Goal: Task Accomplishment & Management: Manage account settings

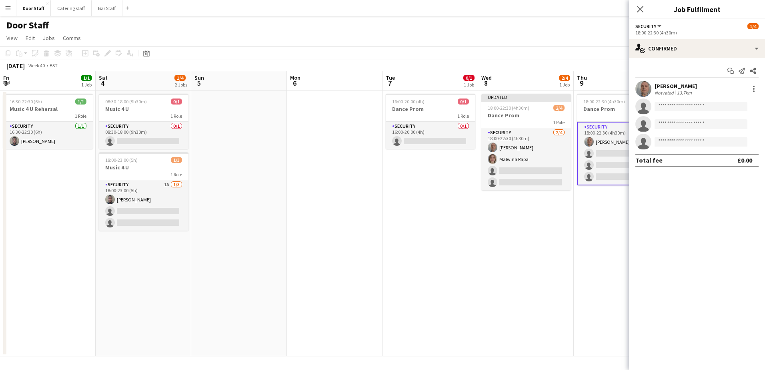
scroll to position [0, 240]
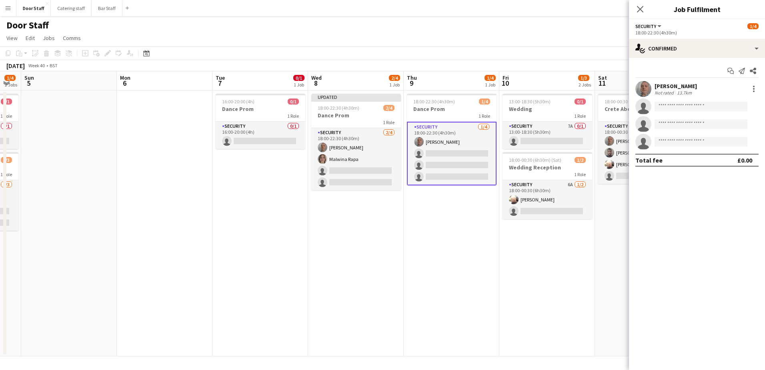
drag, startPoint x: 143, startPoint y: 228, endPoint x: 323, endPoint y: 225, distance: 180.5
click at [323, 225] on app-calendar-viewport "Fri 3 1/1 1 Job Sat 4 1/4 2 Jobs Sun 5 Mon 6 Tue 7 0/1 1 Job Wed 8 2/4 1 Job Th…" at bounding box center [382, 213] width 765 height 285
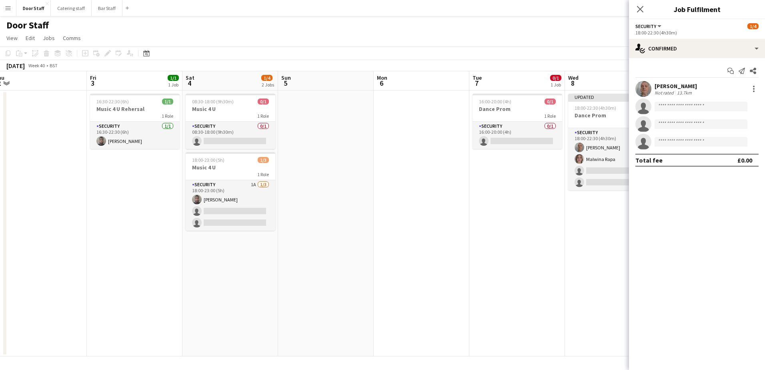
scroll to position [0, 198]
drag, startPoint x: 198, startPoint y: 257, endPoint x: 347, endPoint y: 224, distance: 152.1
click at [347, 224] on app-calendar-viewport "Tue 30 Wed 1 1/1 1 Job Thu 2 Fri 3 1/1 1 Job Sat 4 1/4 2 Jobs Sun 5 Mon 6 Tue 7…" at bounding box center [382, 213] width 765 height 285
click at [99, 11] on button "Bar Staff Close" at bounding box center [107, 8] width 31 height 16
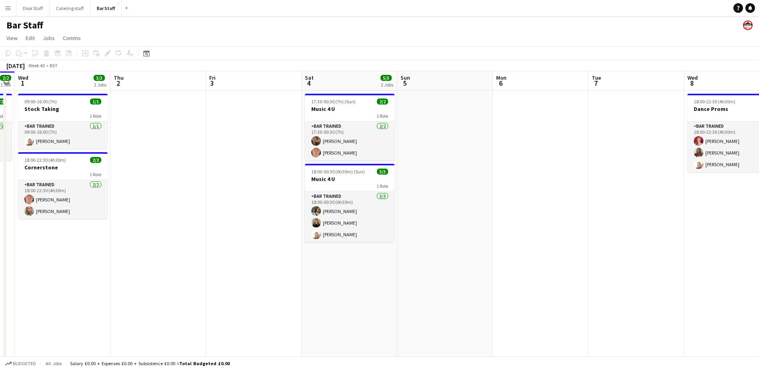
scroll to position [0, 278]
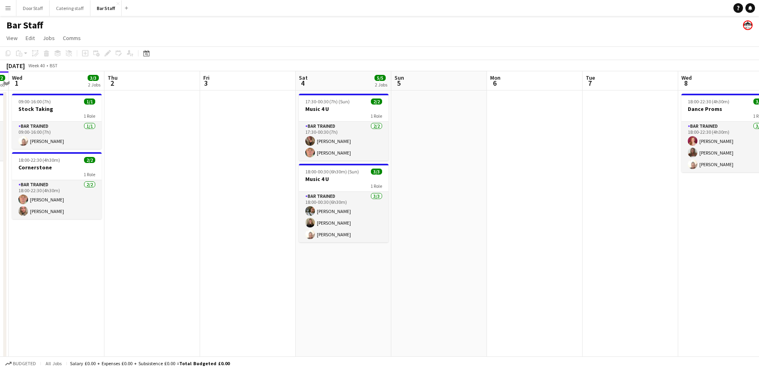
drag, startPoint x: 364, startPoint y: 218, endPoint x: 86, endPoint y: 221, distance: 278.1
click at [86, 221] on app-calendar-viewport "Sun 28 Mon 29 1/1 1 Job Tue 30 2/2 1 Job Wed 1 3/3 2 Jobs Thu 2 Fri 3 Sat 4 5/5…" at bounding box center [379, 259] width 759 height 376
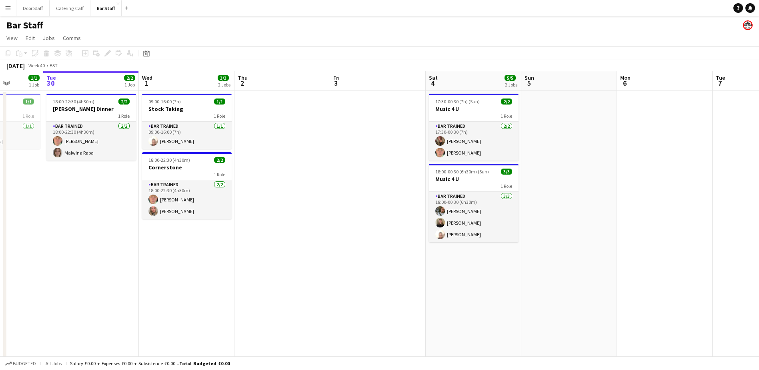
scroll to position [0, 241]
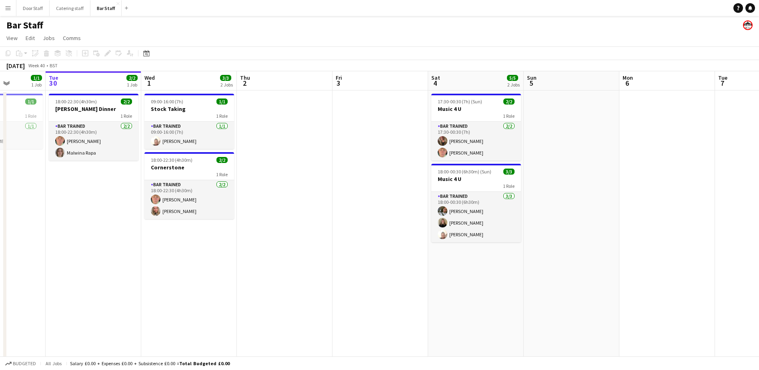
drag, startPoint x: 100, startPoint y: 247, endPoint x: 328, endPoint y: 236, distance: 228.3
click at [328, 236] on app-calendar-viewport "Sat 27 18/20 4 Jobs Sun 28 Mon 29 1/1 1 Job Tue 30 2/2 1 Job Wed 1 3/3 2 Jobs T…" at bounding box center [379, 259] width 759 height 376
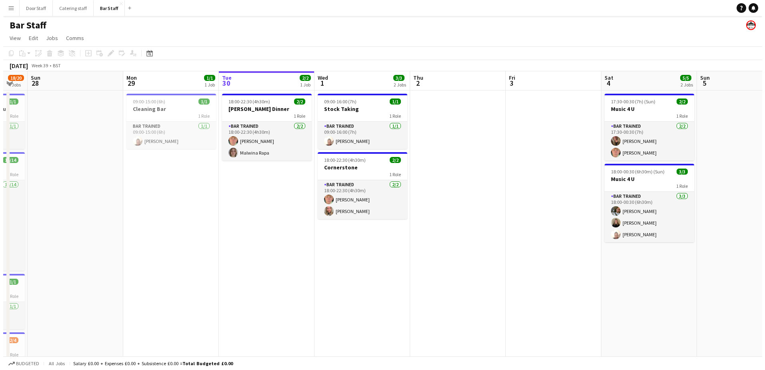
scroll to position [0, 166]
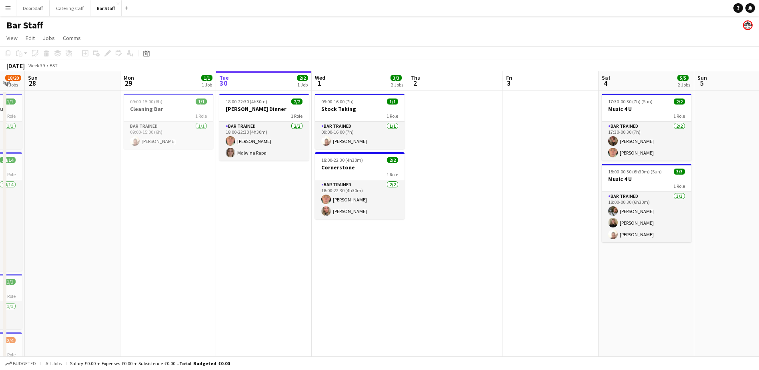
drag, startPoint x: 100, startPoint y: 268, endPoint x: 271, endPoint y: 240, distance: 172.7
click at [271, 240] on app-calendar-viewport "Fri 26 1/3 1 Job Sat 27 18/20 4 Jobs Sun 28 Mon 29 1/1 1 Job Tue 30 2/2 1 Job W…" at bounding box center [379, 259] width 759 height 376
click at [20, 9] on button "Door Staff Close" at bounding box center [32, 8] width 33 height 16
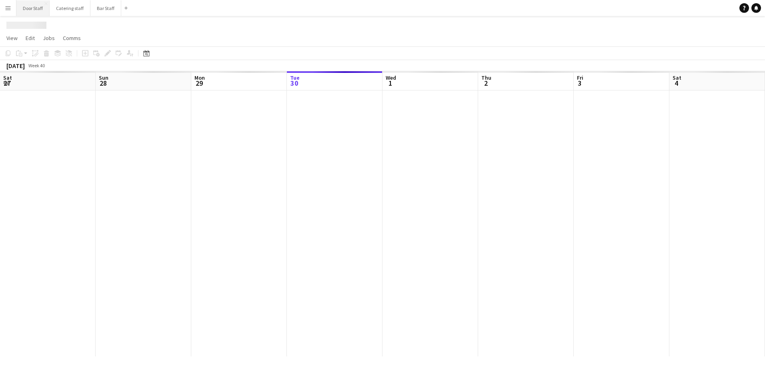
scroll to position [0, 191]
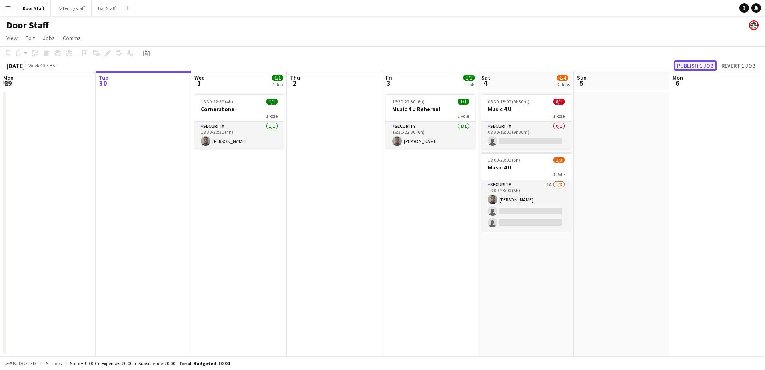
click at [711, 64] on button "Publish 1 job" at bounding box center [695, 65] width 43 height 10
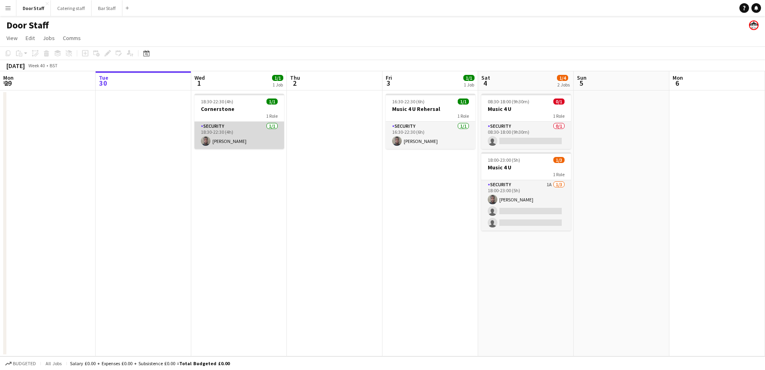
click at [246, 135] on app-card-role "Security [DATE] 18:30-22:30 (4h) [PERSON_NAME]" at bounding box center [239, 135] width 90 height 27
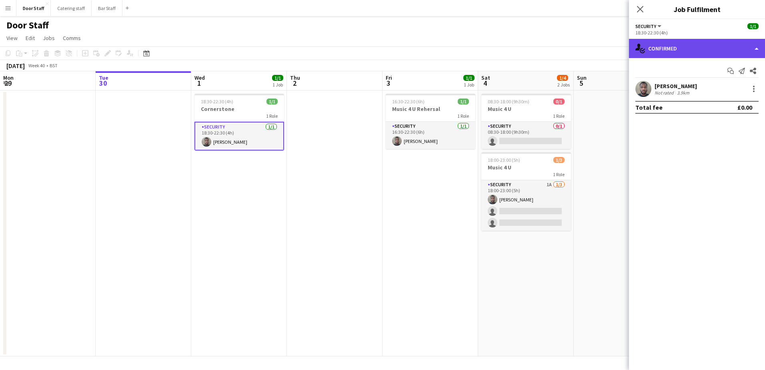
click at [707, 50] on div "single-neutral-actions-check-2 Confirmed" at bounding box center [697, 48] width 136 height 19
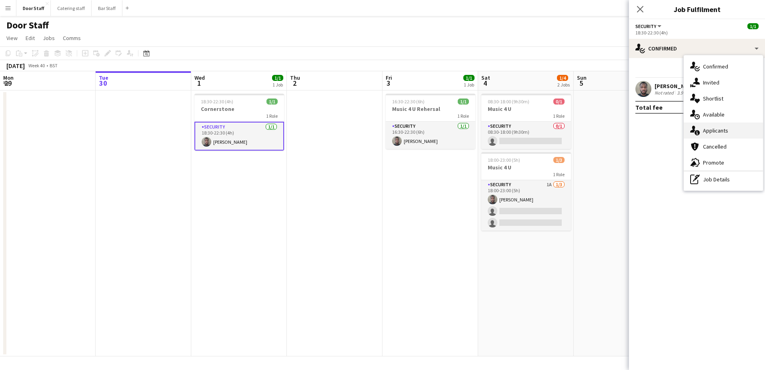
click at [715, 133] on span "Applicants" at bounding box center [715, 130] width 25 height 7
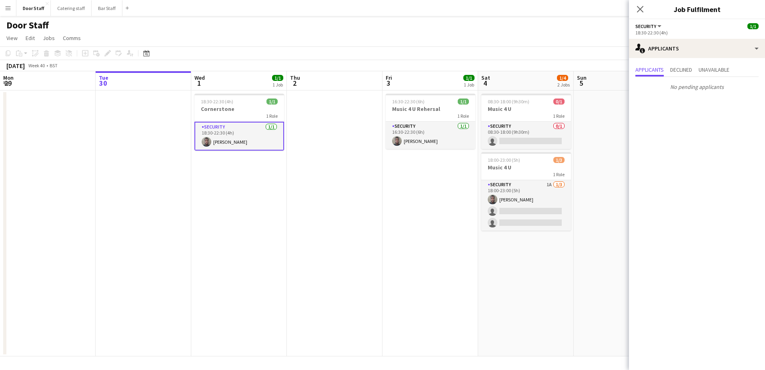
click at [262, 132] on app-card-role "Security [DATE] 18:30-22:30 (4h) [PERSON_NAME]" at bounding box center [239, 136] width 90 height 29
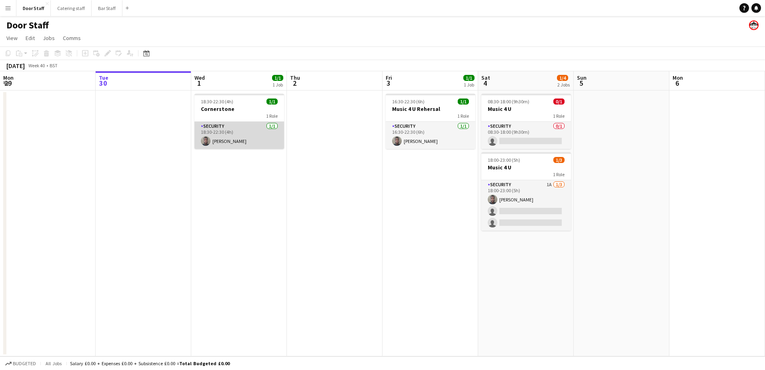
click at [262, 139] on app-card-role "Security [DATE] 18:30-22:30 (4h) [PERSON_NAME]" at bounding box center [239, 135] width 90 height 27
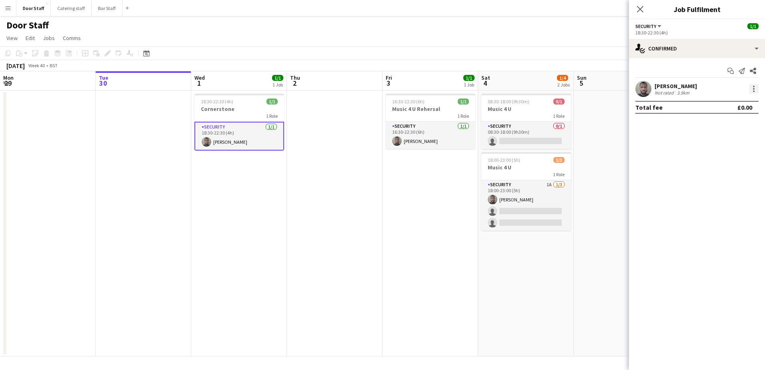
click at [753, 86] on div at bounding box center [754, 89] width 10 height 10
click at [727, 174] on button "Remove" at bounding box center [727, 180] width 62 height 19
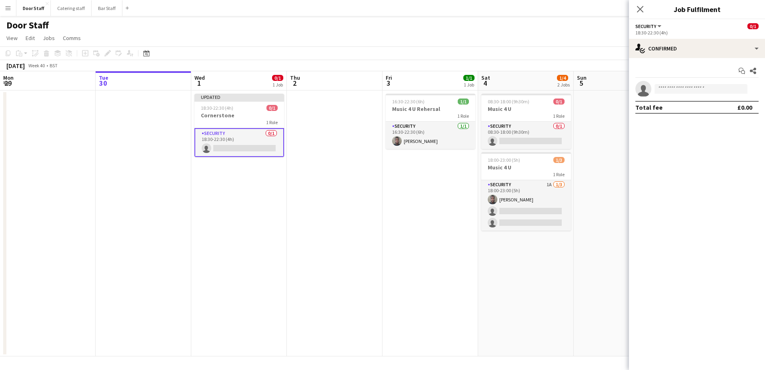
click at [267, 186] on app-date-cell "Updated 18:30-22:30 (4h) 0/1 Cornerstone 1 Role Security 0/1 18:30-22:30 (4h) s…" at bounding box center [239, 223] width 96 height 266
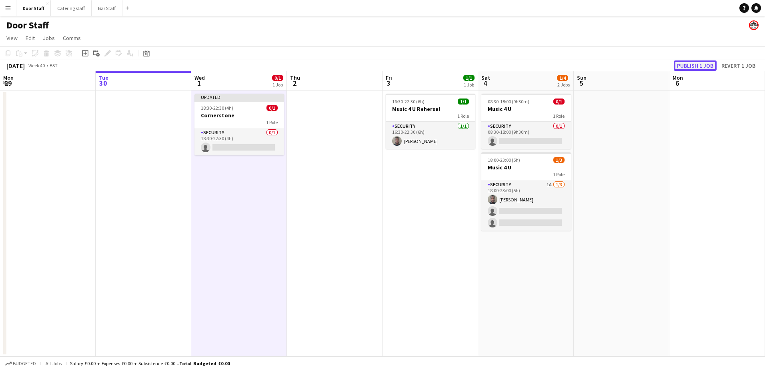
click at [692, 66] on button "Publish 1 job" at bounding box center [695, 65] width 43 height 10
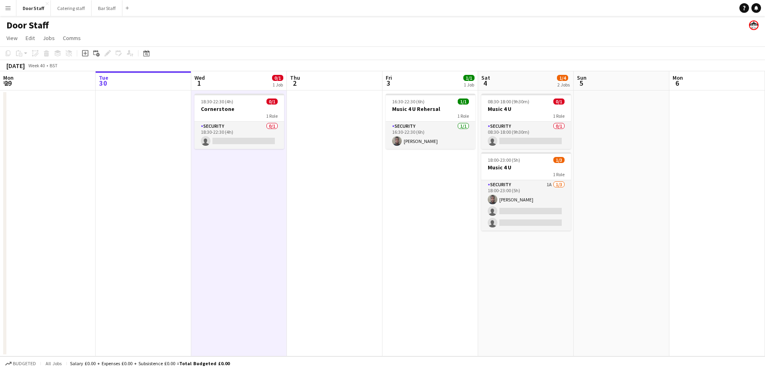
click at [369, 206] on app-date-cell at bounding box center [335, 223] width 96 height 266
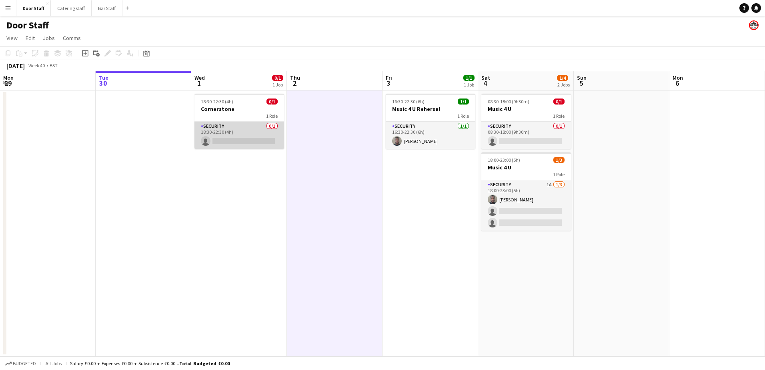
click at [232, 143] on app-card-role "Security 0/1 18:30-22:30 (4h) single-neutral-actions" at bounding box center [239, 135] width 90 height 27
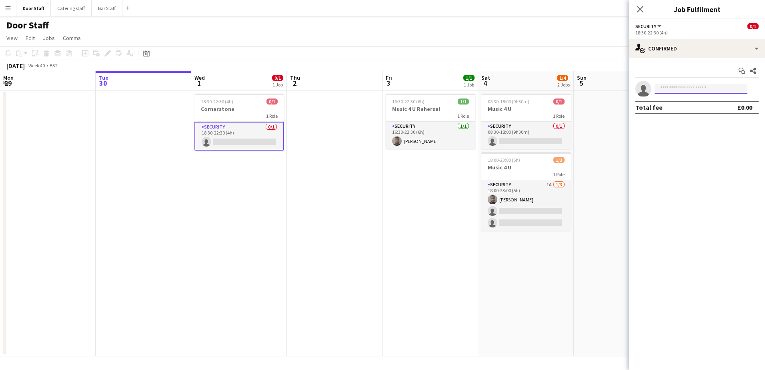
click at [669, 88] on input at bounding box center [701, 89] width 93 height 10
type input "***"
click at [671, 102] on span "[PERSON_NAME]" at bounding box center [684, 100] width 46 height 7
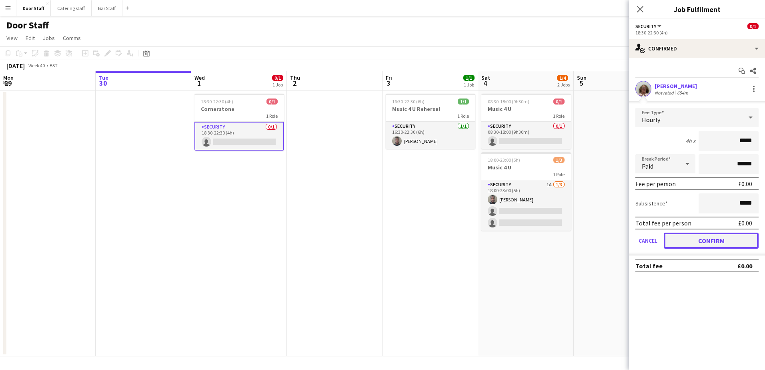
click at [697, 240] on button "Confirm" at bounding box center [711, 240] width 95 height 16
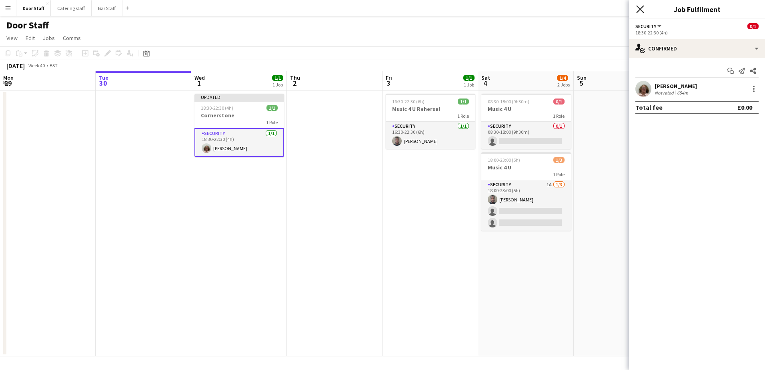
click at [643, 6] on icon at bounding box center [640, 9] width 8 height 8
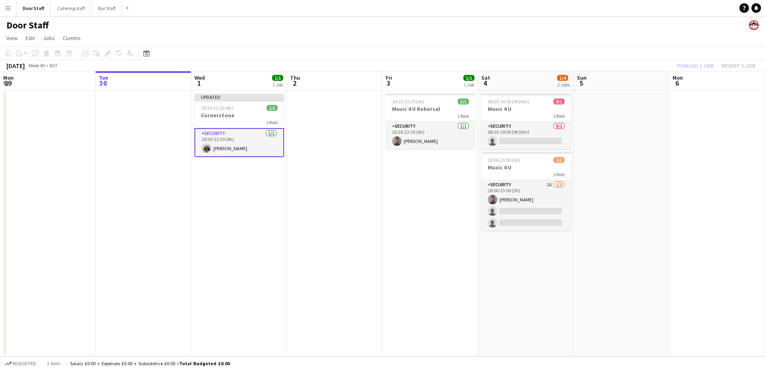
click at [691, 66] on div "Publish 1 job Revert 1 job" at bounding box center [716, 65] width 98 height 10
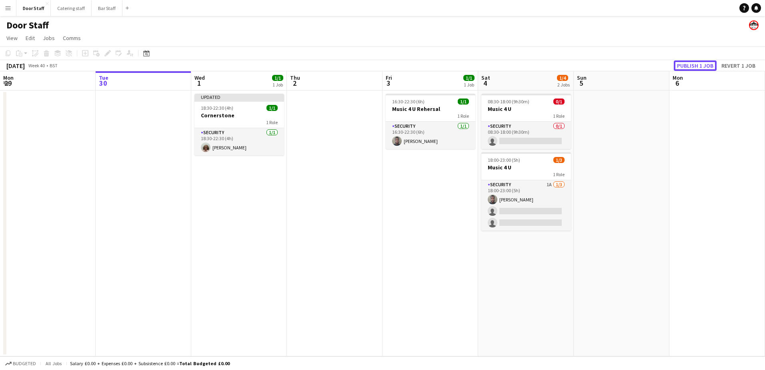
click at [691, 66] on button "Publish 1 job" at bounding box center [695, 65] width 43 height 10
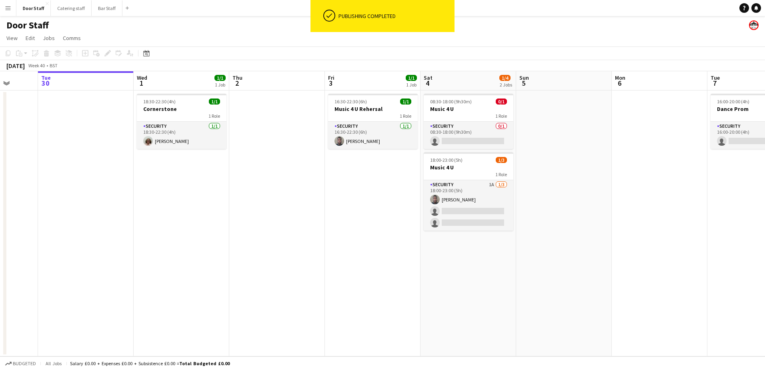
drag, startPoint x: 328, startPoint y: 210, endPoint x: 270, endPoint y: 211, distance: 57.6
click at [270, 211] on app-calendar-viewport "Sat 27 4/5 1 Job Sun 28 Mon 29 Tue 30 Wed 1 1/1 1 Job Thu 2 Fri 3 1/1 1 Job Sat…" at bounding box center [382, 213] width 765 height 285
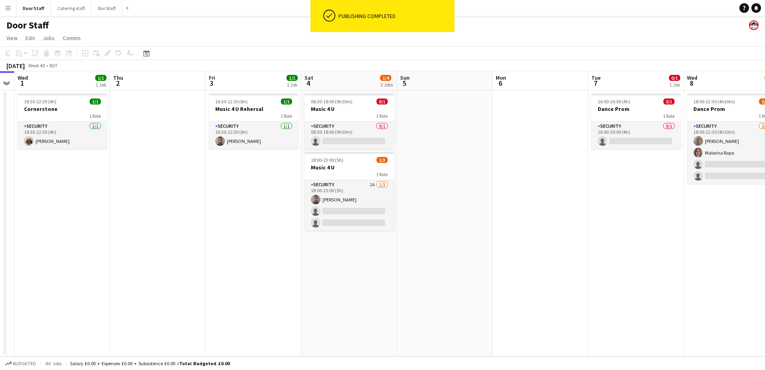
scroll to position [0, 277]
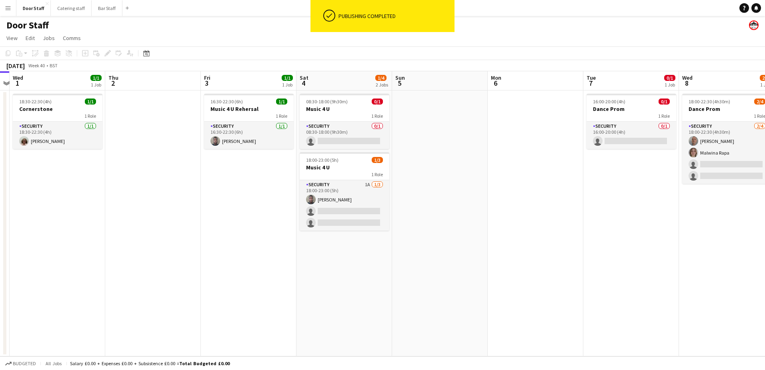
drag, startPoint x: 332, startPoint y: 211, endPoint x: 208, endPoint y: 209, distance: 124.1
click at [208, 209] on app-calendar-viewport "Sun 28 Mon 29 Tue 30 Wed 1 1/1 1 Job Thu 2 Fri 3 1/1 1 Job Sat 4 1/4 2 Jobs Sun…" at bounding box center [382, 213] width 765 height 285
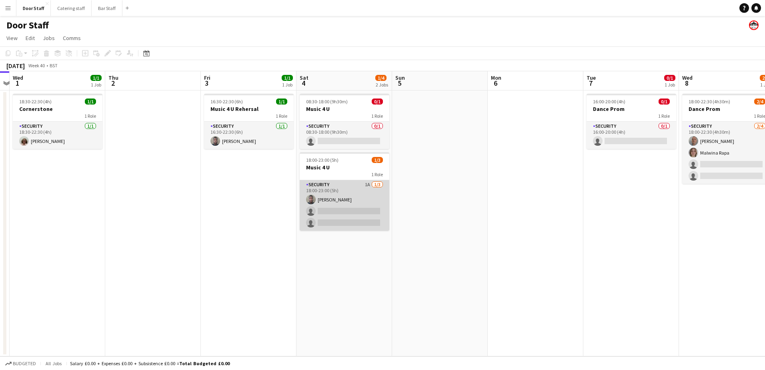
click at [371, 193] on app-card-role "Security 1A [DATE] 18:00-23:00 (5h) [PERSON_NAME] single-neutral-actions single…" at bounding box center [345, 205] width 90 height 50
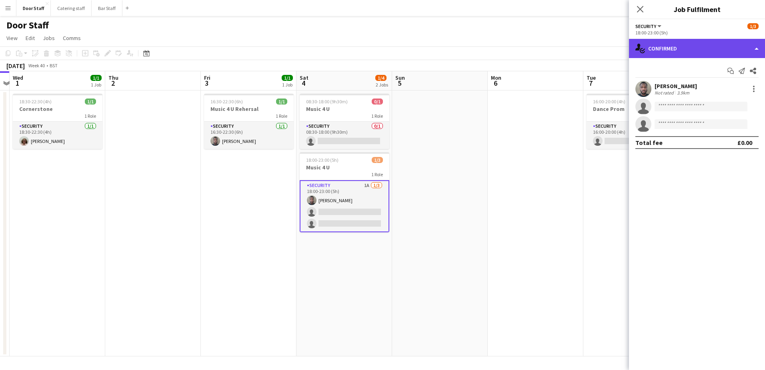
click at [693, 50] on div "single-neutral-actions-check-2 Confirmed" at bounding box center [697, 48] width 136 height 19
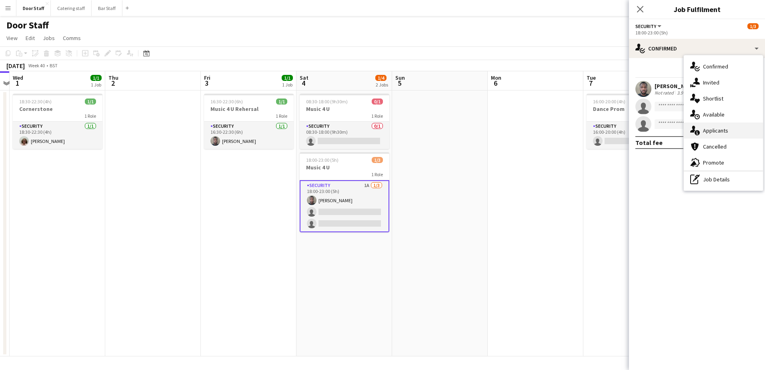
click at [717, 127] on span "Applicants" at bounding box center [715, 130] width 25 height 7
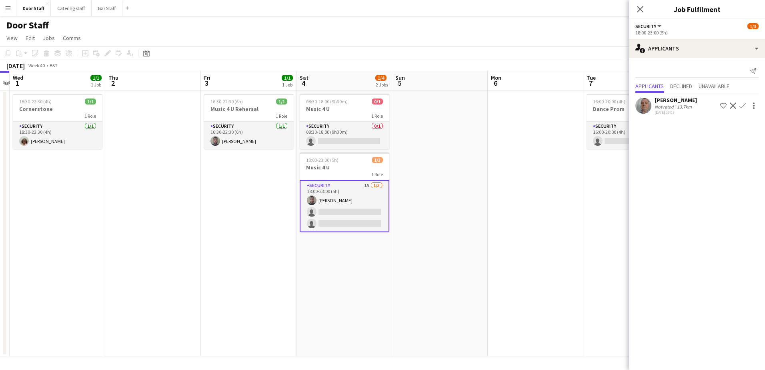
click at [743, 105] on app-icon "Confirm" at bounding box center [742, 105] width 6 height 6
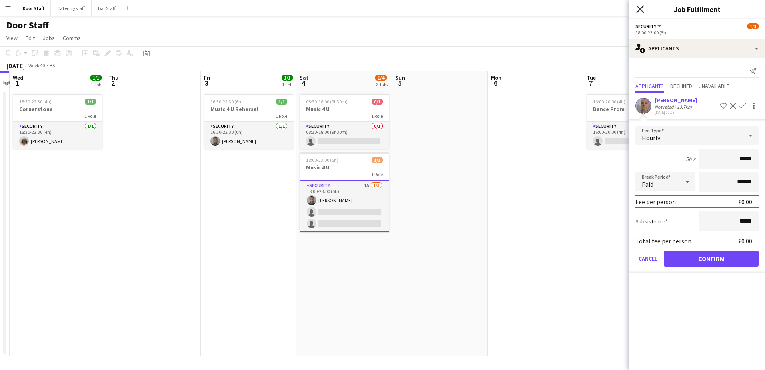
click at [641, 12] on icon "Close pop-in" at bounding box center [640, 9] width 8 height 8
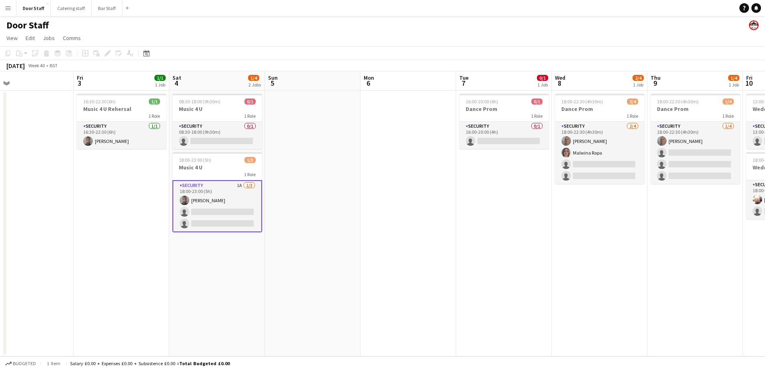
drag, startPoint x: 511, startPoint y: 250, endPoint x: 370, endPoint y: 248, distance: 140.9
click at [370, 248] on app-calendar-viewport "Mon 29 Tue 30 Wed 1 1/1 1 Job Thu 2 Fri 3 1/1 1 Job Sat 4 1/4 2 Jobs Sun 5 Mon …" at bounding box center [382, 213] width 765 height 285
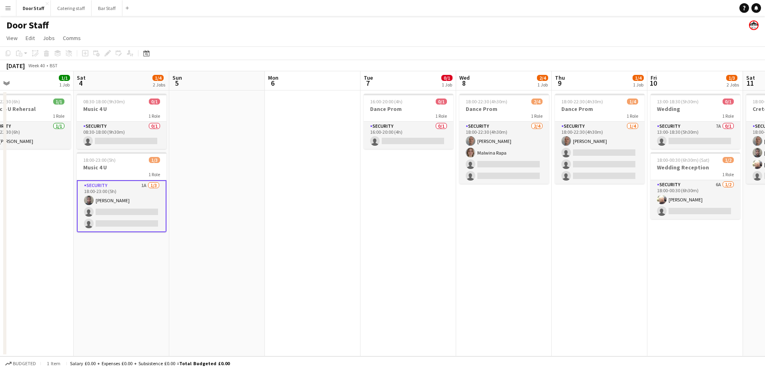
scroll to position [0, 313]
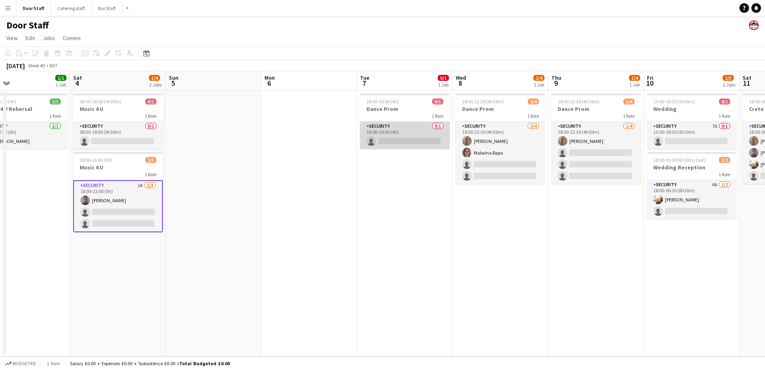
click at [399, 132] on app-card-role "Security 0/1 16:00-20:00 (4h) single-neutral-actions" at bounding box center [405, 135] width 90 height 27
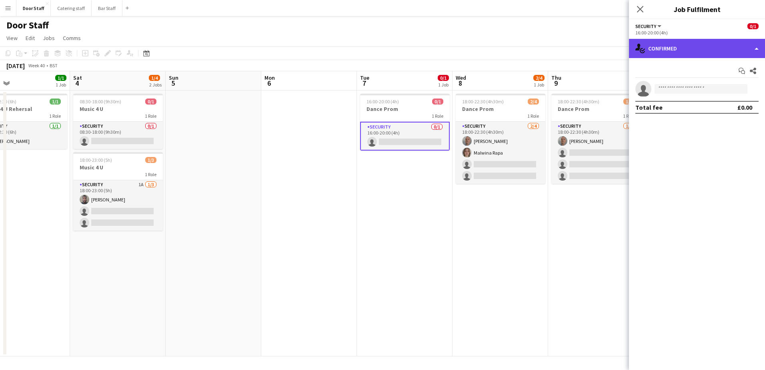
click at [670, 45] on div "single-neutral-actions-check-2 Confirmed" at bounding box center [697, 48] width 136 height 19
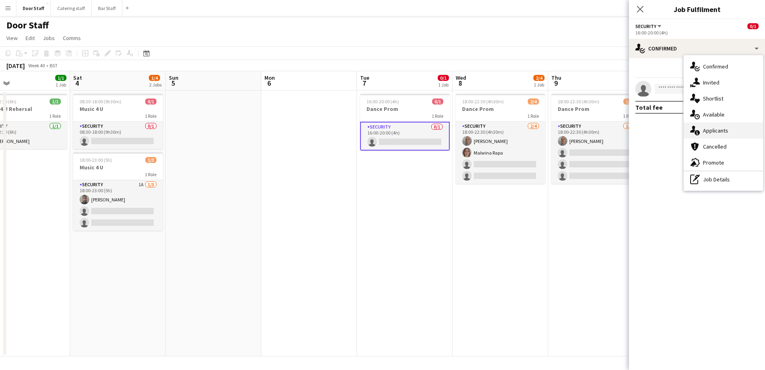
click at [706, 130] on span "Applicants" at bounding box center [715, 130] width 25 height 7
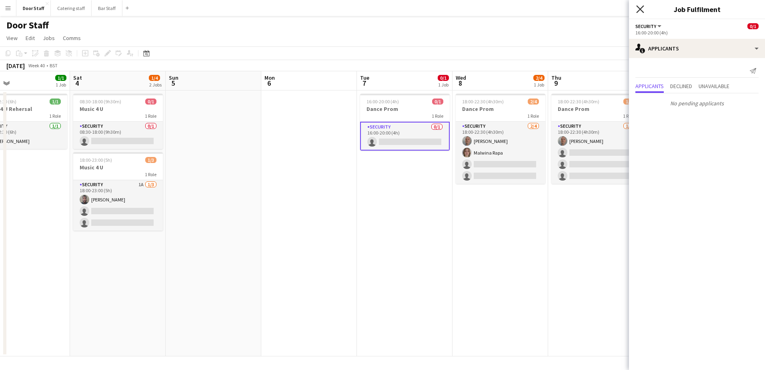
click at [643, 10] on icon "Close pop-in" at bounding box center [640, 9] width 8 height 8
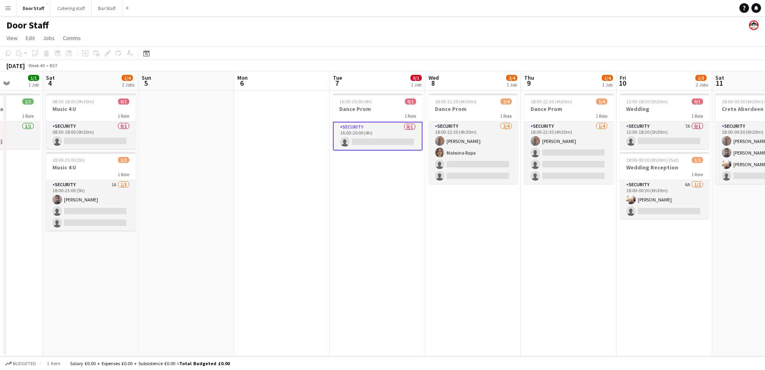
scroll to position [0, 258]
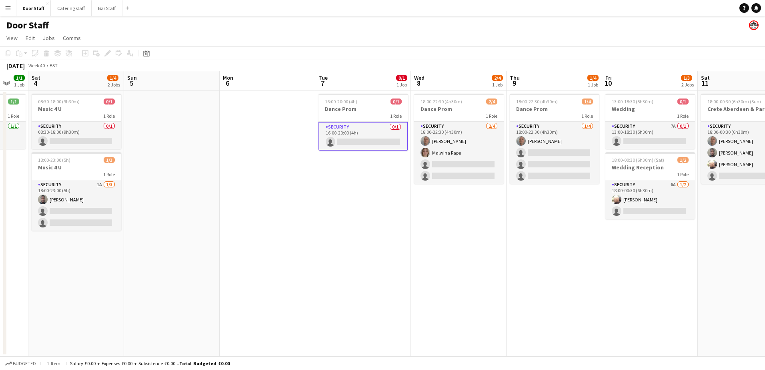
drag, startPoint x: 569, startPoint y: 222, endPoint x: 431, endPoint y: 212, distance: 137.6
click at [431, 212] on app-calendar-viewport "Wed 1 1/1 1 Job Thu 2 Fri 3 1/1 1 Job Sat 4 1/4 2 Jobs Sun 5 Mon 6 Tue 7 0/1 1 …" at bounding box center [382, 213] width 765 height 285
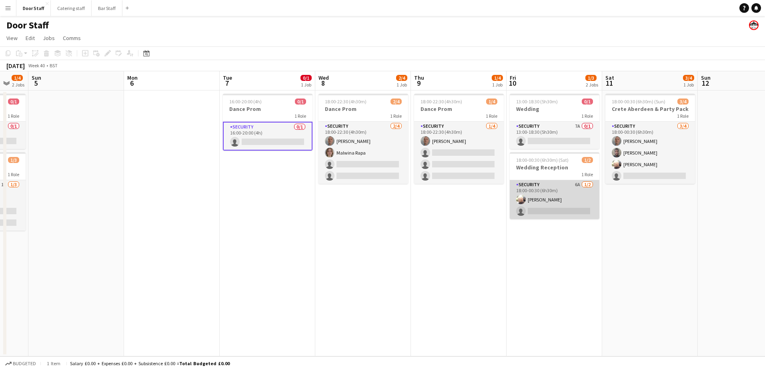
click at [568, 187] on app-card-role "Security 6A [DATE] 18:00-00:30 (6h30m) [PERSON_NAME] single-neutral-actions" at bounding box center [555, 199] width 90 height 39
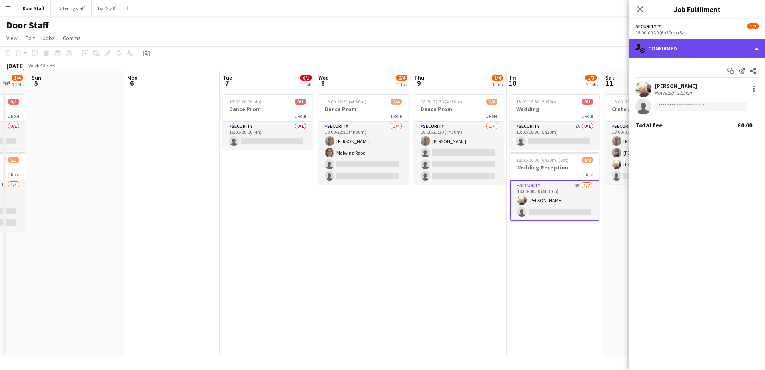
click at [672, 49] on div "single-neutral-actions-check-2 Confirmed" at bounding box center [697, 48] width 136 height 19
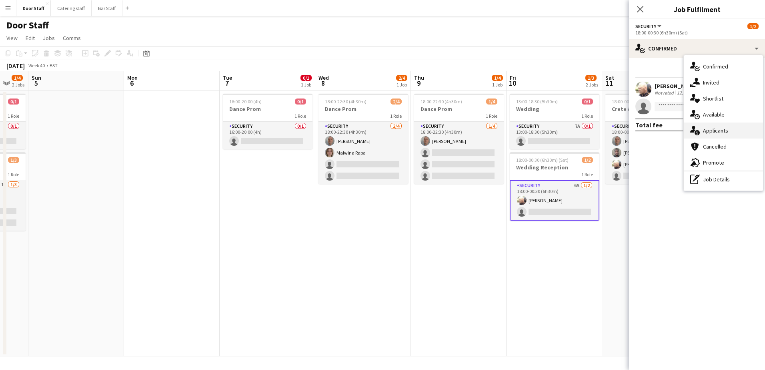
click at [703, 133] on span "Applicants" at bounding box center [715, 130] width 25 height 7
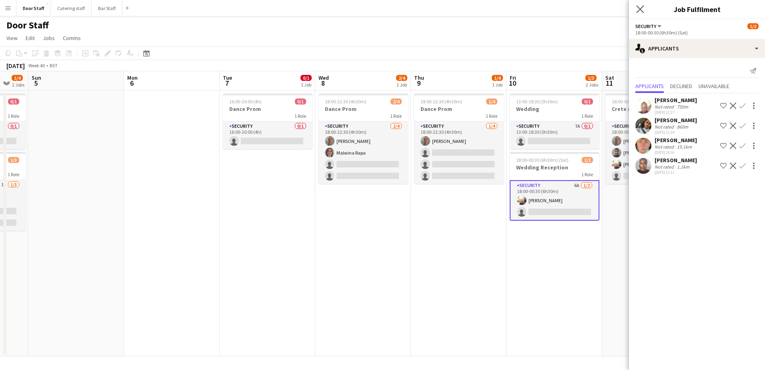
click at [638, 4] on app-icon "Close pop-in" at bounding box center [641, 10] width 12 height 12
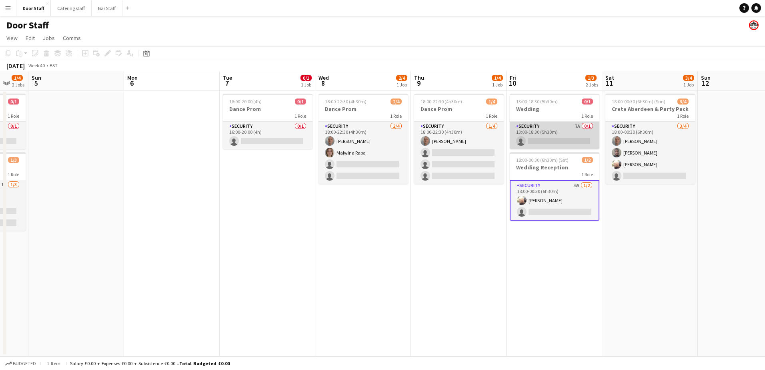
click at [552, 123] on app-card-role "Security 7A 0/1 13:00-18:30 (5h30m) single-neutral-actions" at bounding box center [555, 135] width 90 height 27
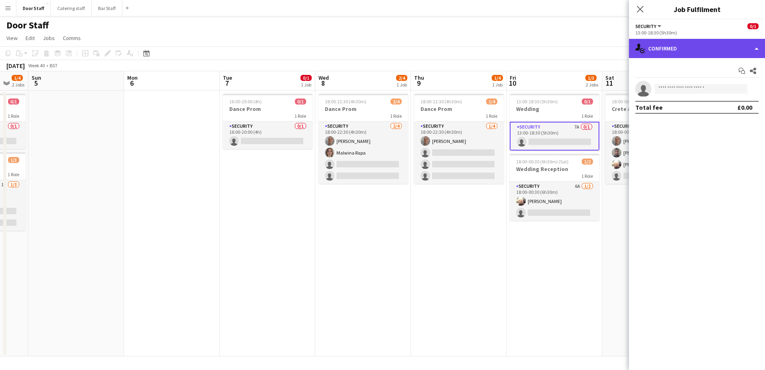
click at [685, 49] on div "single-neutral-actions-check-2 Confirmed" at bounding box center [697, 48] width 136 height 19
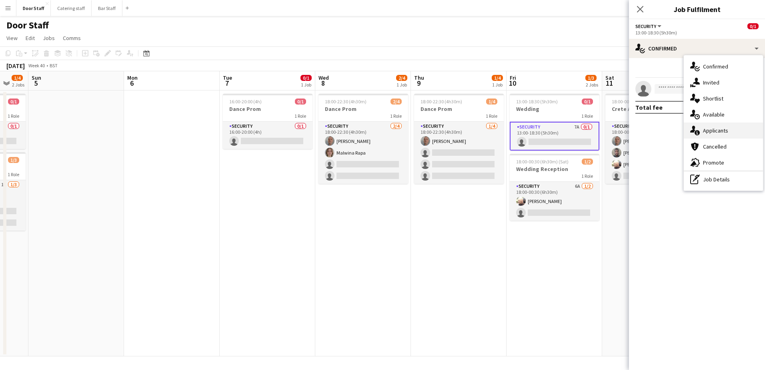
click at [703, 130] on span "Applicants" at bounding box center [715, 130] width 25 height 7
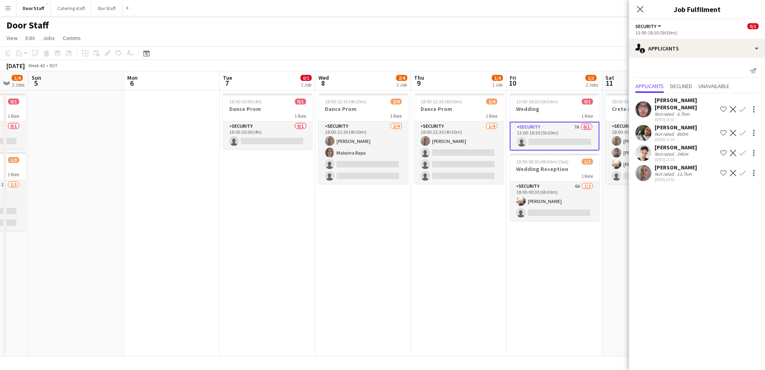
click at [743, 170] on app-icon "Confirm" at bounding box center [742, 173] width 6 height 6
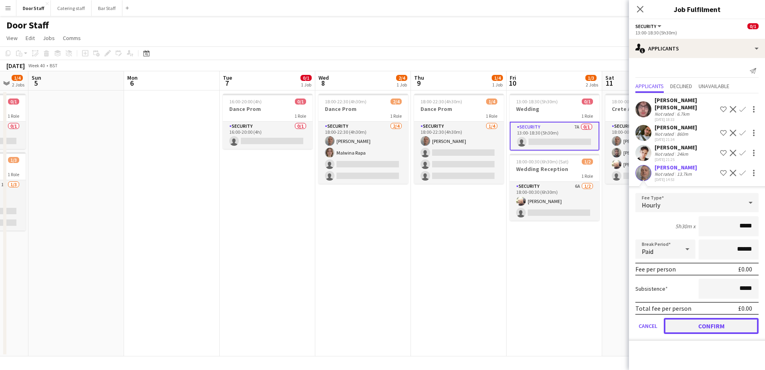
click at [697, 322] on button "Confirm" at bounding box center [711, 326] width 95 height 16
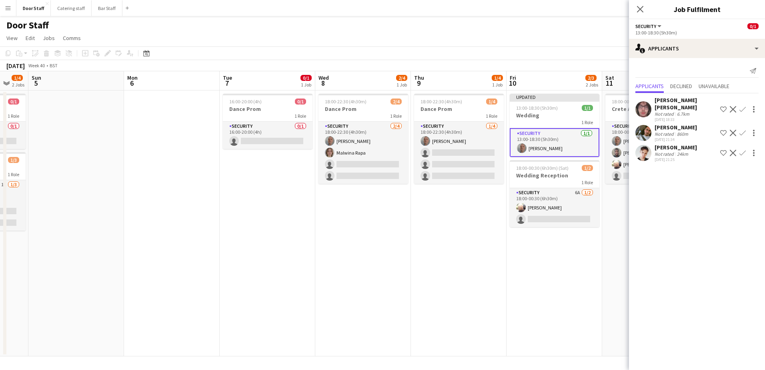
click at [549, 250] on app-date-cell "Updated 13:00-18:30 (5h30m) 1/1 Wedding 1 Role Security [DATE] 13:00-18:30 (5h3…" at bounding box center [555, 223] width 96 height 266
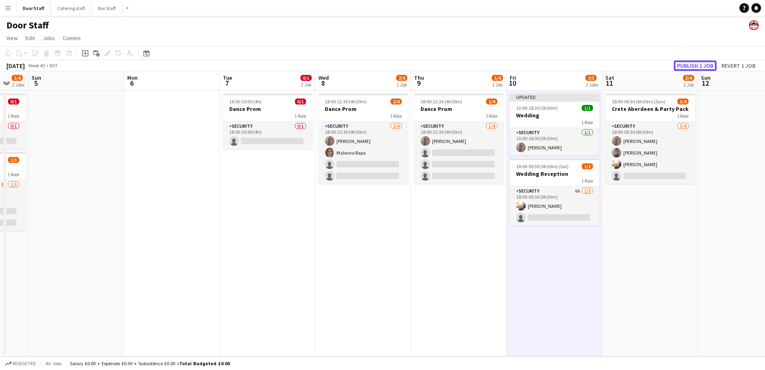
click at [691, 63] on button "Publish 1 job" at bounding box center [695, 65] width 43 height 10
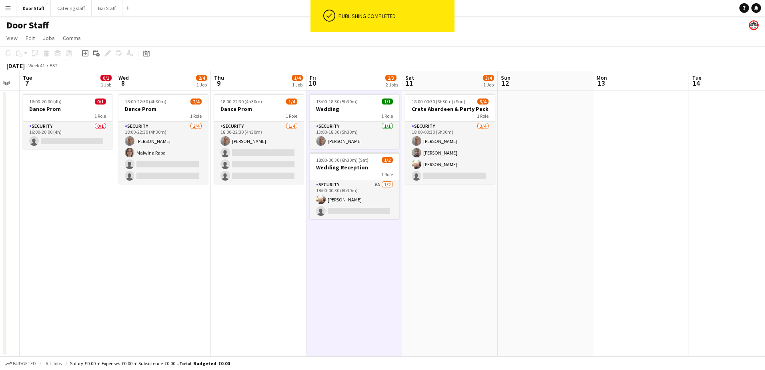
drag, startPoint x: 643, startPoint y: 237, endPoint x: 431, endPoint y: 239, distance: 212.1
click at [432, 239] on app-calendar-viewport "Sat 4 1/4 2 Jobs Sun 5 Mon 6 Tue 7 0/1 1 Job Wed 8 2/4 1 Job Thu 9 1/4 1 Job Fr…" at bounding box center [382, 213] width 765 height 285
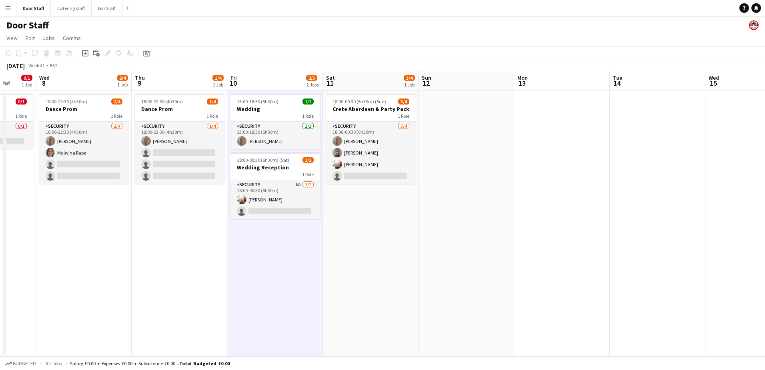
drag, startPoint x: 581, startPoint y: 202, endPoint x: 439, endPoint y: 205, distance: 142.5
click at [439, 205] on app-calendar-viewport "Sun 5 Mon 6 Tue 7 0/1 1 Job Wed 8 2/4 1 Job Thu 9 1/4 1 Job Fri 10 2/3 2 Jobs S…" at bounding box center [382, 213] width 765 height 285
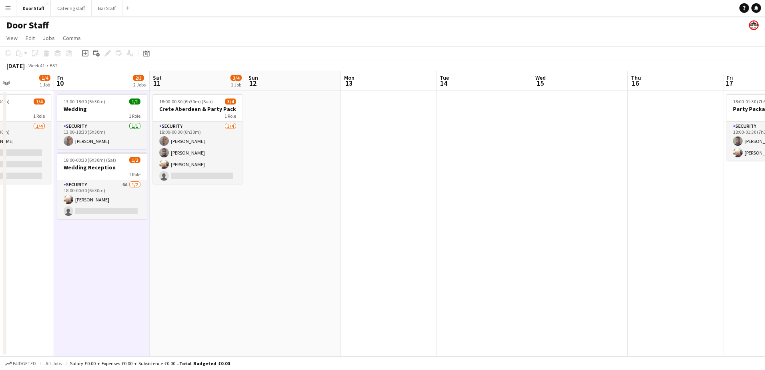
drag, startPoint x: 555, startPoint y: 200, endPoint x: 371, endPoint y: 175, distance: 186.2
click at [395, 177] on app-calendar-viewport "Mon 6 Tue 7 0/1 1 Job Wed 8 2/4 1 Job Thu 9 1/4 1 Job Fri 10 2/3 2 Jobs Sat 11 …" at bounding box center [382, 213] width 765 height 285
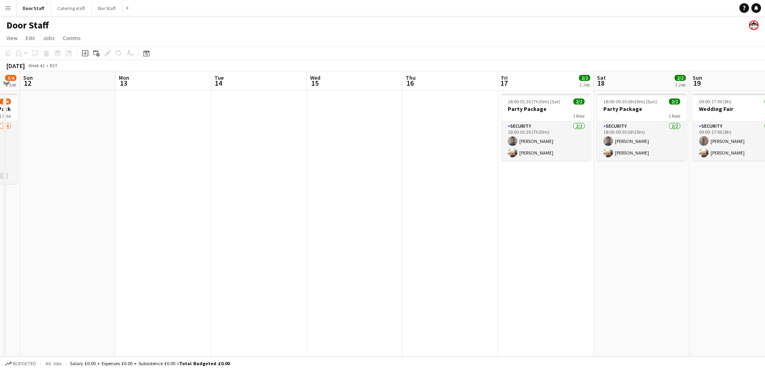
drag, startPoint x: 569, startPoint y: 198, endPoint x: 383, endPoint y: 189, distance: 186.3
click at [383, 189] on app-calendar-viewport "Thu 9 1/4 1 Job Fri 10 2/3 2 Jobs Sat 11 3/4 1 Job Sun 12 Mon 13 Tue 14 Wed 15 …" at bounding box center [382, 213] width 765 height 285
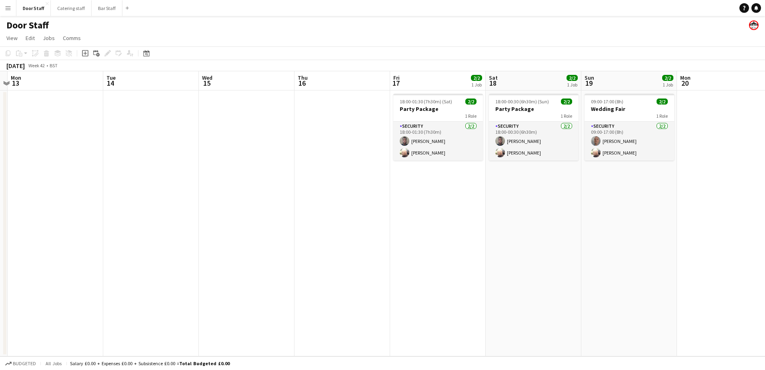
drag, startPoint x: 569, startPoint y: 206, endPoint x: 422, endPoint y: 203, distance: 147.3
click at [422, 203] on app-calendar-viewport "Fri 10 2/3 2 Jobs Sat 11 3/4 1 Job Sun 12 Mon 13 Tue 14 Wed 15 Thu 16 Fri 17 2/…" at bounding box center [382, 213] width 765 height 285
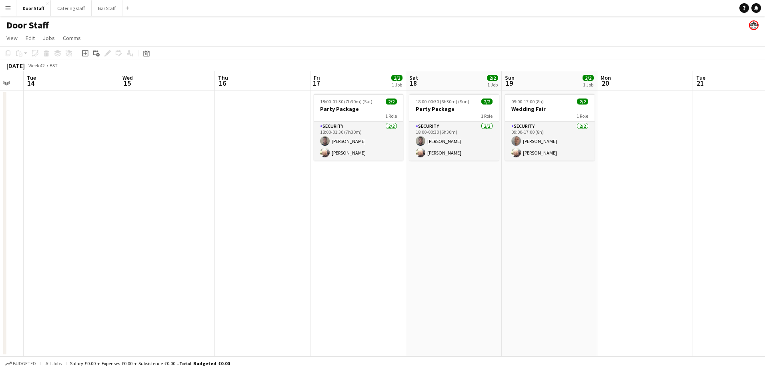
drag, startPoint x: 576, startPoint y: 198, endPoint x: 376, endPoint y: 194, distance: 199.7
click at [376, 194] on app-calendar-viewport "Sat 11 3/4 1 Job Sun 12 Mon 13 Tue 14 Wed 15 Thu 16 Fri 17 2/2 1 Job Sat 18 2/2…" at bounding box center [382, 213] width 765 height 285
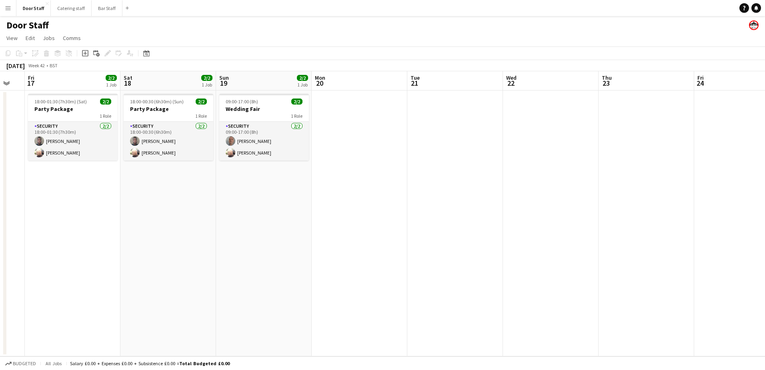
drag, startPoint x: 631, startPoint y: 179, endPoint x: 398, endPoint y: 174, distance: 232.9
click at [398, 174] on app-calendar-viewport "Tue 14 Wed 15 Thu 16 Fri 17 2/2 1 Job Sat 18 2/2 1 Job Sun 19 2/2 1 Job Mon 20 …" at bounding box center [382, 213] width 765 height 285
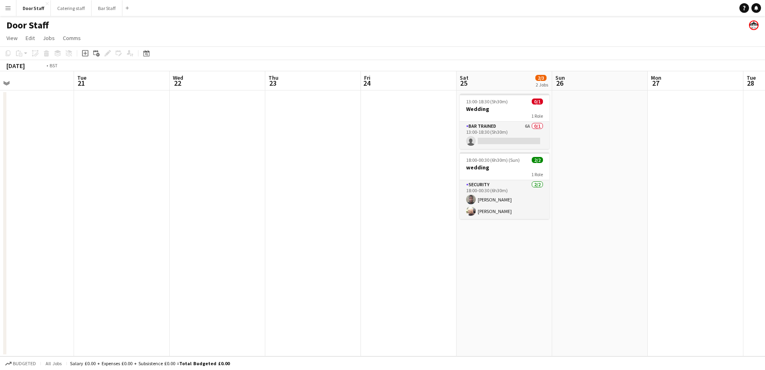
drag, startPoint x: 606, startPoint y: 200, endPoint x: 435, endPoint y: 196, distance: 171.3
click at [435, 196] on app-calendar-viewport "Fri 17 2/2 1 Job Sat 18 2/2 1 Job Sun 19 2/2 1 Job Mon 20 Tue 21 Wed 22 Thu 23 …" at bounding box center [382, 213] width 765 height 285
click at [490, 135] on app-card-role "Bar trained 6A 0/1 13:00-18:30 (5h30m) single-neutral-actions" at bounding box center [504, 135] width 90 height 27
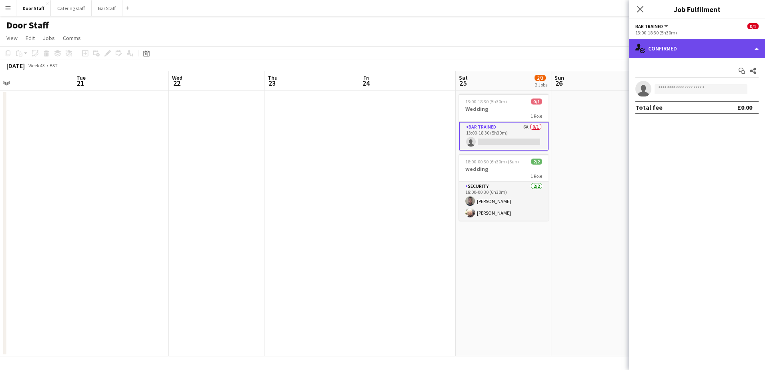
click at [688, 49] on div "single-neutral-actions-check-2 Confirmed" at bounding box center [697, 48] width 136 height 19
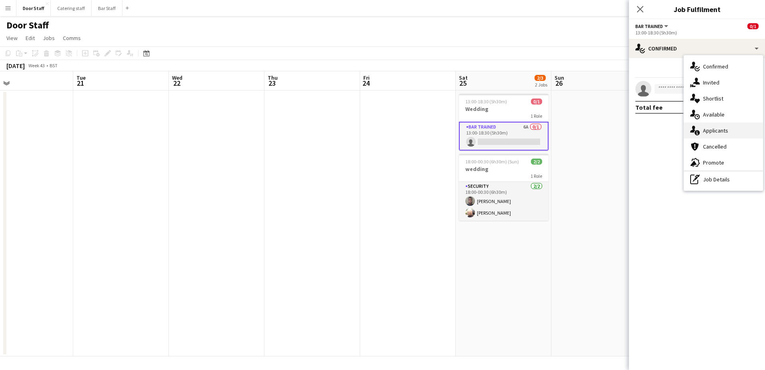
click at [715, 127] on span "Applicants" at bounding box center [715, 130] width 25 height 7
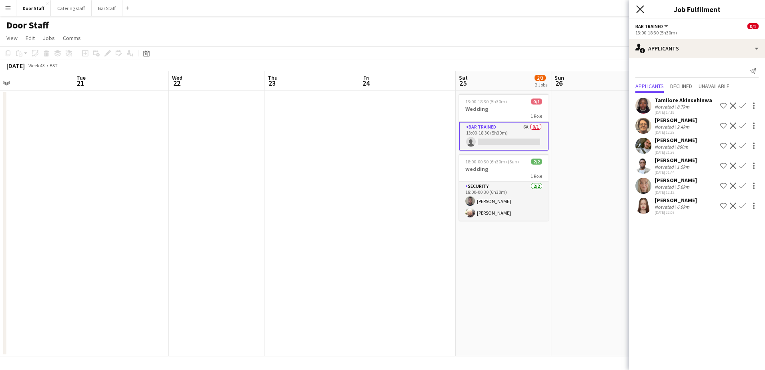
click at [639, 10] on icon at bounding box center [640, 9] width 8 height 8
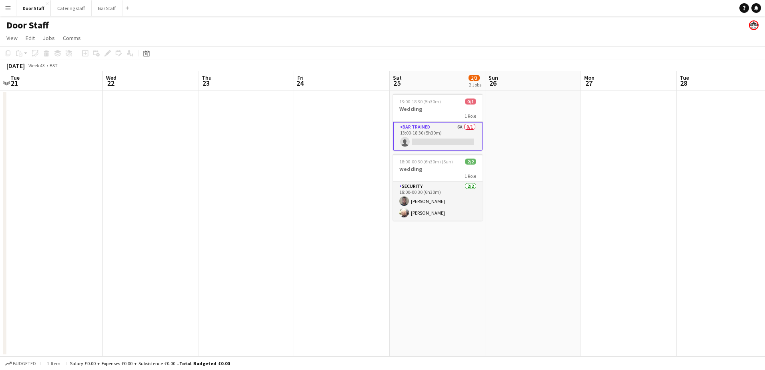
scroll to position [0, 290]
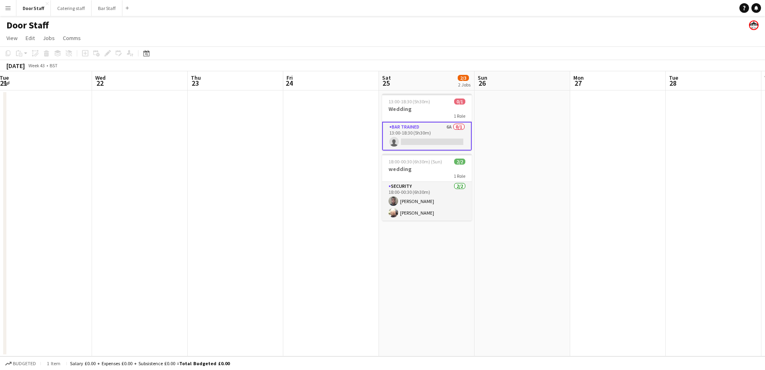
drag, startPoint x: 608, startPoint y: 256, endPoint x: 531, endPoint y: 239, distance: 78.8
click at [531, 239] on app-calendar-viewport "Sat 18 2/2 1 Job Sun 19 2/2 1 Job Mon 20 Tue 21 Wed 22 Thu 23 Fri 24 Sat 25 2/3…" at bounding box center [382, 213] width 765 height 285
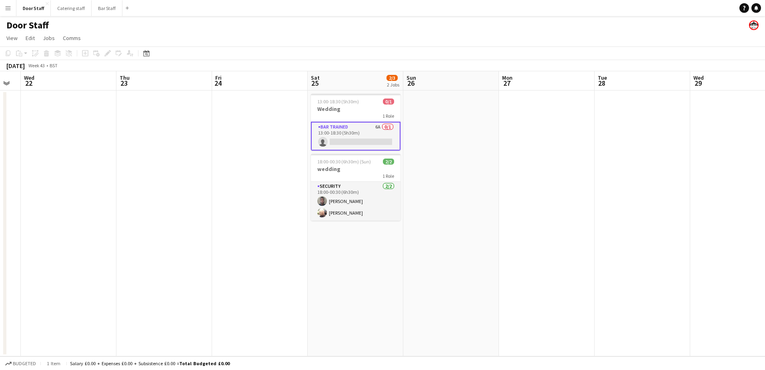
drag, startPoint x: 540, startPoint y: 214, endPoint x: 373, endPoint y: 189, distance: 169.1
click at [326, 200] on app-calendar-viewport "Sun 19 2/2 1 Job Mon 20 Tue 21 Wed 22 Thu 23 Fri 24 Sat 25 2/3 2 Jobs Sun 26 Mo…" at bounding box center [382, 213] width 765 height 285
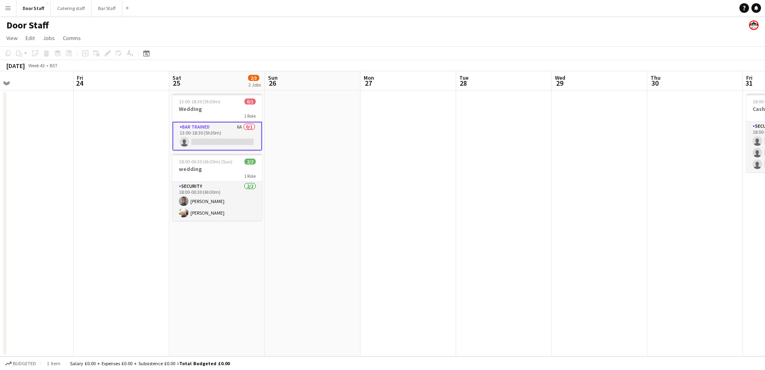
drag, startPoint x: 501, startPoint y: 185, endPoint x: 282, endPoint y: 181, distance: 218.5
click at [284, 182] on app-calendar-viewport "Mon 20 Tue 21 Wed 22 Thu 23 Fri 24 Sat 25 2/3 2 Jobs Sun 26 Mon 27 Tue 28 Wed 2…" at bounding box center [382, 213] width 765 height 285
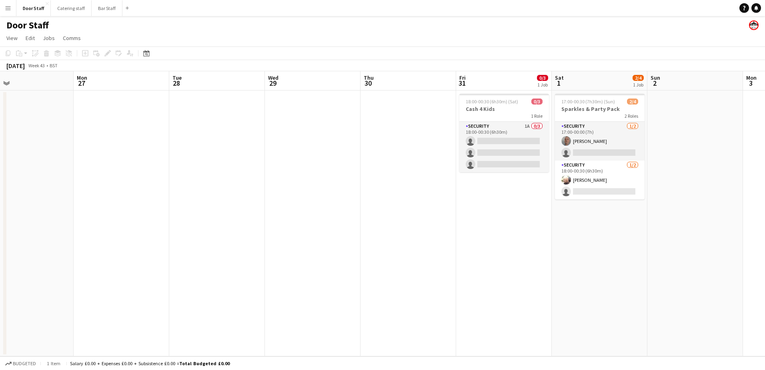
scroll to position [0, 242]
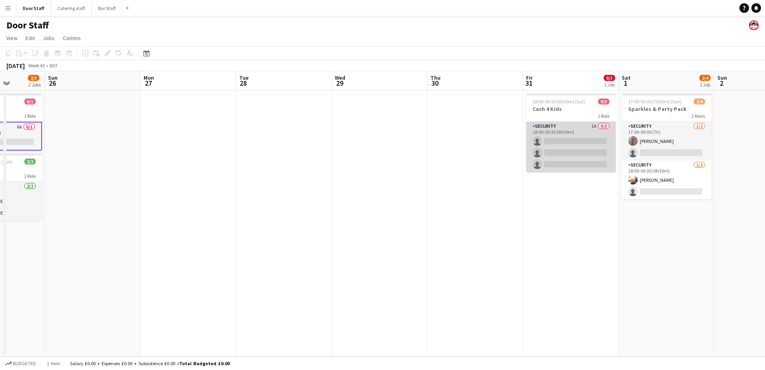
click at [582, 139] on app-card-role "Security 1A 0/3 18:00-00:30 (6h30m) single-neutral-actions single-neutral-actio…" at bounding box center [571, 147] width 90 height 50
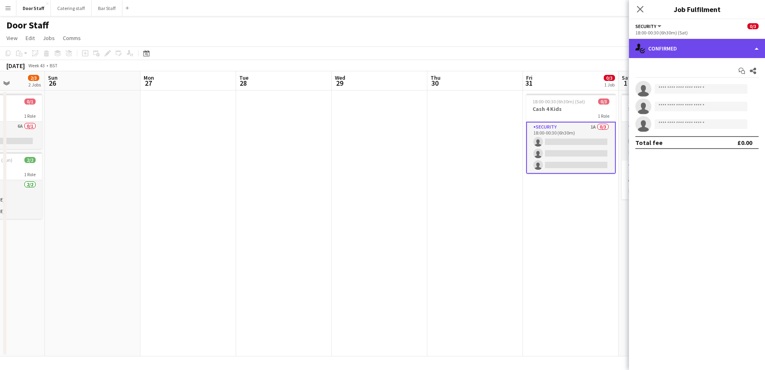
click at [704, 49] on div "single-neutral-actions-check-2 Confirmed" at bounding box center [697, 48] width 136 height 19
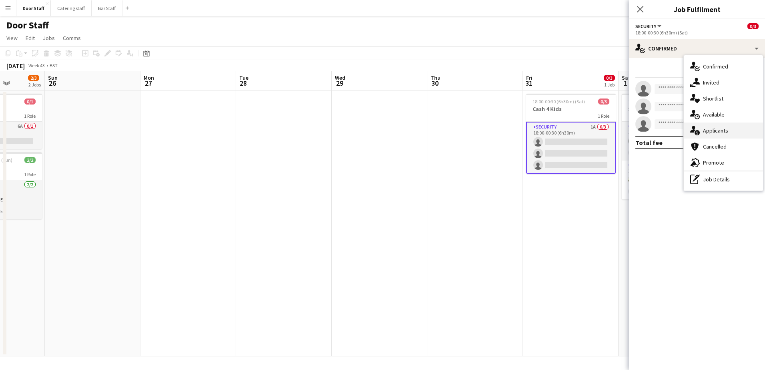
click at [709, 130] on span "Applicants" at bounding box center [715, 130] width 25 height 7
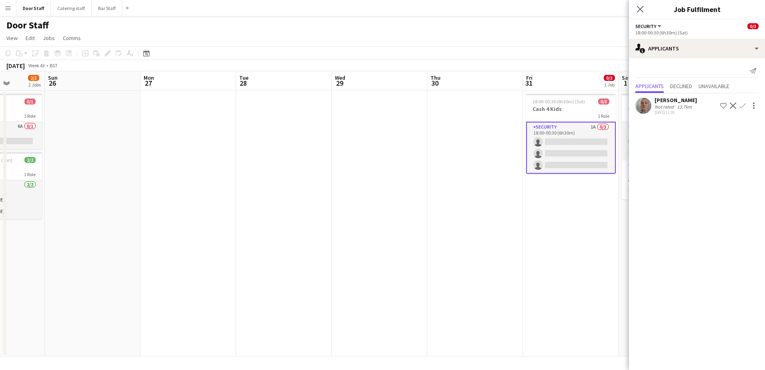
click at [740, 105] on app-icon "Confirm" at bounding box center [742, 105] width 6 height 6
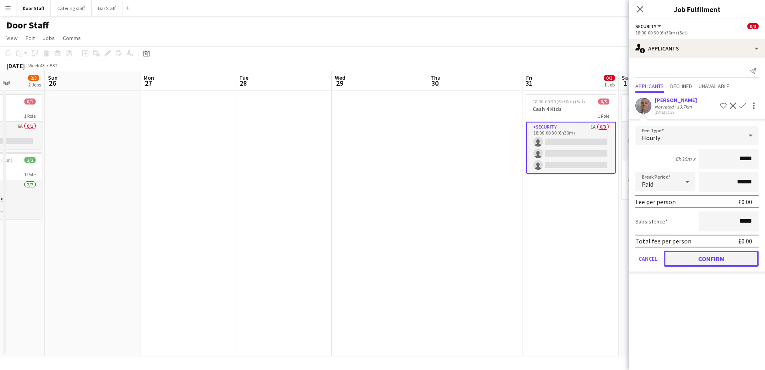
click at [717, 258] on button "Confirm" at bounding box center [711, 258] width 95 height 16
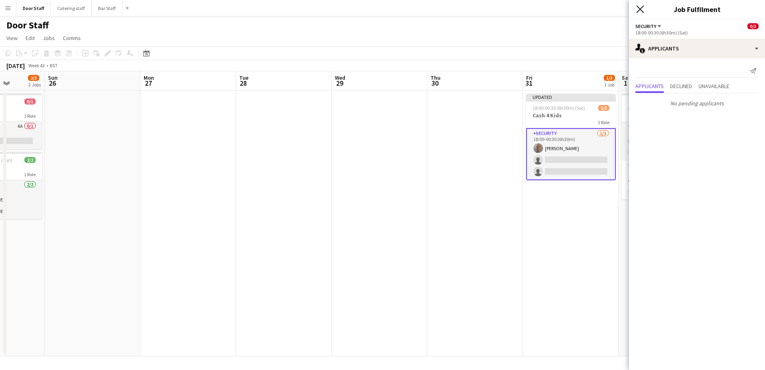
click at [639, 9] on icon "Close pop-in" at bounding box center [640, 9] width 8 height 8
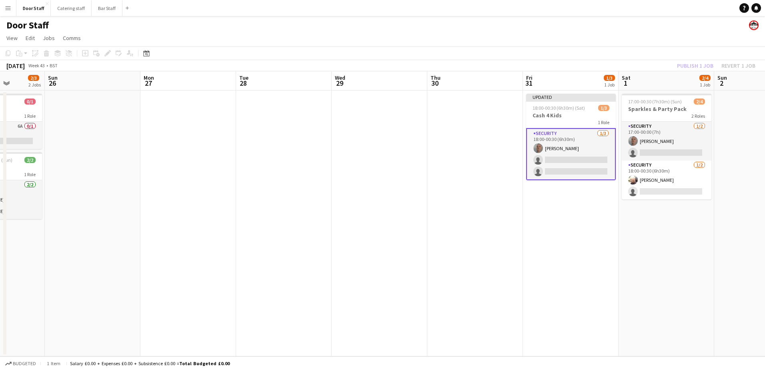
click at [687, 66] on div "Publish 1 job Revert 1 job" at bounding box center [716, 65] width 98 height 10
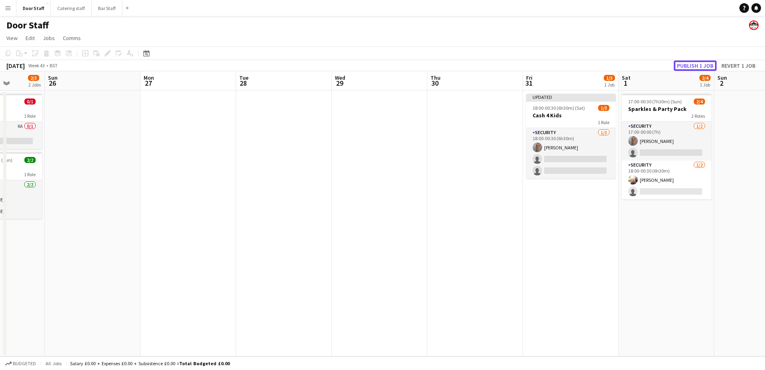
click at [687, 66] on button "Publish 1 job" at bounding box center [695, 65] width 43 height 10
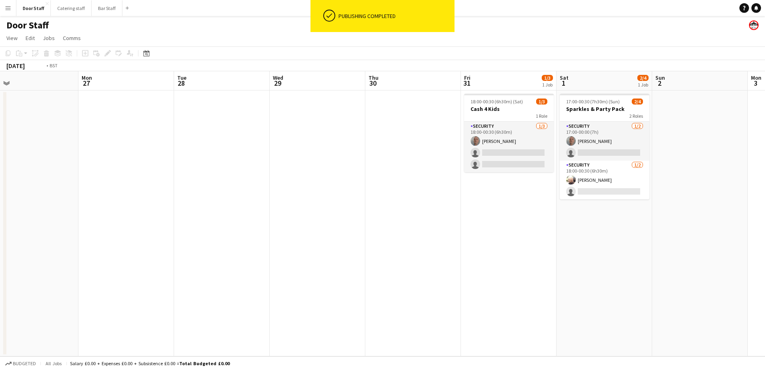
drag, startPoint x: 595, startPoint y: 249, endPoint x: 426, endPoint y: 249, distance: 168.5
click at [426, 249] on app-calendar-viewport "Thu 23 Fri 24 Sat 25 2/3 2 Jobs Sun 26 Mon 27 Tue 28 Wed 29 Thu 30 Fri 31 1/3 1…" at bounding box center [382, 213] width 765 height 285
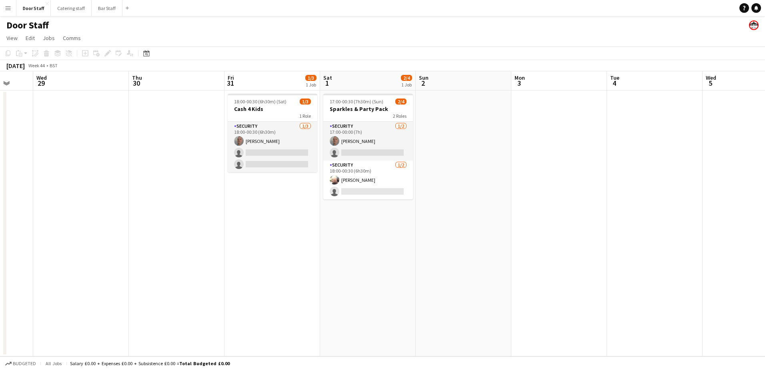
scroll to position [0, 239]
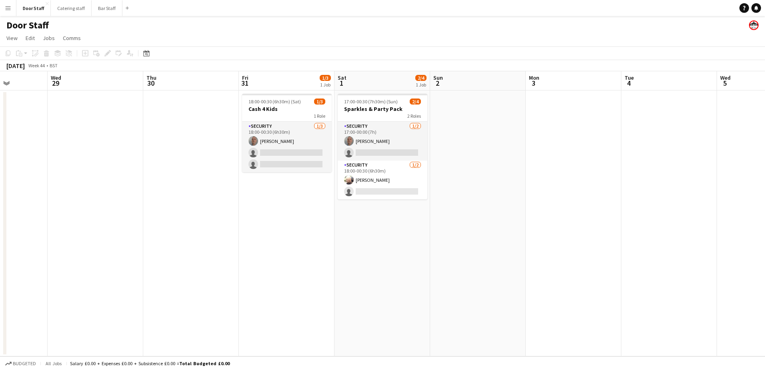
drag, startPoint x: 576, startPoint y: 214, endPoint x: 460, endPoint y: 209, distance: 115.8
click at [460, 209] on app-calendar-viewport "Sun 26 Mon 27 Tue 28 Wed 29 Thu 30 Fri 31 1/3 1 Job Sat 1 2/4 1 Job Sun 2 Mon 3…" at bounding box center [382, 213] width 765 height 285
drag, startPoint x: 339, startPoint y: 240, endPoint x: 439, endPoint y: 215, distance: 103.1
click at [439, 215] on app-calendar-viewport "Sun 26 Mon 27 Tue 28 Wed 29 Thu 30 Fri 31 1/3 1 Job Sat 1 2/4 1 Job Sun 2 Mon 3…" at bounding box center [382, 213] width 765 height 285
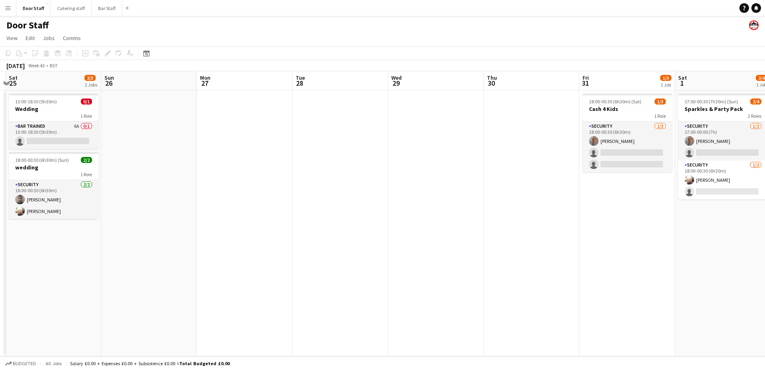
drag, startPoint x: 256, startPoint y: 252, endPoint x: 499, endPoint y: 209, distance: 246.7
click at [499, 209] on app-calendar-viewport "Thu 23 Fri 24 Sat 25 2/3 2 Jobs Sun 26 Mon 27 Tue 28 Wed 29 Thu 30 Fri 31 1/3 1…" at bounding box center [382, 213] width 765 height 285
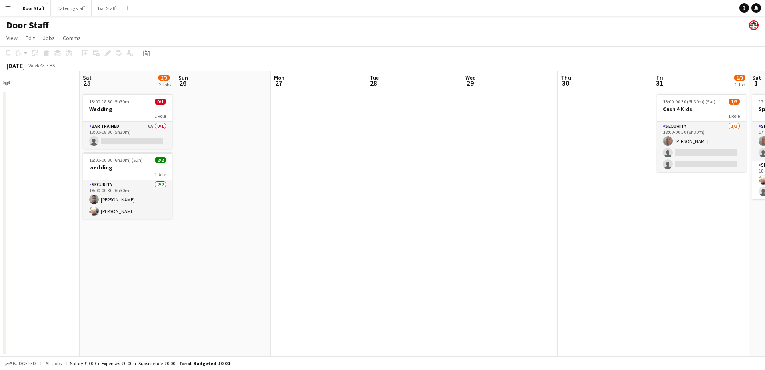
drag, startPoint x: 193, startPoint y: 240, endPoint x: 440, endPoint y: 202, distance: 249.7
click at [440, 203] on app-calendar-viewport "Wed 22 Thu 23 Fri 24 Sat 25 2/3 2 Jobs Sun 26 Mon 27 Tue 28 Wed 29 Thu 30 Fri 3…" at bounding box center [382, 213] width 765 height 285
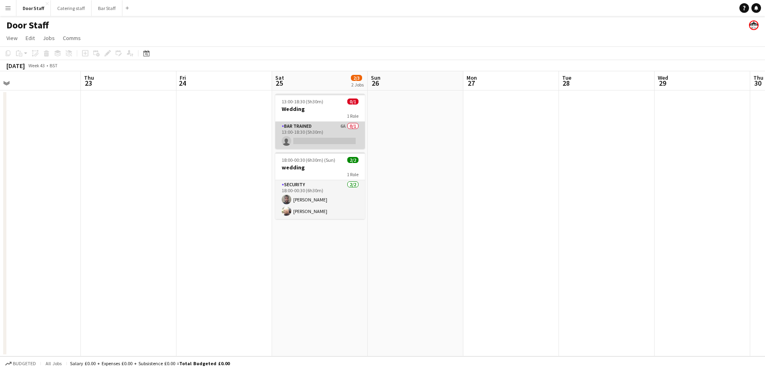
click at [320, 134] on app-card-role "Bar trained 6A 0/1 13:00-18:30 (5h30m) single-neutral-actions" at bounding box center [320, 135] width 90 height 27
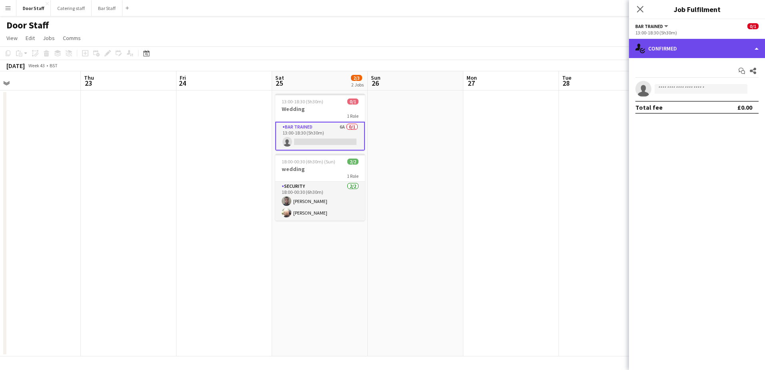
click at [672, 45] on div "single-neutral-actions-check-2 Confirmed" at bounding box center [697, 48] width 136 height 19
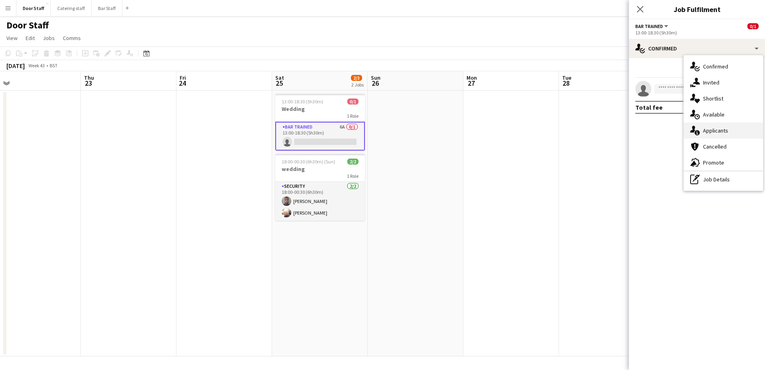
click at [700, 130] on div "single-neutral-actions-information Applicants" at bounding box center [723, 130] width 79 height 16
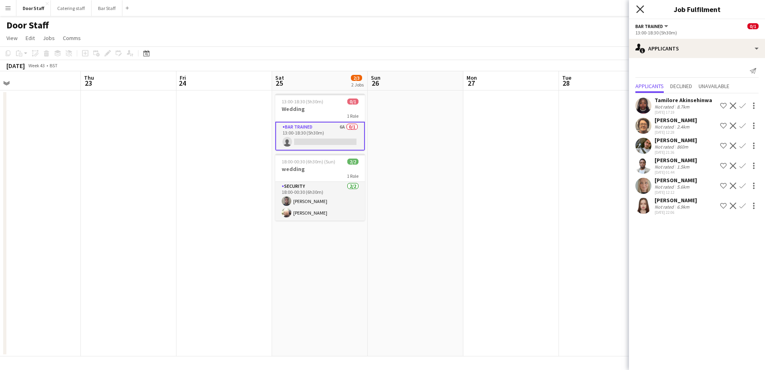
click at [641, 10] on icon at bounding box center [640, 9] width 8 height 8
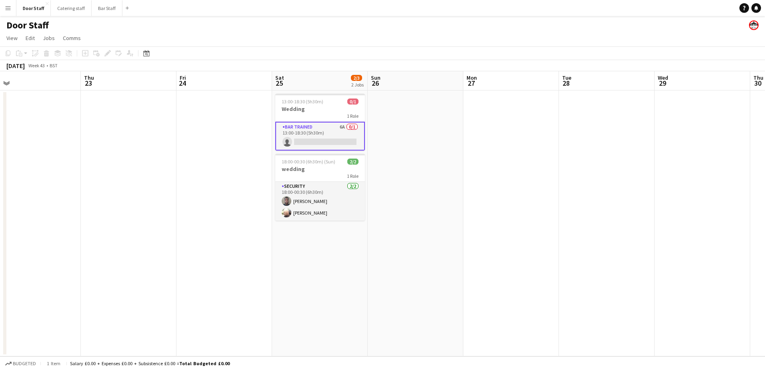
click at [321, 136] on app-card-role "Bar trained 6A 0/1 13:00-18:30 (5h30m) single-neutral-actions" at bounding box center [320, 136] width 90 height 29
click at [339, 129] on app-card-role "Bar trained 6A 0/1 13:00-18:30 (5h30m) single-neutral-actions" at bounding box center [320, 135] width 90 height 27
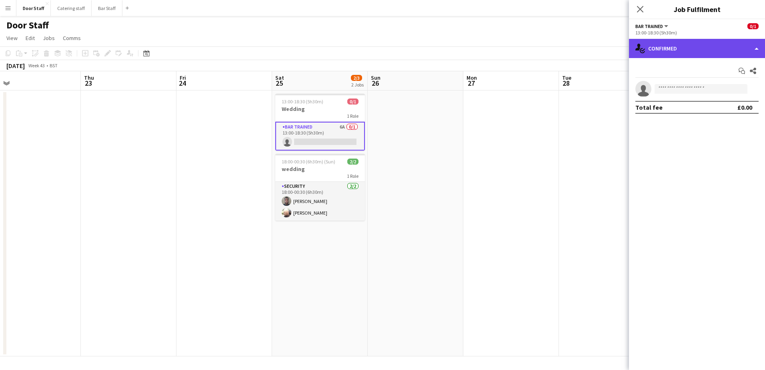
click at [677, 48] on div "single-neutral-actions-check-2 Confirmed" at bounding box center [697, 48] width 136 height 19
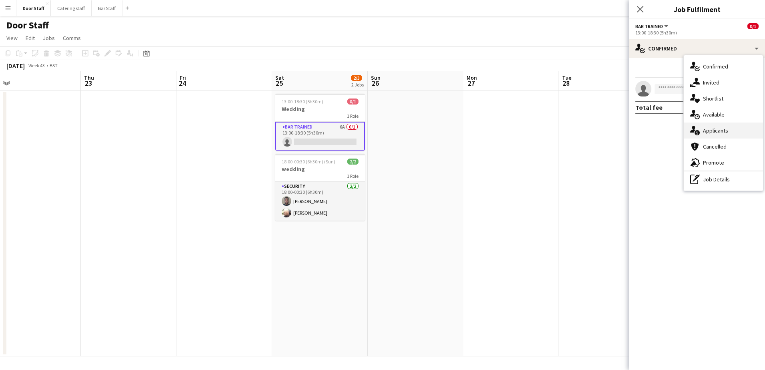
click at [720, 126] on div "single-neutral-actions-information Applicants" at bounding box center [723, 130] width 79 height 16
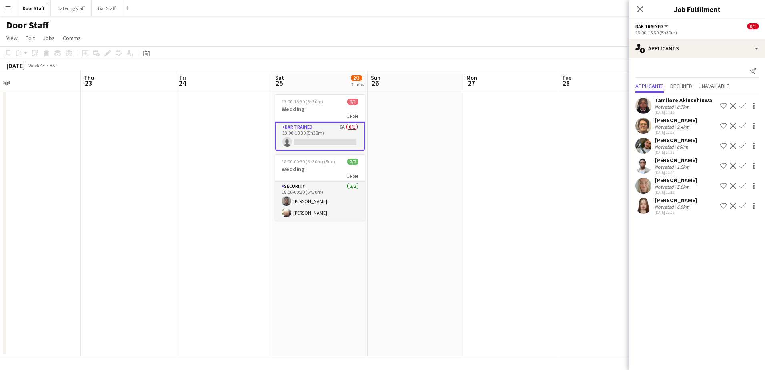
click at [734, 107] on app-icon "Decline" at bounding box center [733, 105] width 6 height 6
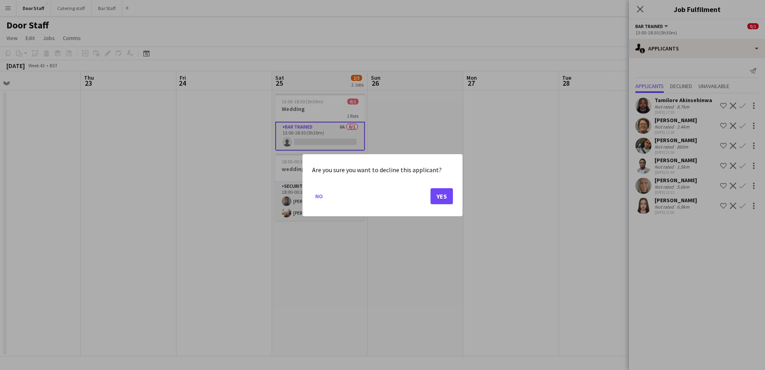
click at [454, 201] on div "Are you sure you want to decline this applicant? No Yes" at bounding box center [383, 185] width 160 height 62
click at [445, 200] on button "Yes" at bounding box center [442, 196] width 22 height 16
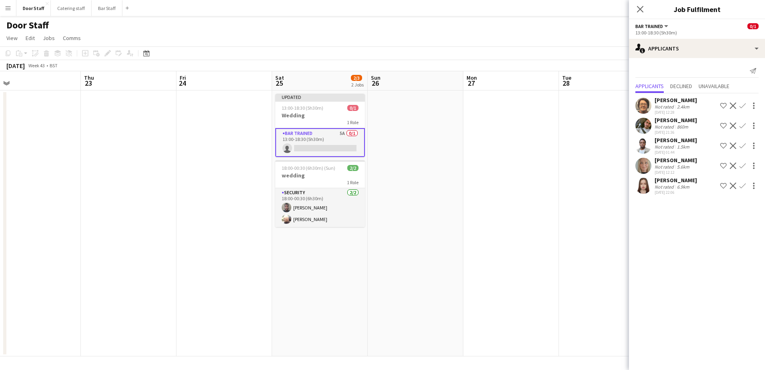
click at [735, 124] on app-icon "Decline" at bounding box center [733, 125] width 6 height 6
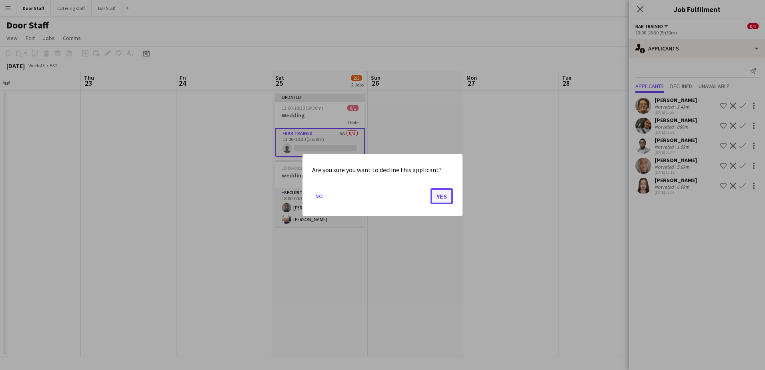
click at [439, 191] on button "Yes" at bounding box center [442, 196] width 22 height 16
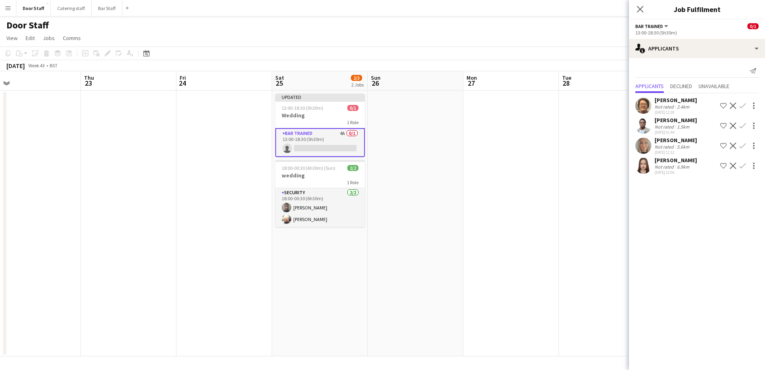
click at [735, 104] on app-icon "Decline" at bounding box center [733, 105] width 6 height 6
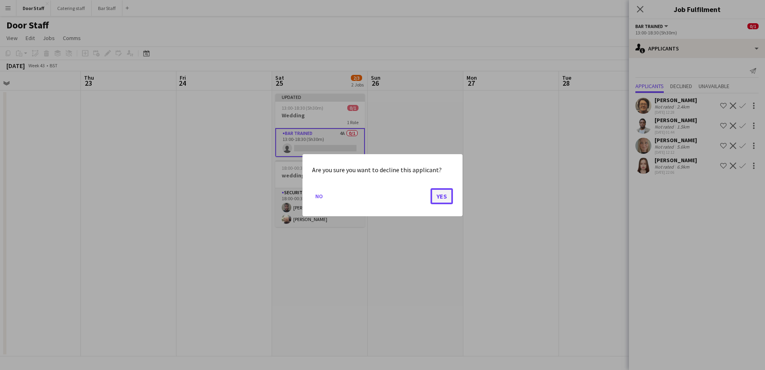
click at [445, 198] on button "Yes" at bounding box center [442, 196] width 22 height 16
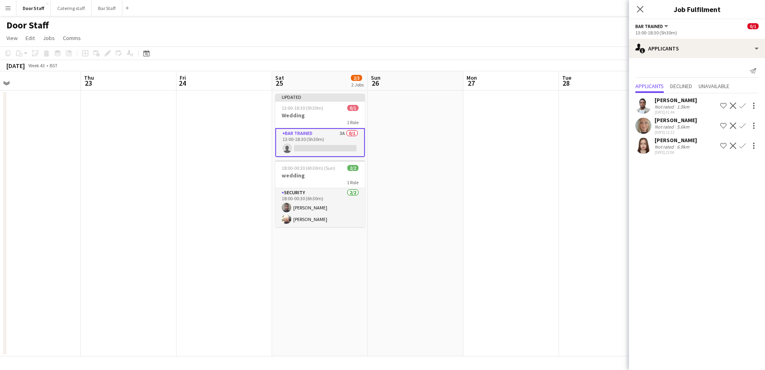
click at [733, 104] on app-icon "Decline" at bounding box center [733, 105] width 6 height 6
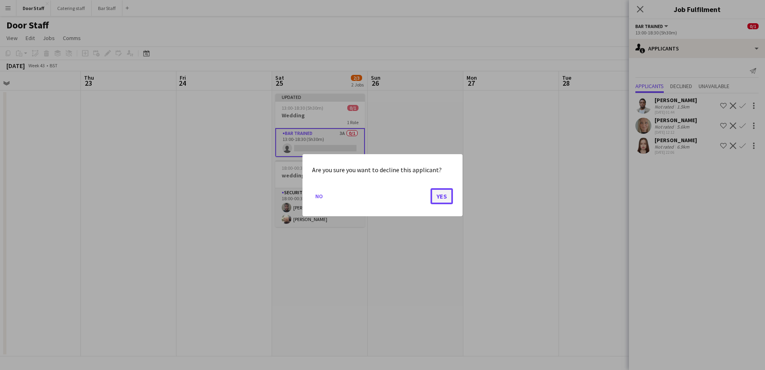
click at [451, 199] on button "Yes" at bounding box center [442, 196] width 22 height 16
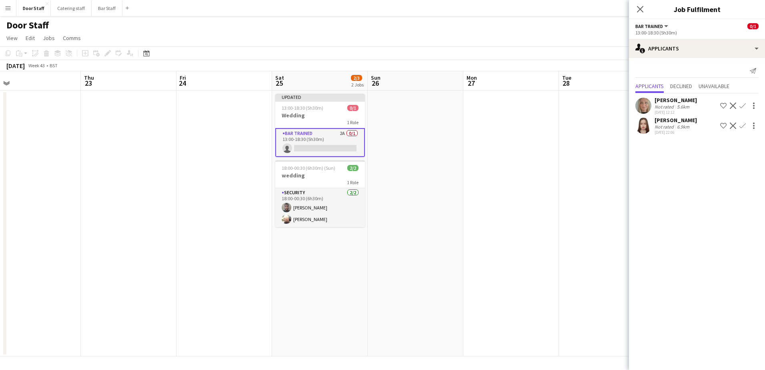
click at [733, 106] on app-icon "Decline" at bounding box center [733, 105] width 6 height 6
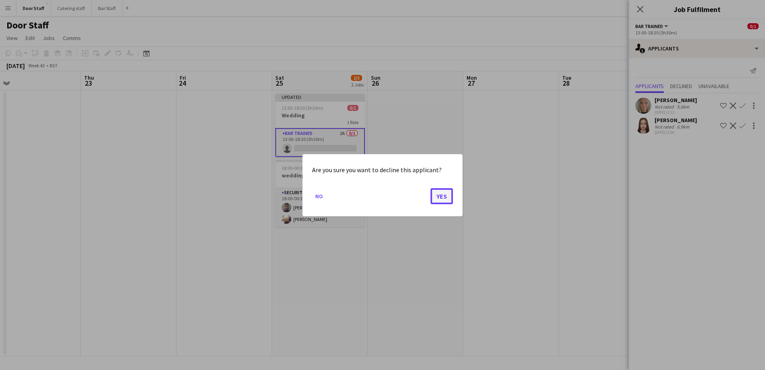
click at [435, 193] on button "Yes" at bounding box center [442, 196] width 22 height 16
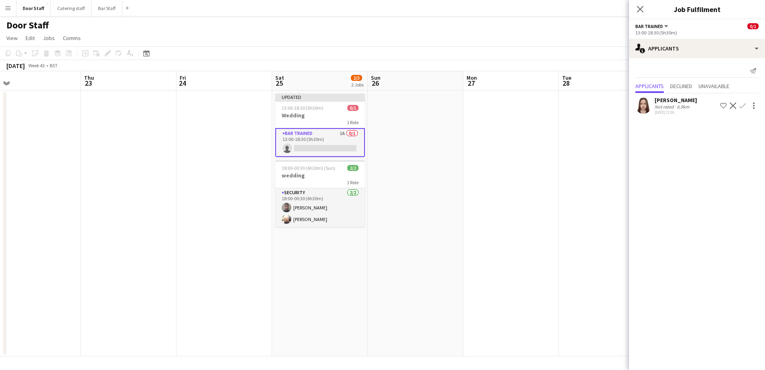
click at [733, 105] on app-icon "Decline" at bounding box center [733, 105] width 6 height 6
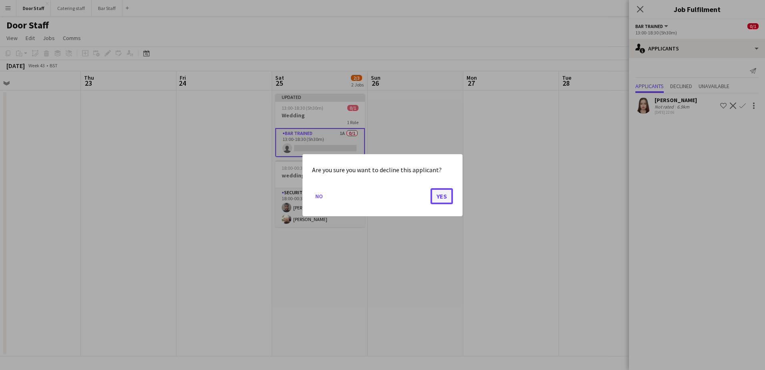
click at [436, 196] on button "Yes" at bounding box center [442, 196] width 22 height 16
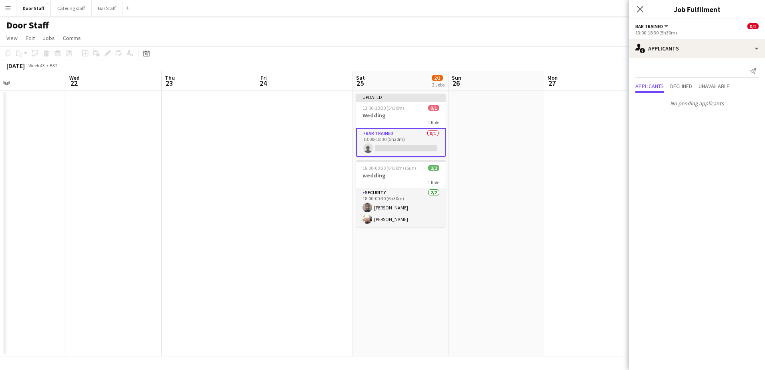
scroll to position [0, 214]
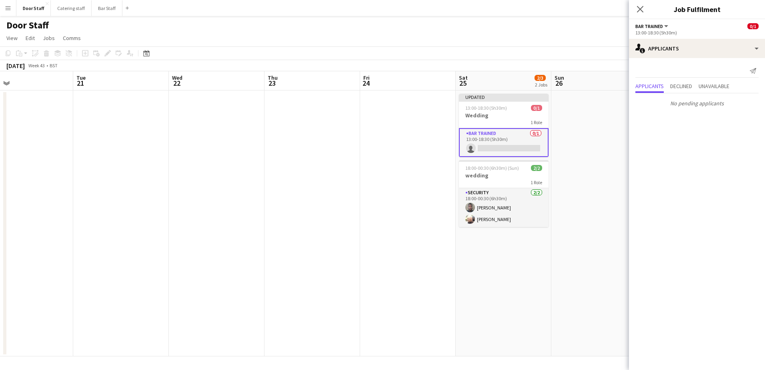
drag, startPoint x: 230, startPoint y: 251, endPoint x: 414, endPoint y: 226, distance: 185.3
click at [414, 226] on app-calendar-viewport "Sat 18 2/2 1 Job Sun 19 2/2 1 Job Mon 20 Tue 21 Wed 22 Thu 23 Fri 24 Sat 25 2/3…" at bounding box center [382, 213] width 765 height 285
click at [584, 92] on app-date-cell at bounding box center [599, 223] width 96 height 266
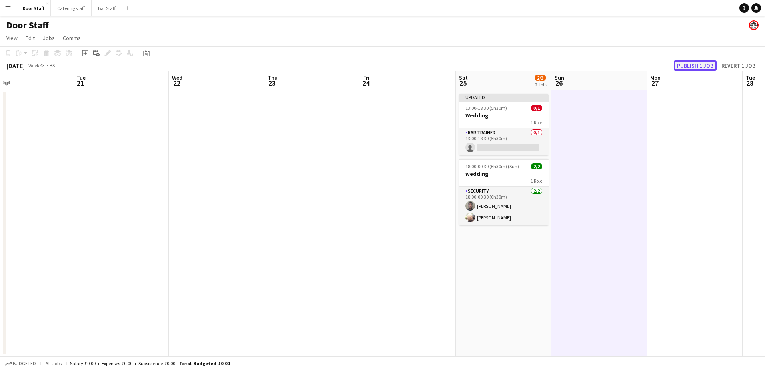
click at [702, 65] on button "Publish 1 job" at bounding box center [695, 65] width 43 height 10
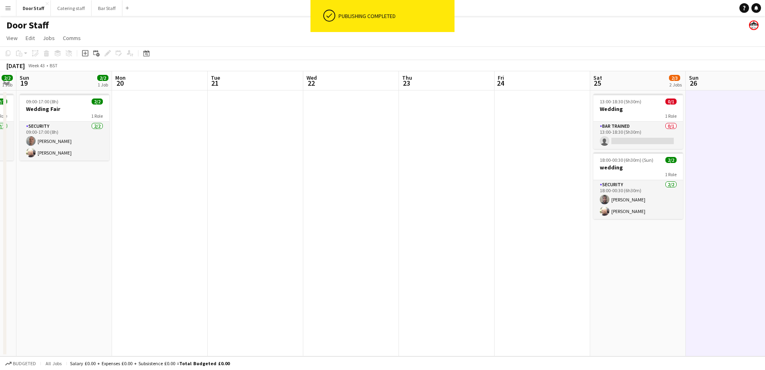
drag, startPoint x: 250, startPoint y: 188, endPoint x: 485, endPoint y: 165, distance: 236.1
click at [485, 165] on app-calendar-viewport "Fri 17 2/2 1 Job Sat 18 2/2 1 Job Sun 19 2/2 1 Job Mon 20 Tue 21 Wed 22 Thu 23 …" at bounding box center [382, 213] width 765 height 285
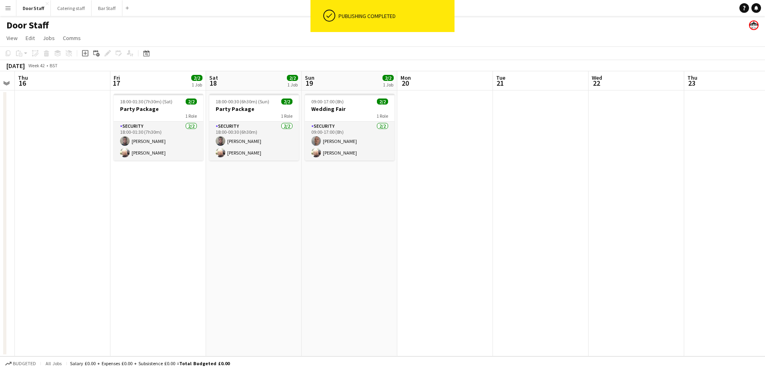
drag, startPoint x: 361, startPoint y: 200, endPoint x: 401, endPoint y: 201, distance: 40.8
click at [471, 199] on app-calendar-viewport "Tue 14 Wed 15 Thu 16 Fri 17 2/2 1 Job Sat 18 2/2 1 Job Sun 19 2/2 1 Job Mon 20 …" at bounding box center [382, 213] width 765 height 285
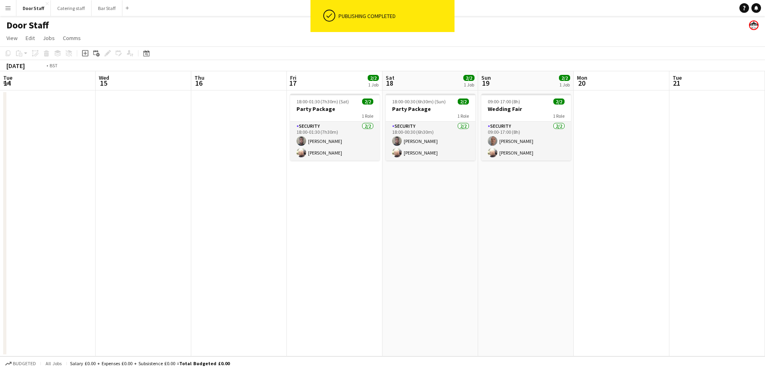
drag, startPoint x: 289, startPoint y: 208, endPoint x: 448, endPoint y: 214, distance: 158.6
click at [461, 214] on app-calendar-viewport "Sun 12 Mon 13 Tue 14 Wed 15 Thu 16 Fri 17 2/2 1 Job Sat 18 2/2 1 Job Sun 19 2/2…" at bounding box center [382, 213] width 765 height 285
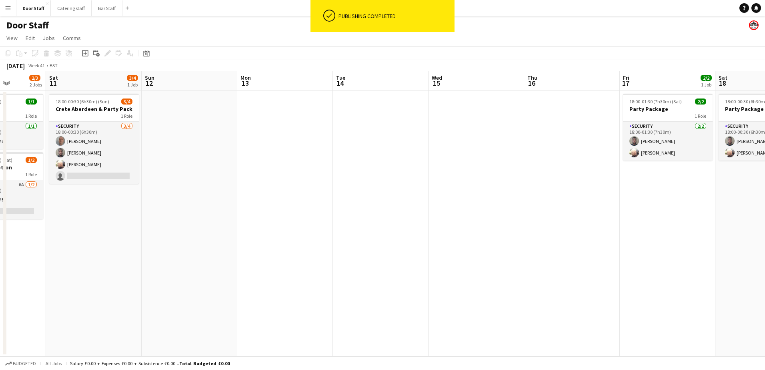
drag, startPoint x: 211, startPoint y: 208, endPoint x: 426, endPoint y: 208, distance: 214.5
click at [431, 208] on app-calendar-viewport "Wed 8 2/4 1 Job Thu 9 1/4 1 Job Fri 10 2/3 2 Jobs Sat 11 3/4 1 Job Sun 12 Mon 1…" at bounding box center [382, 213] width 765 height 285
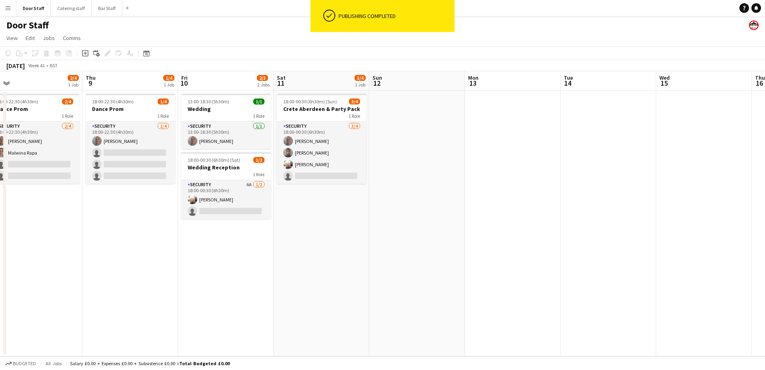
drag, startPoint x: 359, startPoint y: 230, endPoint x: 419, endPoint y: 225, distance: 60.7
click at [419, 226] on app-calendar-viewport "Mon 6 Tue 7 0/1 1 Job Wed 8 2/4 1 Job Thu 9 1/4 1 Job Fri 10 2/3 2 Jobs Sat 11 …" at bounding box center [382, 213] width 765 height 285
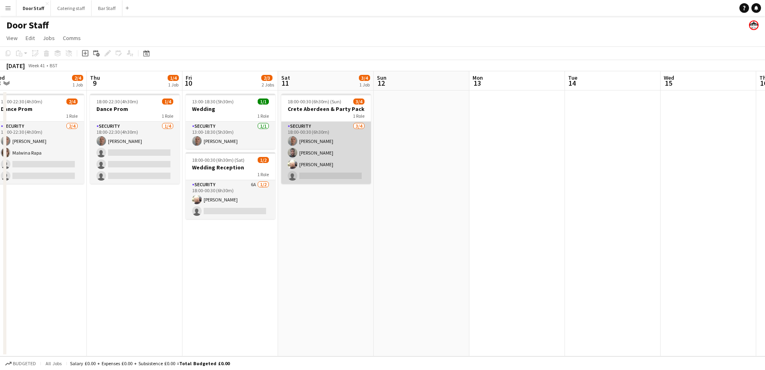
click at [325, 161] on app-card-role "Security [DATE] 18:00-00:30 (6h30m) [PERSON_NAME] [PERSON_NAME] [PERSON_NAME] s…" at bounding box center [326, 153] width 90 height 62
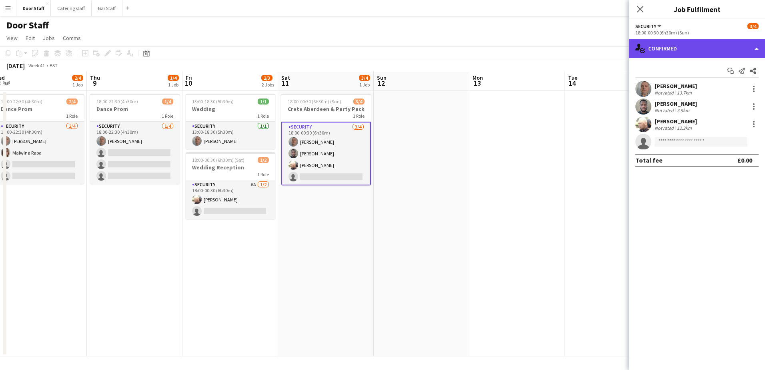
click at [671, 50] on div "single-neutral-actions-check-2 Confirmed" at bounding box center [697, 48] width 136 height 19
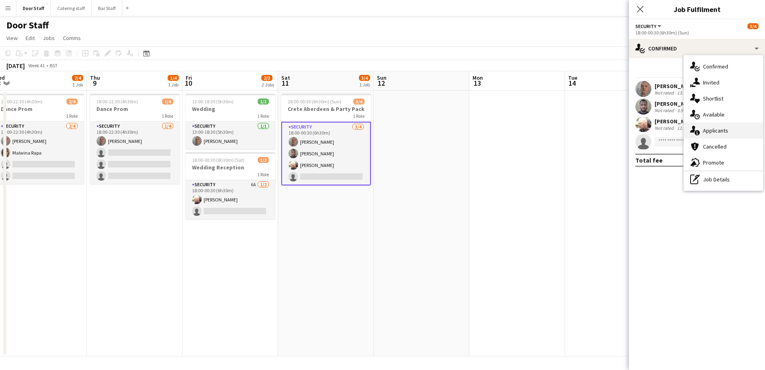
click at [702, 128] on div "single-neutral-actions-information Applicants" at bounding box center [723, 130] width 79 height 16
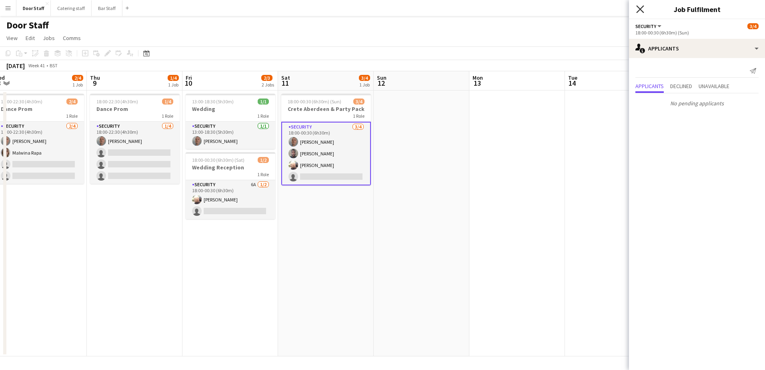
click at [638, 10] on icon "Close pop-in" at bounding box center [640, 9] width 8 height 8
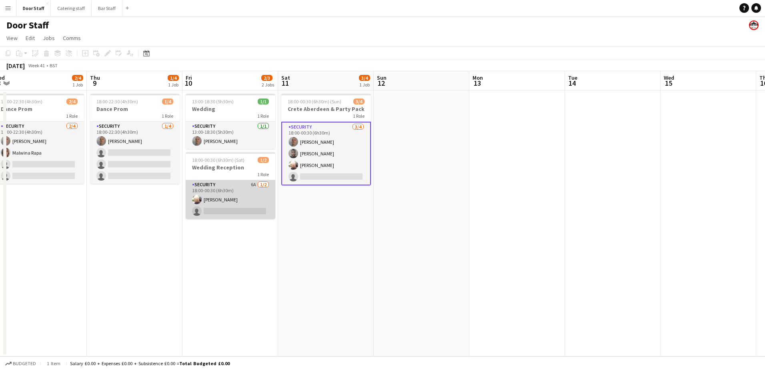
click at [209, 207] on app-card-role "Security 6A [DATE] 18:00-00:30 (6h30m) [PERSON_NAME] single-neutral-actions" at bounding box center [231, 199] width 90 height 39
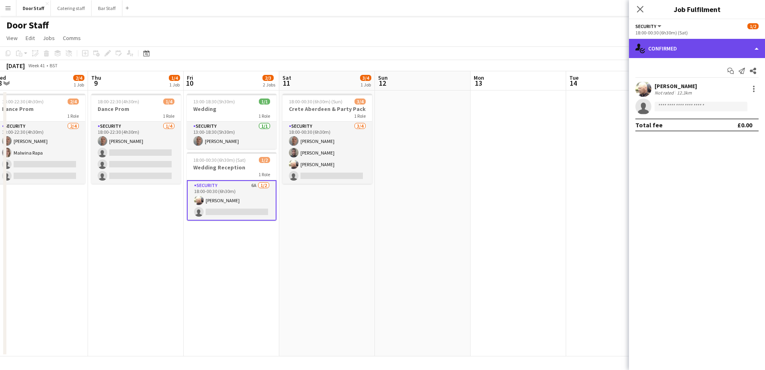
click at [682, 53] on div "single-neutral-actions-check-2 Confirmed" at bounding box center [697, 48] width 136 height 19
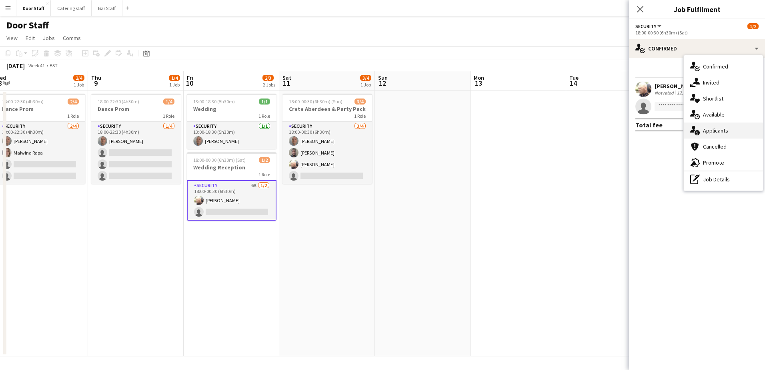
click at [694, 130] on icon at bounding box center [692, 129] width 5 height 7
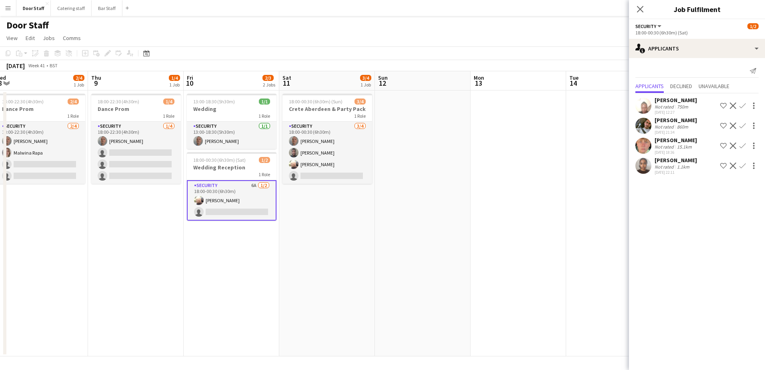
click at [732, 165] on app-icon "Decline" at bounding box center [733, 165] width 6 height 6
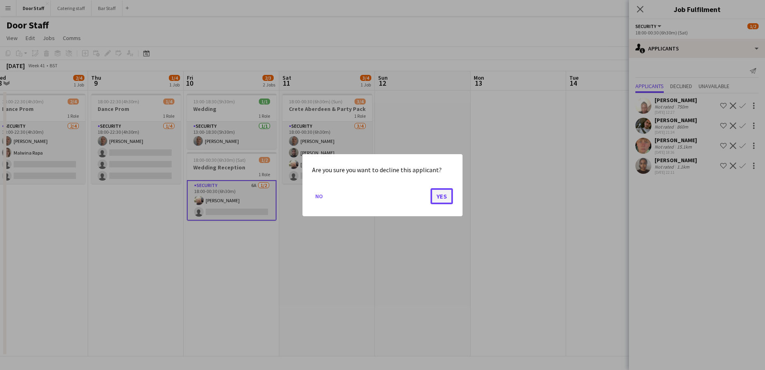
click at [435, 197] on button "Yes" at bounding box center [442, 196] width 22 height 16
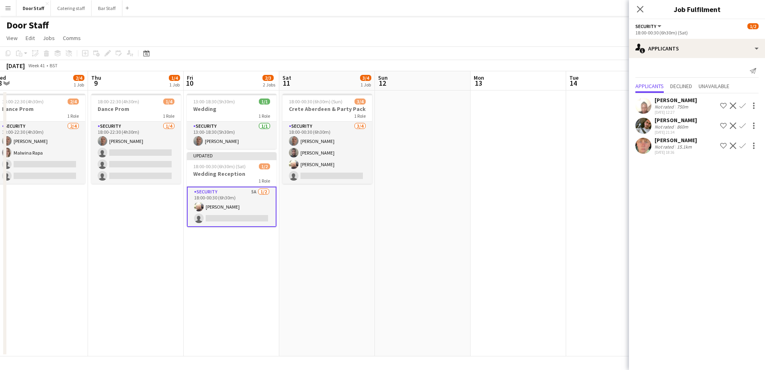
click at [732, 144] on app-icon "Decline" at bounding box center [733, 145] width 6 height 6
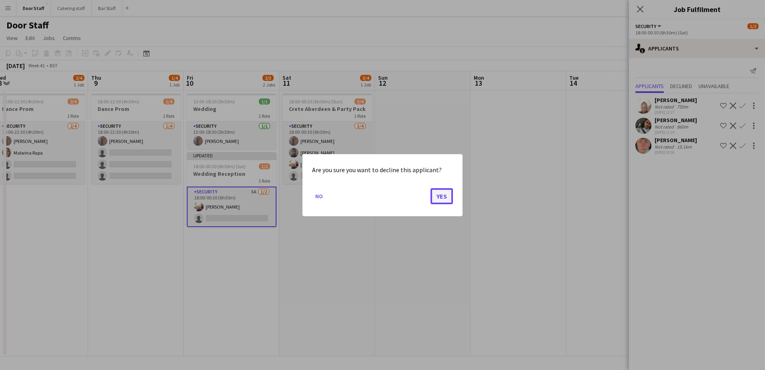
click at [453, 197] on button "Yes" at bounding box center [442, 196] width 22 height 16
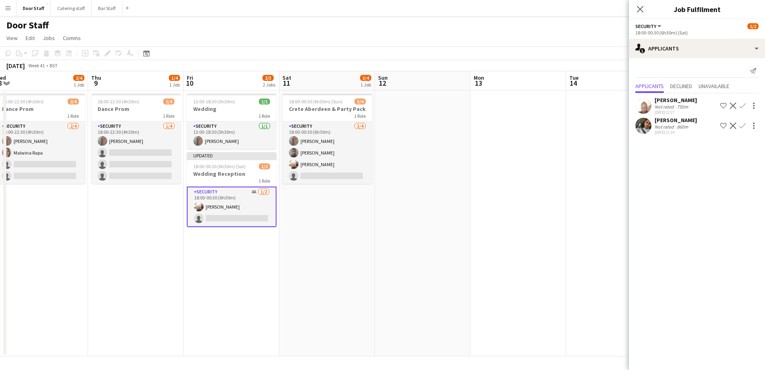
click at [732, 125] on app-icon "Decline" at bounding box center [733, 125] width 6 height 6
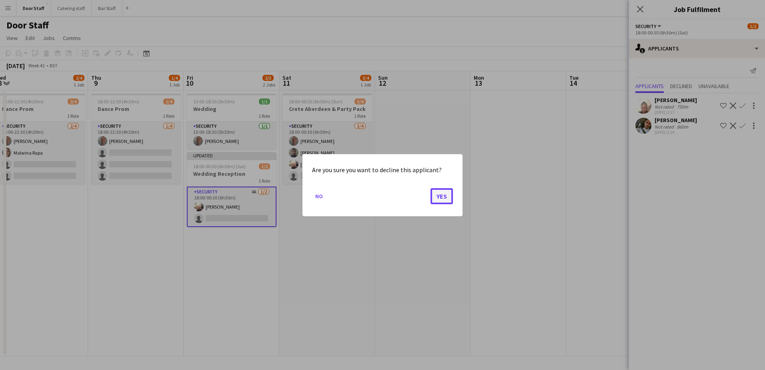
click at [443, 199] on button "Yes" at bounding box center [442, 196] width 22 height 16
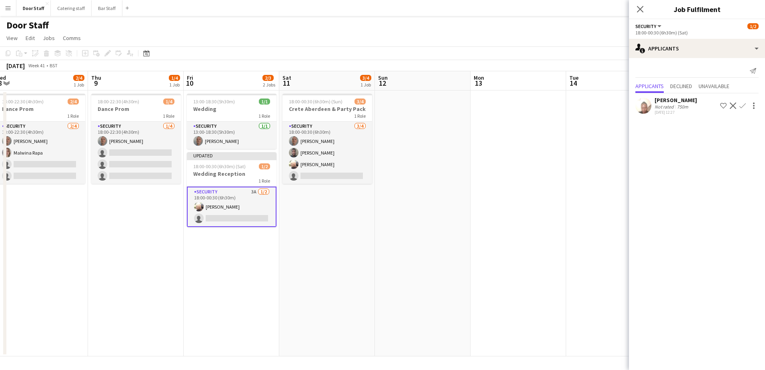
click at [733, 106] on app-icon "Decline" at bounding box center [733, 105] width 6 height 6
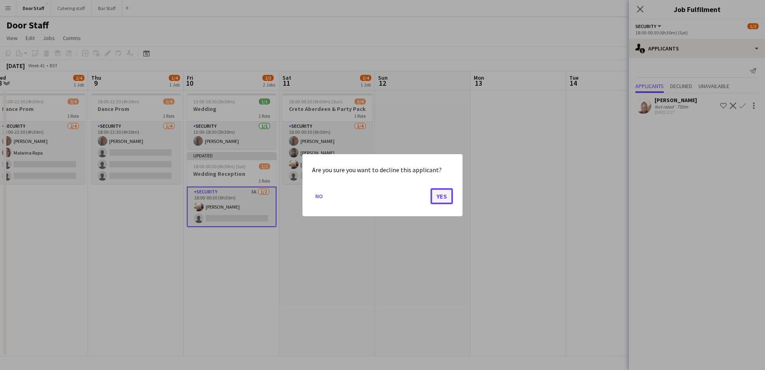
click at [441, 201] on button "Yes" at bounding box center [442, 196] width 22 height 16
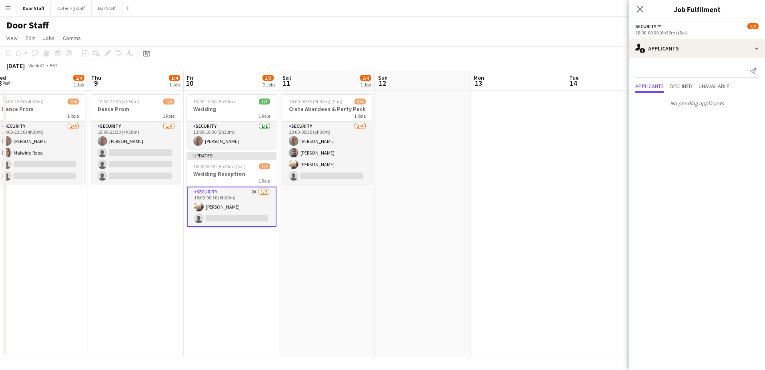
drag, startPoint x: 517, startPoint y: 160, endPoint x: 577, endPoint y: 128, distance: 67.9
click at [519, 160] on app-date-cell at bounding box center [519, 223] width 96 height 266
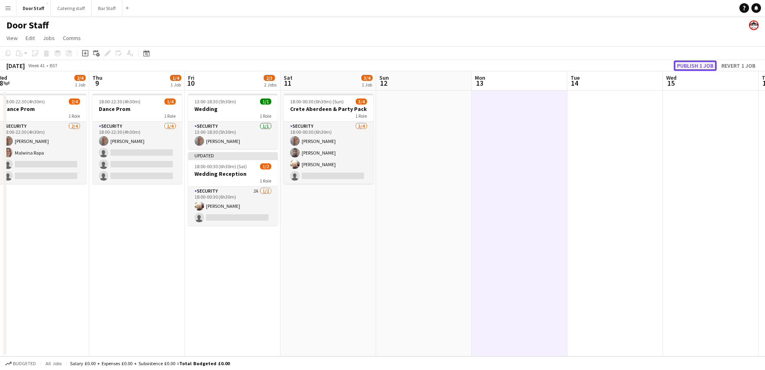
click at [713, 63] on button "Publish 1 job" at bounding box center [695, 65] width 43 height 10
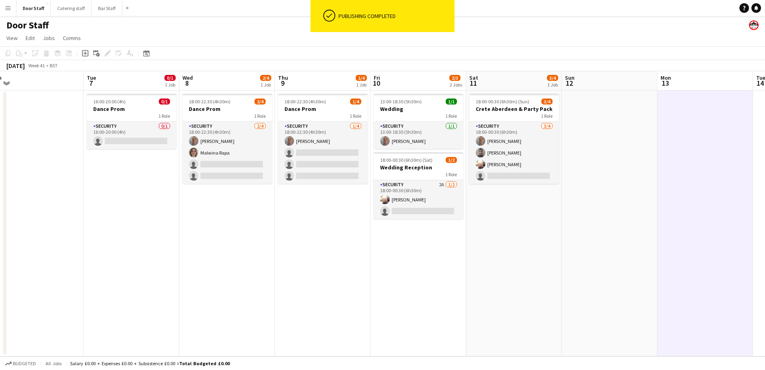
drag, startPoint x: 403, startPoint y: 245, endPoint x: 594, endPoint y: 204, distance: 195.9
click at [594, 205] on app-calendar-viewport "Sat 4 1/4 2 Jobs Sun 5 Mon 6 Tue 7 0/1 1 Job Wed 8 2/4 1 Job Thu 9 1/4 1 Job Fr…" at bounding box center [382, 213] width 765 height 285
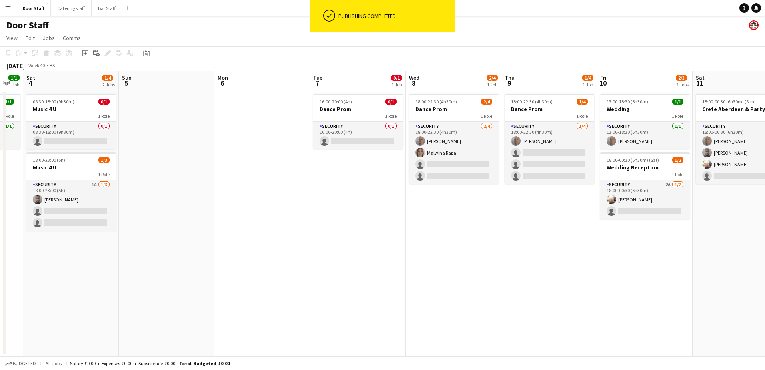
scroll to position [0, 245]
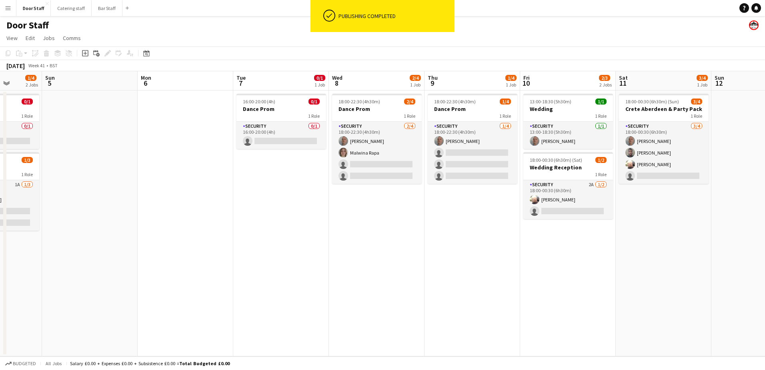
drag, startPoint x: 315, startPoint y: 263, endPoint x: 459, endPoint y: 243, distance: 145.0
click at [459, 243] on app-calendar-viewport "Thu 2 Fri 3 1/1 1 Job Sat 4 1/4 2 Jobs Sun 5 Mon 6 Tue 7 0/1 1 Job Wed 8 2/4 1 …" at bounding box center [382, 213] width 765 height 285
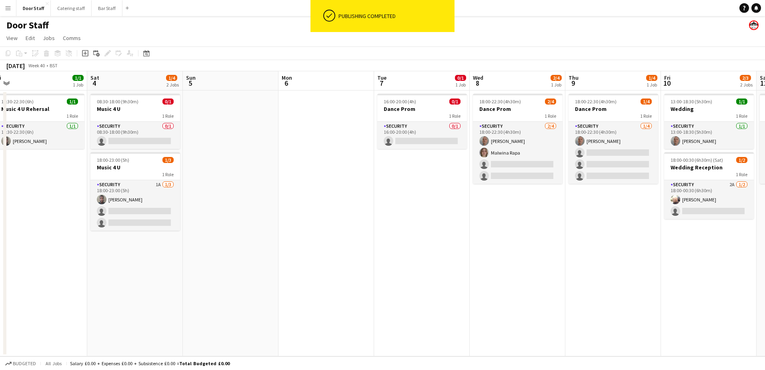
scroll to position [0, 194]
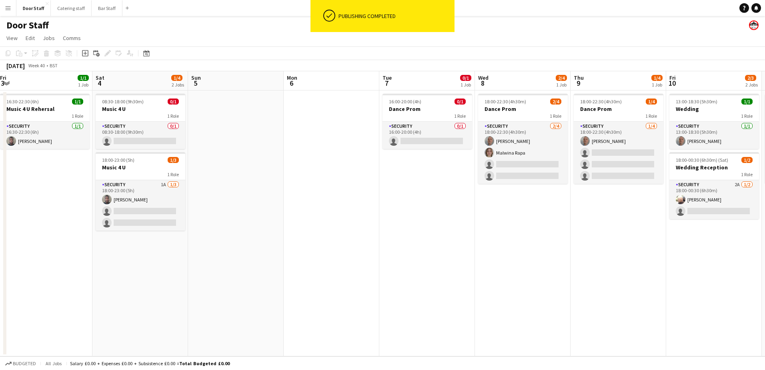
drag, startPoint x: 345, startPoint y: 248, endPoint x: 491, endPoint y: 227, distance: 147.6
click at [491, 227] on app-calendar-viewport "Wed 1 1/1 1 Job Thu 2 Fri 3 1/1 1 Job Sat 4 1/4 2 Jobs Sun 5 Mon 6 Tue 7 0/1 1 …" at bounding box center [382, 213] width 765 height 285
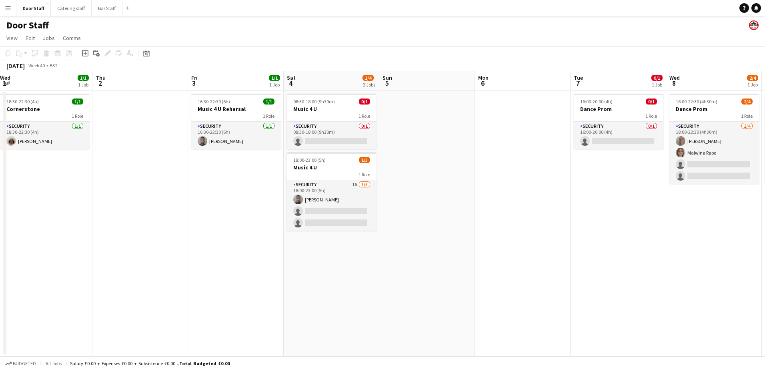
scroll to position [0, 189]
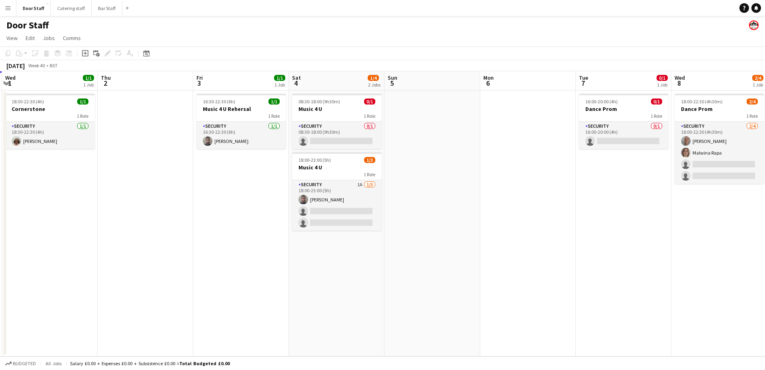
drag, startPoint x: 343, startPoint y: 232, endPoint x: 539, endPoint y: 217, distance: 197.0
click at [539, 217] on app-calendar-viewport "Mon 29 Tue 30 Wed 1 1/1 1 Job Thu 2 Fri 3 1/1 1 Job Sat 4 1/4 2 Jobs Sun 5 Mon …" at bounding box center [382, 213] width 765 height 285
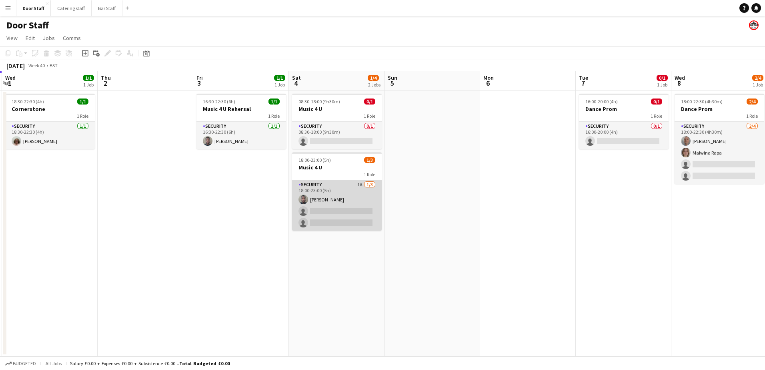
click at [353, 202] on app-card-role "Security 1A [DATE] 18:00-23:00 (5h) [PERSON_NAME] single-neutral-actions single…" at bounding box center [337, 205] width 90 height 50
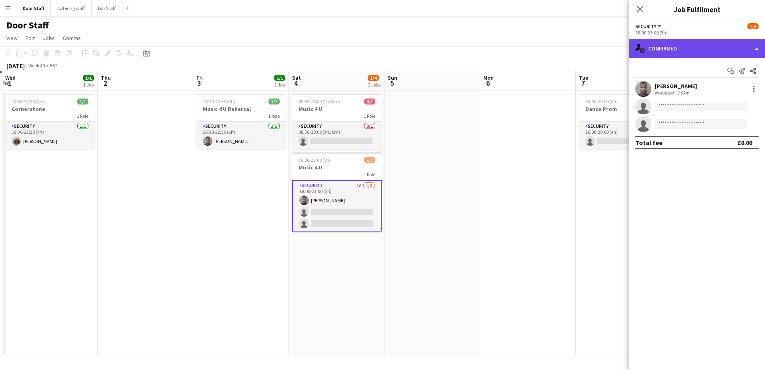
click at [704, 46] on div "single-neutral-actions-check-2 Confirmed" at bounding box center [697, 48] width 136 height 19
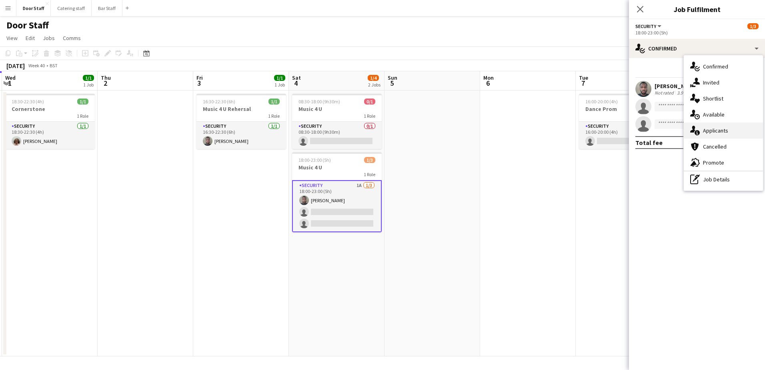
click at [709, 130] on span "Applicants" at bounding box center [715, 130] width 25 height 7
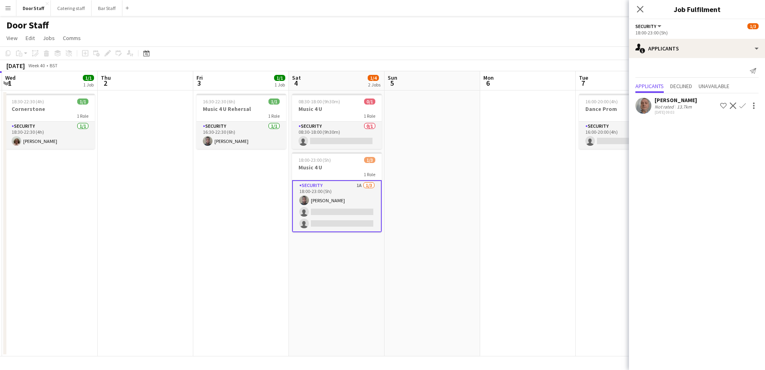
click at [744, 104] on app-icon "Confirm" at bounding box center [742, 105] width 6 height 6
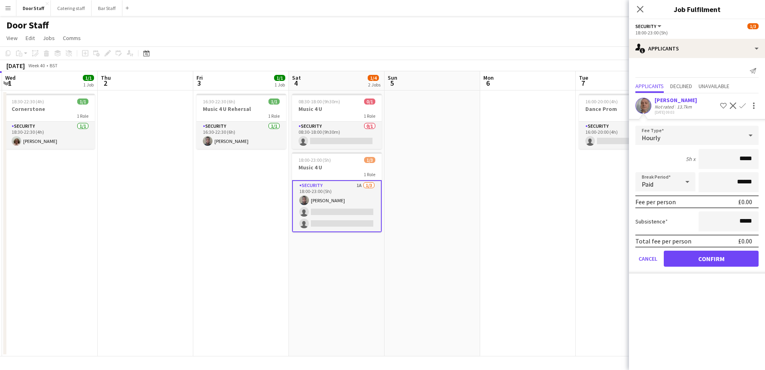
click at [700, 250] on form "Fee Type Hourly 5h x ***** Break Period Paid ****** Fee per person £0.00 Subsis…" at bounding box center [697, 200] width 136 height 148
click at [699, 259] on button "Confirm" at bounding box center [711, 258] width 95 height 16
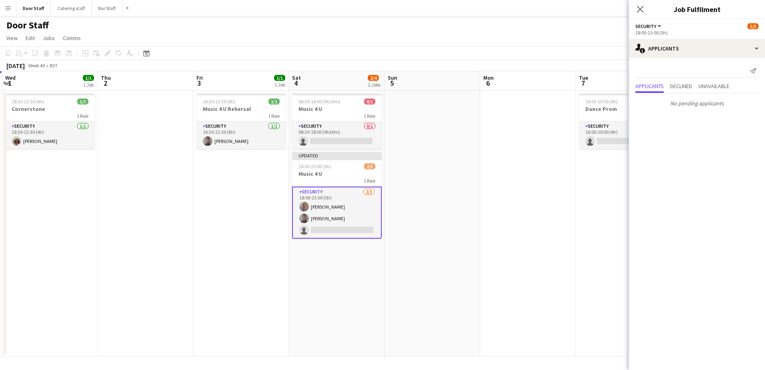
click at [531, 248] on app-date-cell at bounding box center [528, 223] width 96 height 266
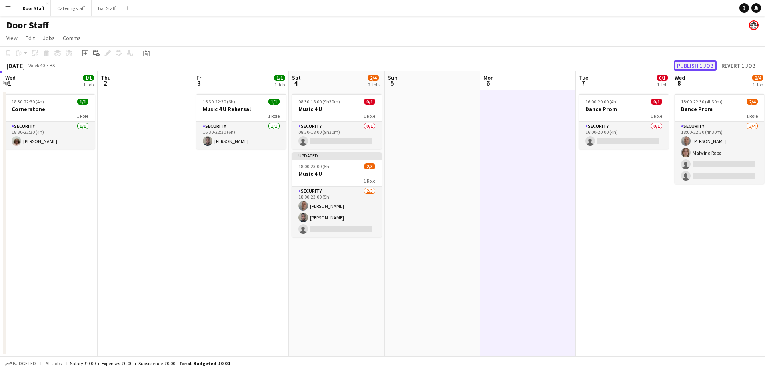
click at [699, 67] on button "Publish 1 job" at bounding box center [695, 65] width 43 height 10
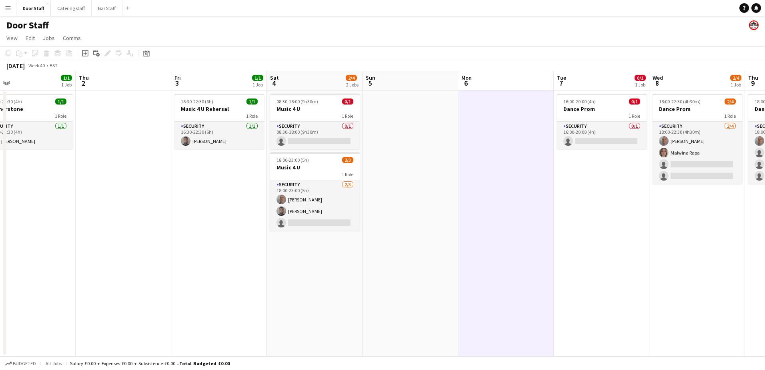
scroll to position [0, 309]
drag, startPoint x: 220, startPoint y: 273, endPoint x: 196, endPoint y: 253, distance: 31.3
click at [196, 253] on app-calendar-viewport "Sun 28 Mon 29 Tue 30 Wed 1 1/1 1 Job Thu 2 Fri 3 1/1 1 Job Sat 4 2/4 2 Jobs Sun…" at bounding box center [382, 213] width 765 height 285
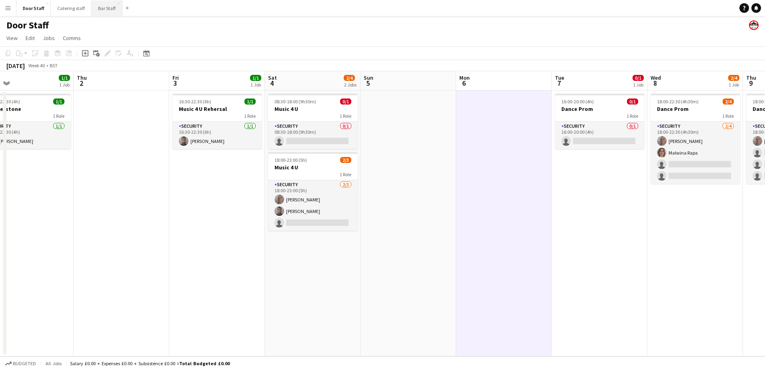
click at [101, 1] on button "Bar Staff Close" at bounding box center [107, 8] width 31 height 16
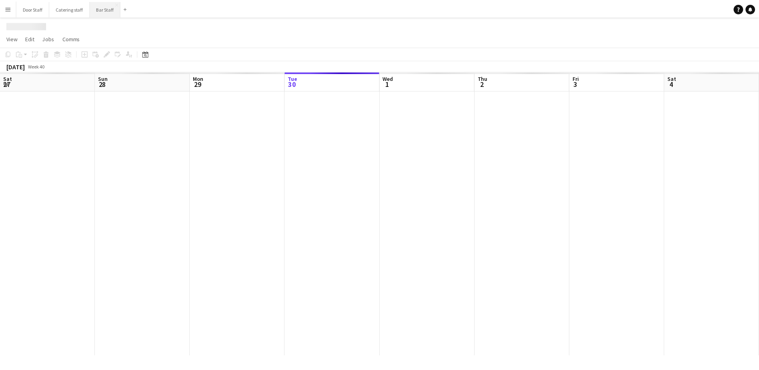
scroll to position [0, 191]
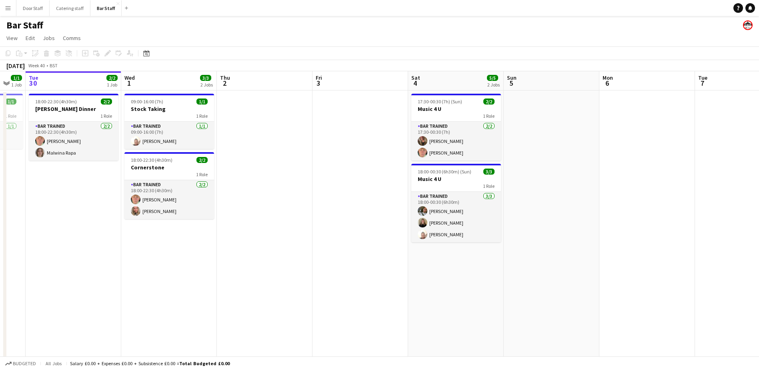
drag, startPoint x: 363, startPoint y: 260, endPoint x: 196, endPoint y: 260, distance: 167.3
click at [197, 260] on app-calendar-viewport "Sat 27 18/20 4 Jobs Sun 28 Mon 29 1/1 1 Job Tue 30 2/2 1 Job Wed 1 3/3 2 Jobs T…" at bounding box center [379, 259] width 759 height 376
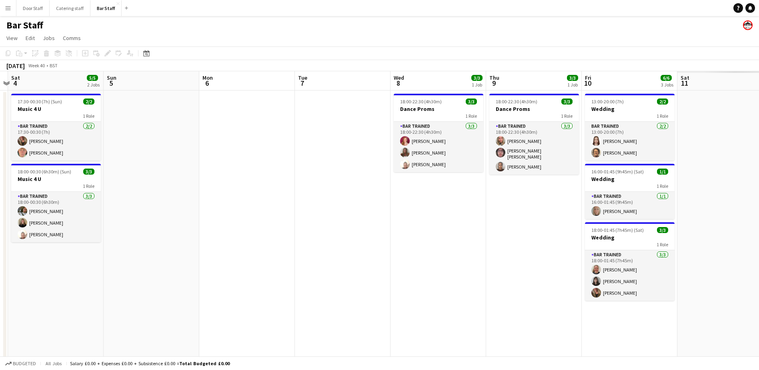
drag, startPoint x: 529, startPoint y: 247, endPoint x: 130, endPoint y: 241, distance: 399.4
click at [129, 241] on app-calendar-viewport "Wed 1 3/3 2 Jobs Thu 2 Fri 3 Sat 4 5/5 2 Jobs Sun 5 Mon 6 Tue 7 Wed 8 3/3 1 Job…" at bounding box center [379, 259] width 759 height 376
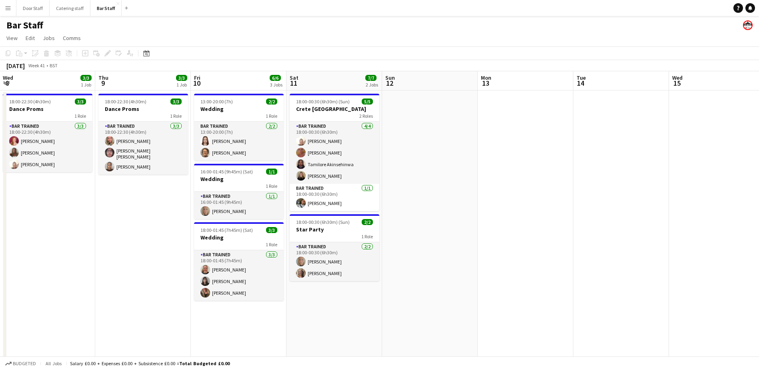
drag, startPoint x: 370, startPoint y: 269, endPoint x: 0, endPoint y: 234, distance: 371.4
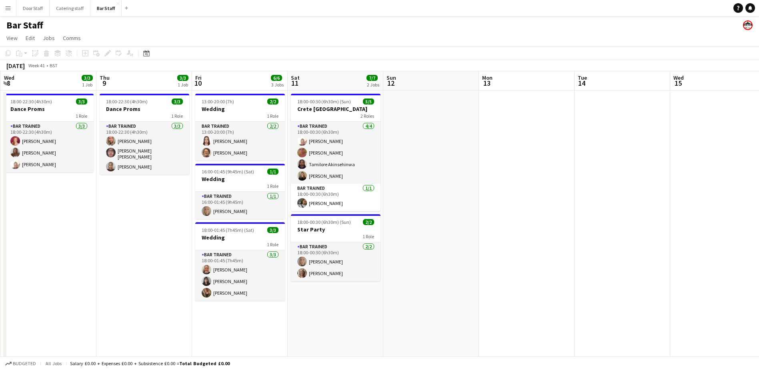
click at [0, 234] on html "Menu Boards Boards Boards All jobs Status Workforce Workforce My Workforce Recr…" at bounding box center [379, 230] width 759 height 461
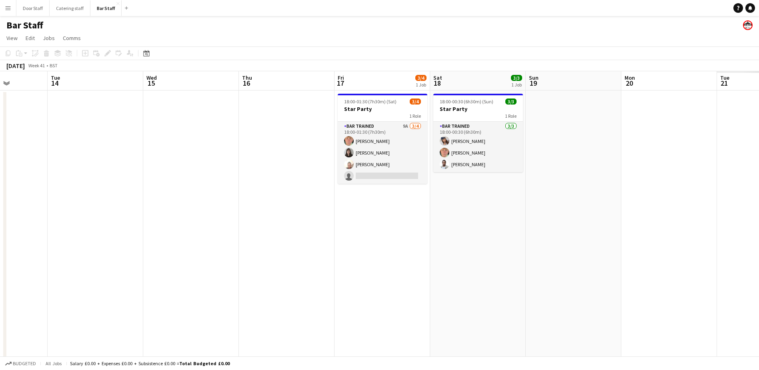
drag, startPoint x: 457, startPoint y: 234, endPoint x: 60, endPoint y: 224, distance: 397.4
click at [62, 224] on app-calendar-viewport "Fri 10 6/6 3 Jobs Sat 11 7/7 2 Jobs Sun 12 Mon 13 Tue 14 Wed 15 Thu 16 Fri 17 3…" at bounding box center [379, 259] width 759 height 376
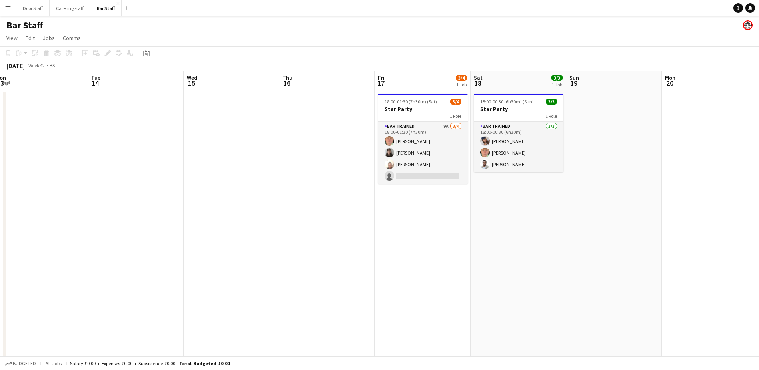
drag, startPoint x: 387, startPoint y: 255, endPoint x: 1, endPoint y: 223, distance: 387.5
click at [20, 227] on app-calendar-viewport "Fri 10 6/6 3 Jobs Sat 11 7/7 2 Jobs Sun 12 Mon 13 Tue 14 Wed 15 Thu 16 Fri 17 3…" at bounding box center [379, 259] width 759 height 376
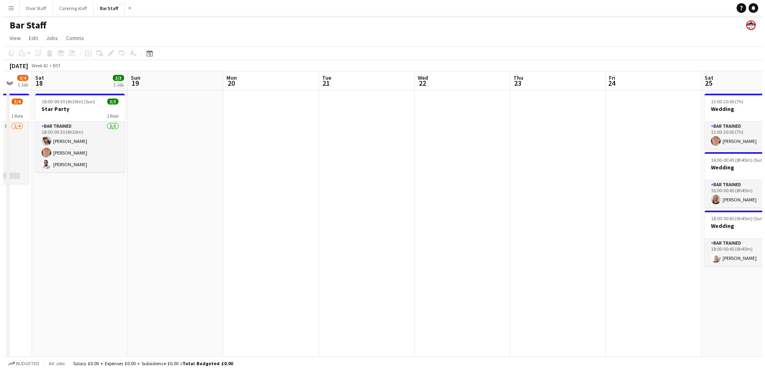
scroll to position [0, 162]
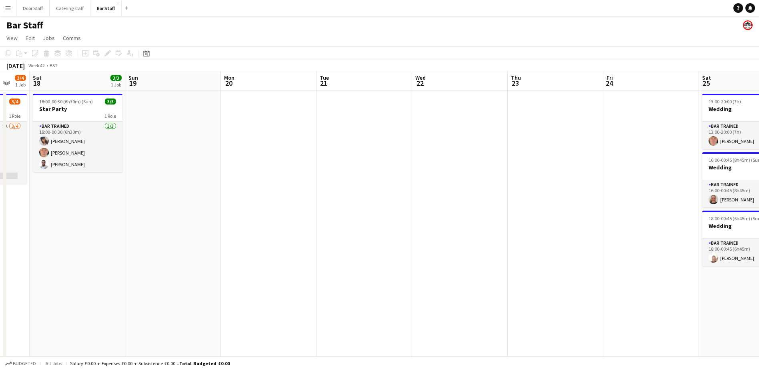
drag, startPoint x: 440, startPoint y: 214, endPoint x: 395, endPoint y: 194, distance: 49.0
click at [395, 194] on app-calendar-viewport "Thu 16 Fri 17 3/4 1 Job Sat 18 3/3 1 Job Sun 19 Mon 20 Tue 21 Wed 22 Thu 23 Fri…" at bounding box center [379, 259] width 759 height 376
click at [28, 7] on button "Door Staff Close" at bounding box center [32, 8] width 33 height 16
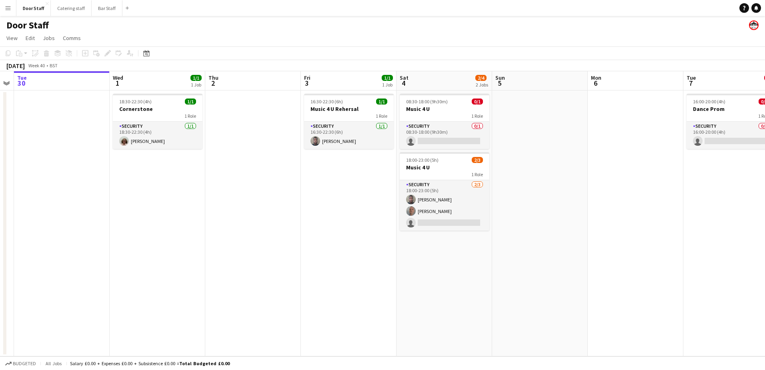
scroll to position [0, 259]
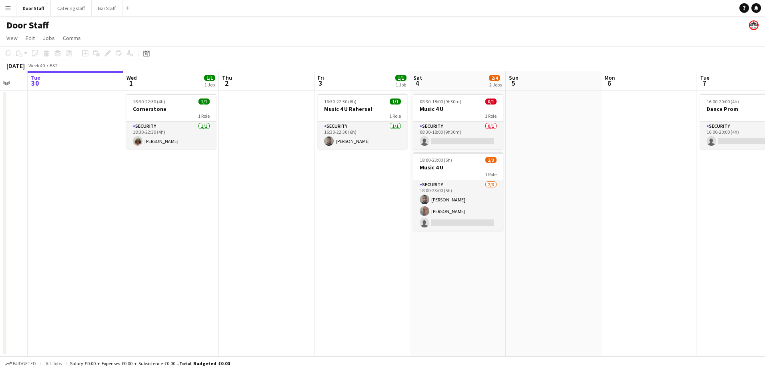
drag, startPoint x: 445, startPoint y: 262, endPoint x: 185, endPoint y: 248, distance: 259.7
click at [185, 248] on app-calendar-viewport "Sat 27 4/5 1 Job Sun 28 Mon 29 Tue 30 Wed 1 1/1 1 Job Thu 2 Fri 3 1/1 1 Job Sat…" at bounding box center [382, 213] width 765 height 285
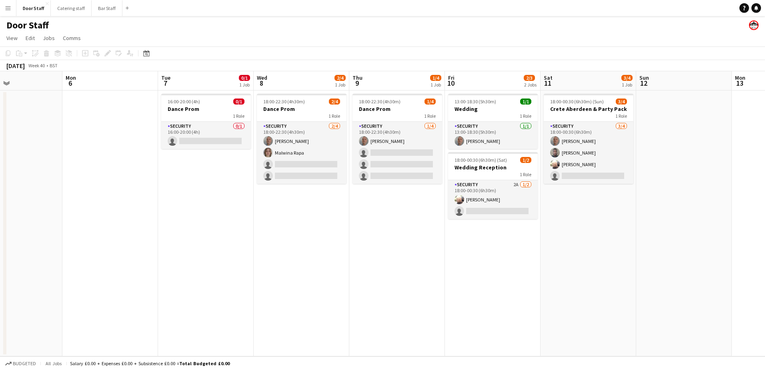
scroll to position [0, 260]
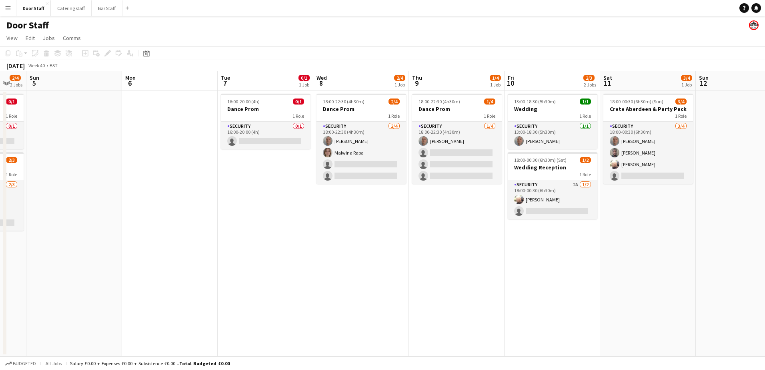
drag, startPoint x: 462, startPoint y: 242, endPoint x: 174, endPoint y: 244, distance: 288.1
click at [174, 244] on app-calendar-viewport "Thu 2 Fri 3 1/1 1 Job Sat 4 2/4 2 Jobs Sun 5 Mon 6 Tue 7 0/1 1 Job Wed 8 2/4 1 …" at bounding box center [382, 213] width 765 height 285
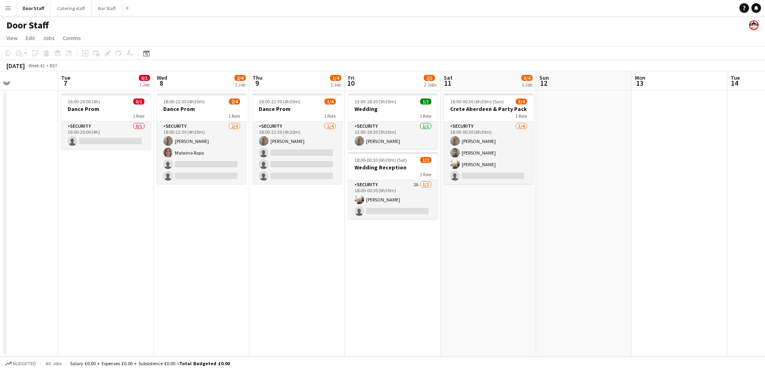
drag, startPoint x: 282, startPoint y: 243, endPoint x: 45, endPoint y: 239, distance: 236.9
click at [45, 239] on app-calendar-viewport "Sat 4 2/4 2 Jobs Sun 5 Mon 6 Tue 7 0/1 1 Job Wed 8 2/4 1 Job Thu 9 1/4 1 Job Fr…" at bounding box center [382, 213] width 765 height 285
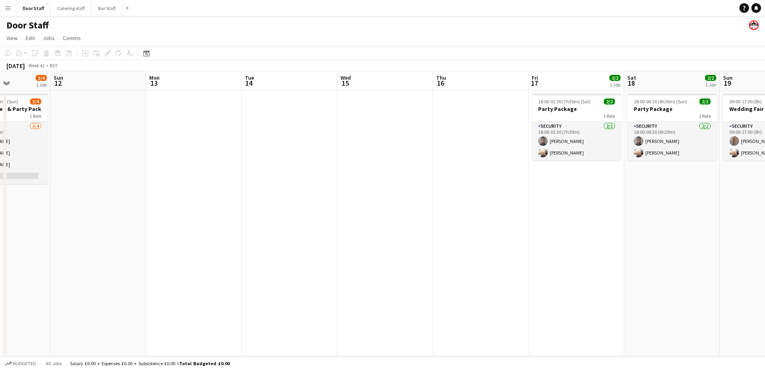
drag, startPoint x: 443, startPoint y: 221, endPoint x: 64, endPoint y: 214, distance: 379.0
click at [57, 212] on app-calendar-viewport "Thu 9 1/4 1 Job Fri 10 2/3 2 Jobs Sat 11 3/4 1 Job Sun 12 Mon 13 Tue 14 Wed 15 …" at bounding box center [382, 213] width 765 height 285
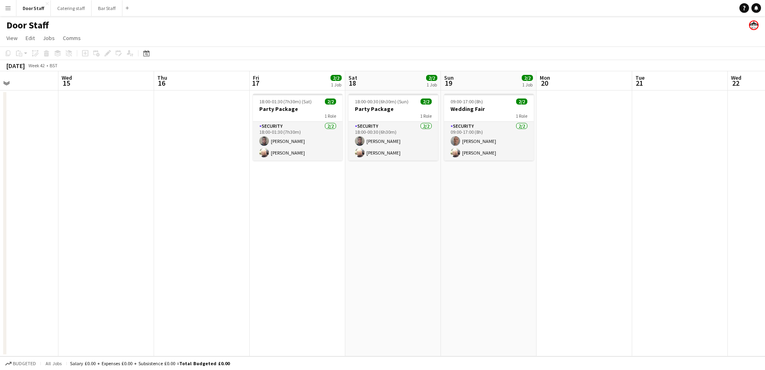
scroll to position [0, 195]
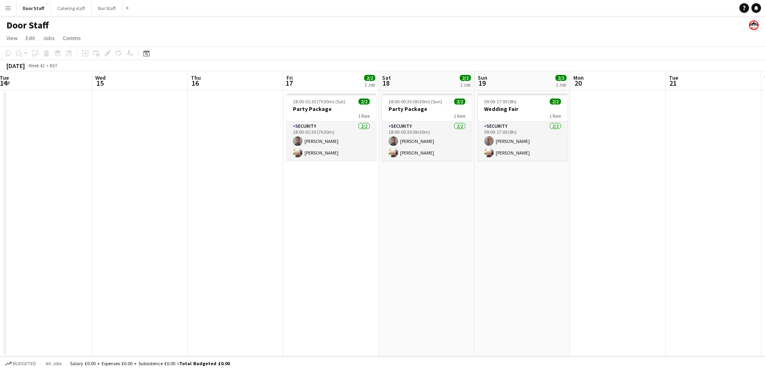
drag, startPoint x: 289, startPoint y: 219, endPoint x: 142, endPoint y: 238, distance: 147.7
click at [142, 238] on app-calendar-viewport "Sun 12 Mon 13 Tue 14 Wed 15 Thu 16 Fri 17 2/2 1 Job Sat 18 2/2 1 Job Sun 19 2/2…" at bounding box center [382, 213] width 765 height 285
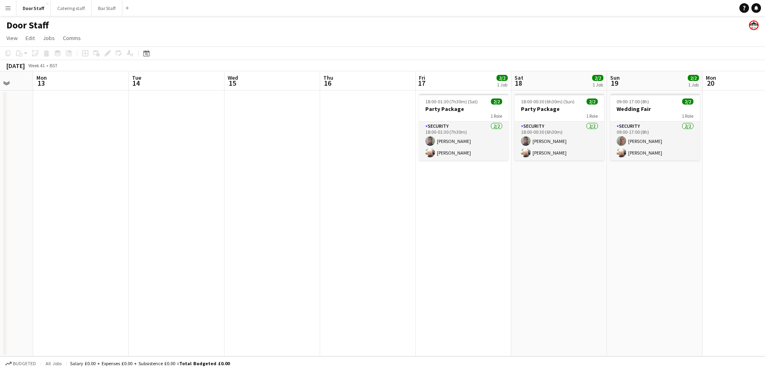
scroll to position [0, 254]
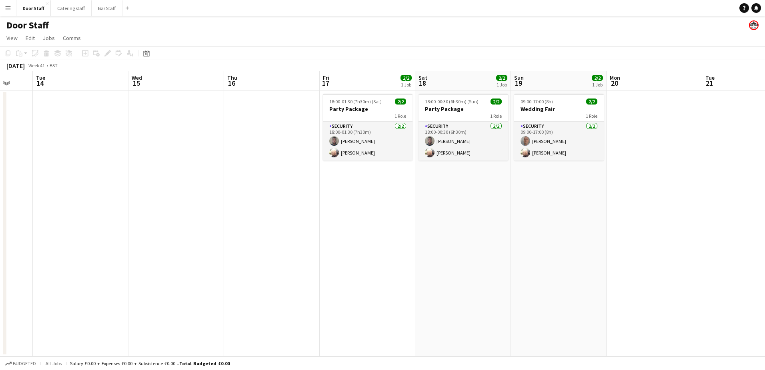
drag, startPoint x: 140, startPoint y: 252, endPoint x: 559, endPoint y: 204, distance: 421.6
click at [559, 204] on app-calendar-viewport "Sat 11 3/4 1 Job Sun 12 Mon 13 Tue 14 Wed 15 Thu 16 Fri 17 2/2 1 Job Sat 18 2/2…" at bounding box center [382, 213] width 765 height 285
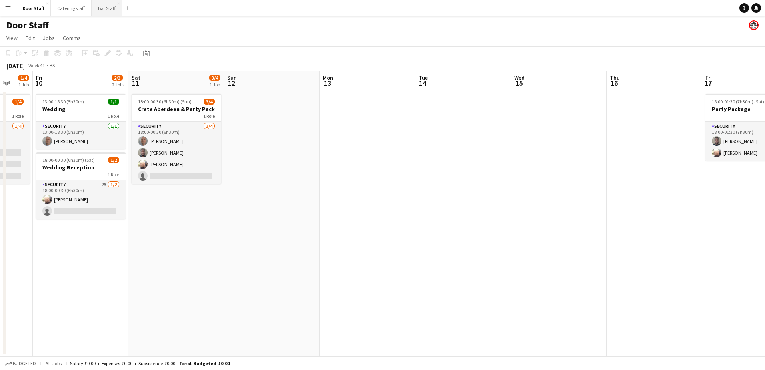
click at [97, 8] on button "Bar Staff Close" at bounding box center [107, 8] width 31 height 16
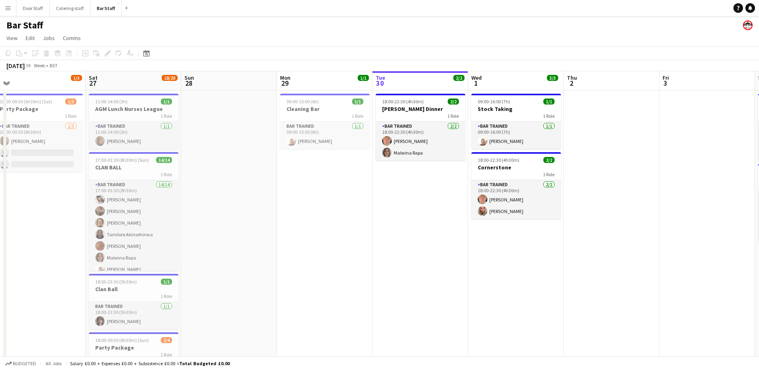
scroll to position [0, 170]
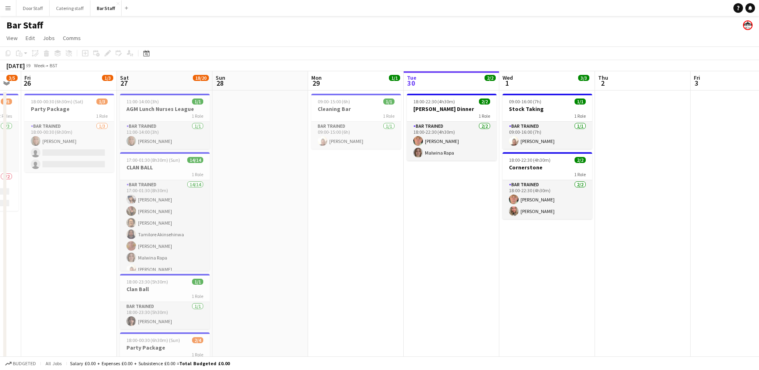
drag, startPoint x: 137, startPoint y: 287, endPoint x: 445, endPoint y: 264, distance: 308.9
click at [445, 264] on app-calendar-viewport "Wed 24 Thu 25 3/5 1 Job Fri 26 1/3 1 Job Sat 27 18/20 4 Jobs Sun 28 Mon 29 1/1 …" at bounding box center [379, 259] width 759 height 376
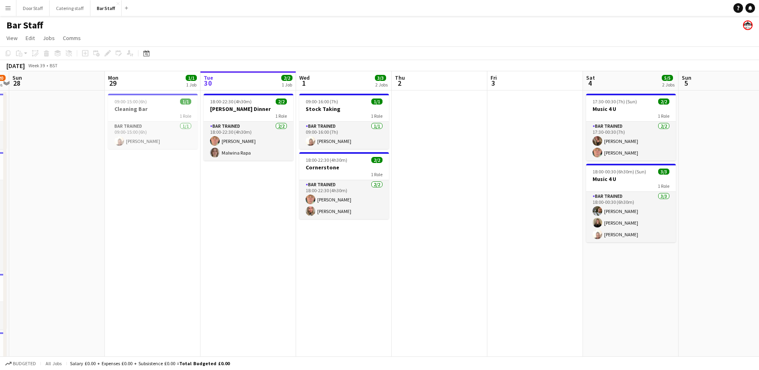
drag, startPoint x: 465, startPoint y: 262, endPoint x: 272, endPoint y: 260, distance: 192.5
click at [256, 261] on app-calendar-viewport "Thu 25 3/5 1 Job Fri 26 1/3 1 Job Sat 27 18/20 4 Jobs Sun 28 Mon 29 1/1 1 Job T…" at bounding box center [379, 259] width 759 height 376
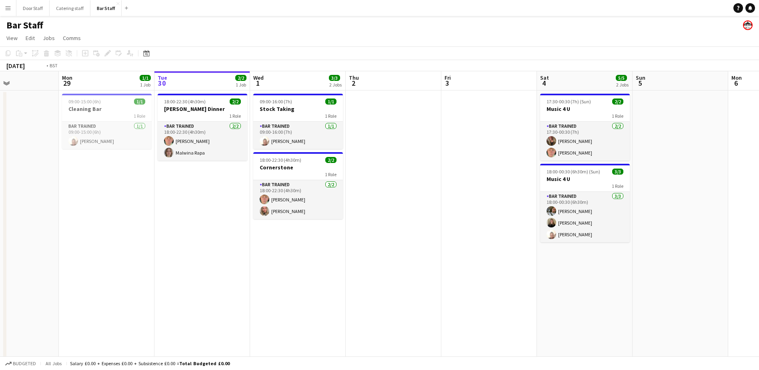
scroll to position [0, 277]
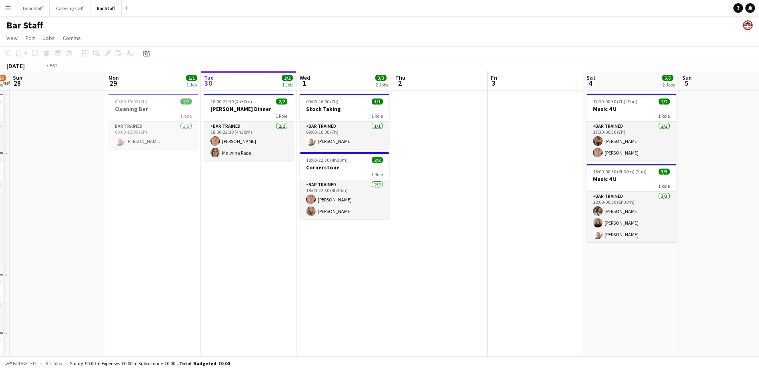
drag, startPoint x: 511, startPoint y: 256, endPoint x: 325, endPoint y: 254, distance: 186.1
click at [325, 254] on app-calendar-viewport "Thu 25 3/5 1 Job Fri 26 1/3 1 Job Sat 27 18/20 4 Jobs Sun 28 Mon 29 1/1 1 Job T…" at bounding box center [379, 259] width 759 height 376
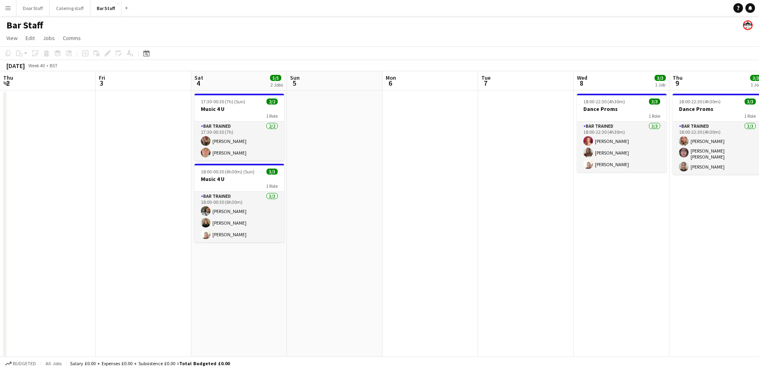
scroll to position [0, 262]
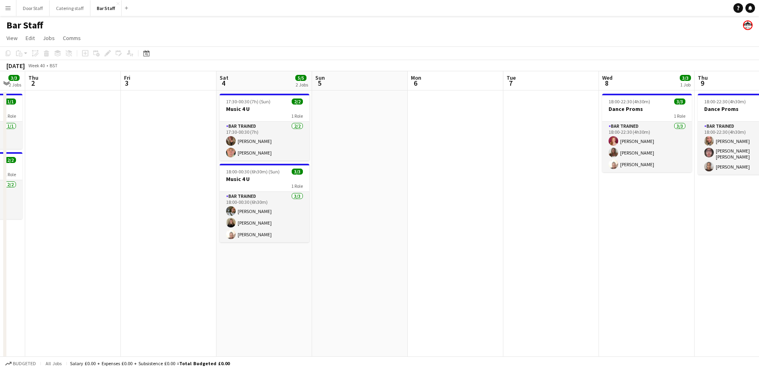
drag, startPoint x: 559, startPoint y: 260, endPoint x: 287, endPoint y: 267, distance: 271.8
click at [287, 267] on app-calendar-viewport "Mon 29 1/1 1 Job Tue 30 2/2 1 Job Wed 1 3/3 2 Jobs Thu 2 Fri 3 Sat 4 5/5 2 Jobs…" at bounding box center [379, 259] width 759 height 376
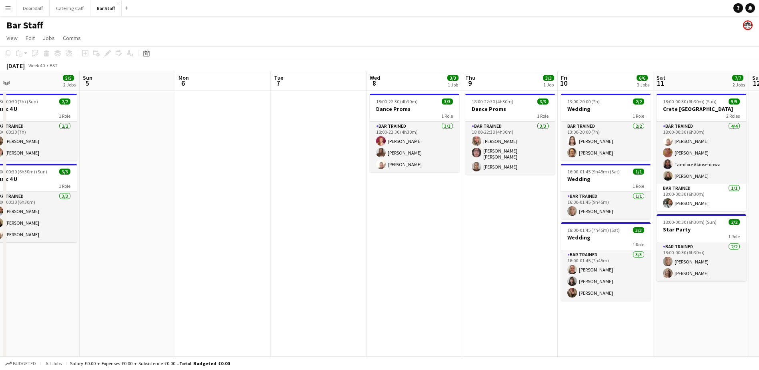
scroll to position [0, 246]
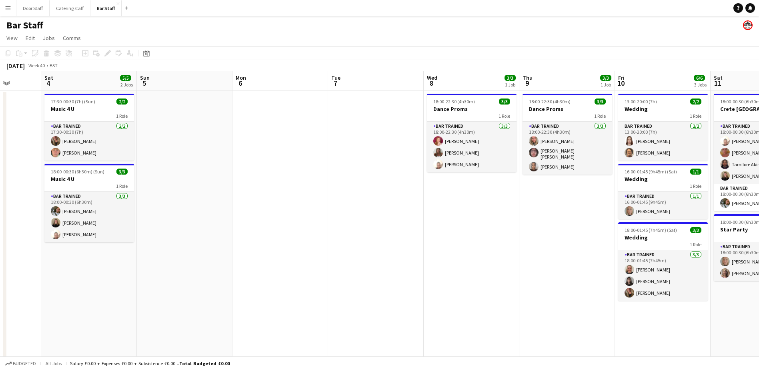
drag, startPoint x: 539, startPoint y: 252, endPoint x: 364, endPoint y: 252, distance: 174.9
click at [364, 252] on app-calendar-viewport "Wed 1 3/3 2 Jobs Thu 2 Fri 3 Sat 4 5/5 2 Jobs Sun 5 Mon 6 Tue 7 Wed 8 3/3 1 Job…" at bounding box center [379, 259] width 759 height 376
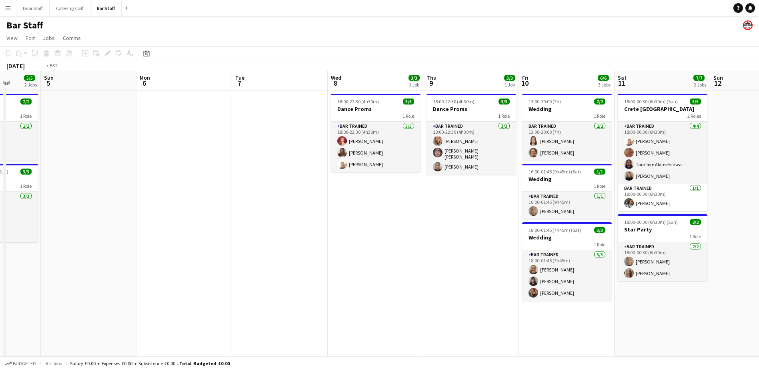
drag, startPoint x: 499, startPoint y: 221, endPoint x: 339, endPoint y: 224, distance: 160.9
click at [347, 224] on app-calendar-viewport "Thu 2 Fri 3 Sat 4 5/5 2 Jobs Sun 5 Mon 6 Tue 7 Wed 8 3/3 1 Job Thu 9 3/3 1 Job …" at bounding box center [379, 259] width 759 height 376
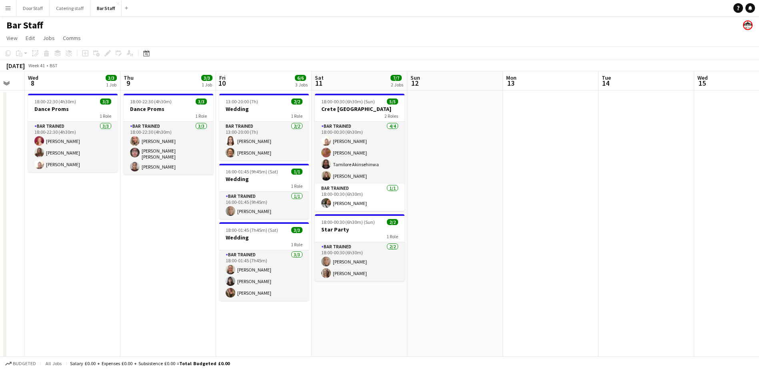
drag, startPoint x: 664, startPoint y: 218, endPoint x: 414, endPoint y: 216, distance: 249.7
click at [414, 216] on app-calendar-viewport "Sun 5 Mon 6 Tue 7 Wed 8 3/3 1 Job Thu 9 3/3 1 Job Fri 10 6/6 3 Jobs Sat 11 7/7 …" at bounding box center [379, 259] width 759 height 376
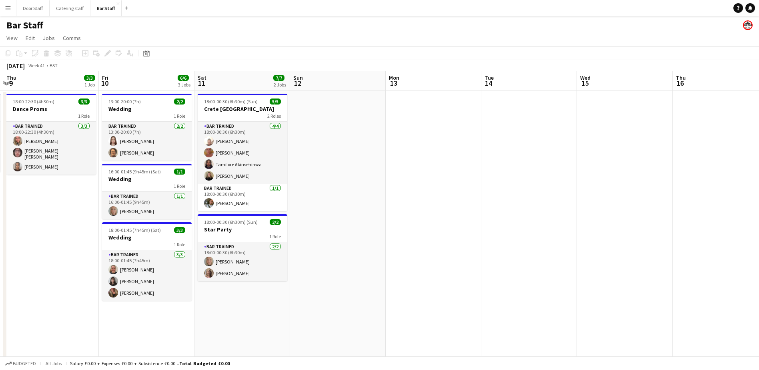
drag, startPoint x: 593, startPoint y: 212, endPoint x: 287, endPoint y: 189, distance: 306.6
click at [287, 189] on app-calendar-viewport "Mon 6 Tue 7 Wed 8 3/3 1 Job Thu 9 3/3 1 Job Fri 10 6/6 3 Jobs Sat 11 7/7 2 Jobs…" at bounding box center [379, 259] width 759 height 376
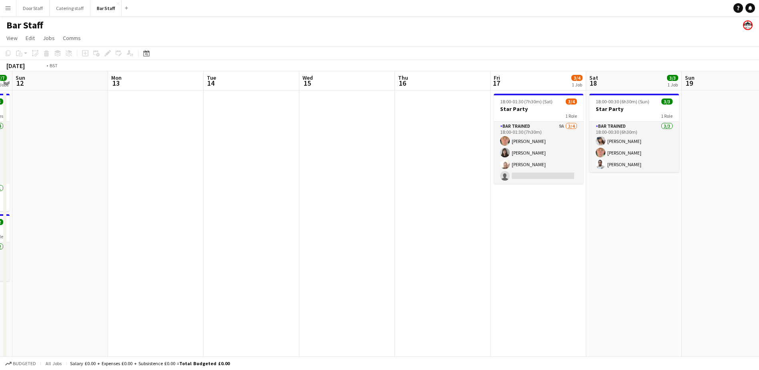
drag, startPoint x: 532, startPoint y: 215, endPoint x: 241, endPoint y: 184, distance: 292.2
click at [242, 184] on app-calendar-viewport "Thu 9 3/3 1 Job Fri 10 6/6 3 Jobs Sat 11 7/7 2 Jobs Sun 12 Mon 13 Tue 14 Wed 15…" at bounding box center [379, 259] width 759 height 376
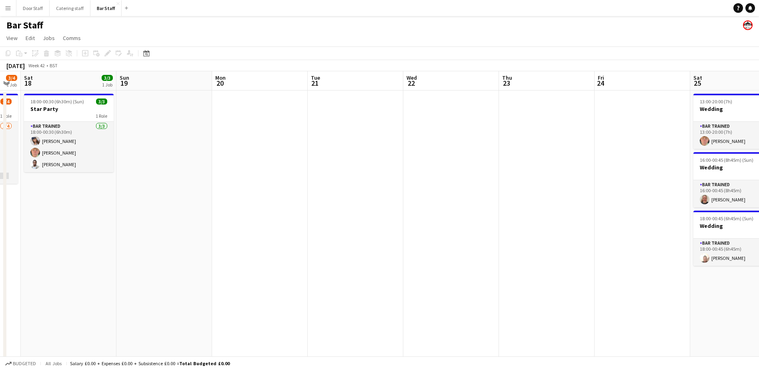
drag, startPoint x: 564, startPoint y: 183, endPoint x: 316, endPoint y: 171, distance: 248.4
click at [317, 171] on app-calendar-viewport "Wed 15 Thu 16 Fri 17 3/4 1 Job Sat 18 3/3 1 Job Sun 19 Mon 20 Tue 21 Wed 22 Thu…" at bounding box center [379, 259] width 759 height 376
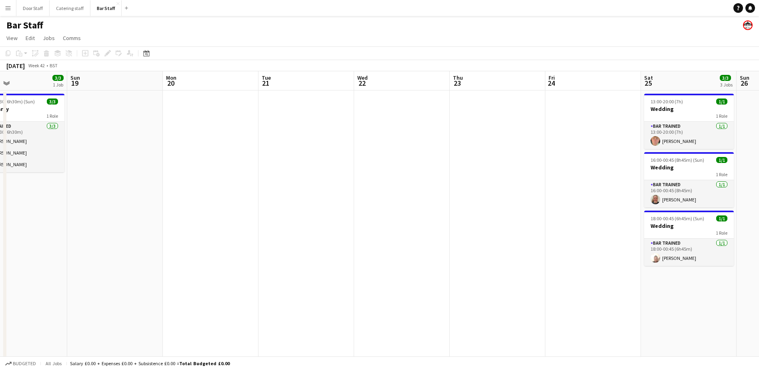
scroll to position [0, 248]
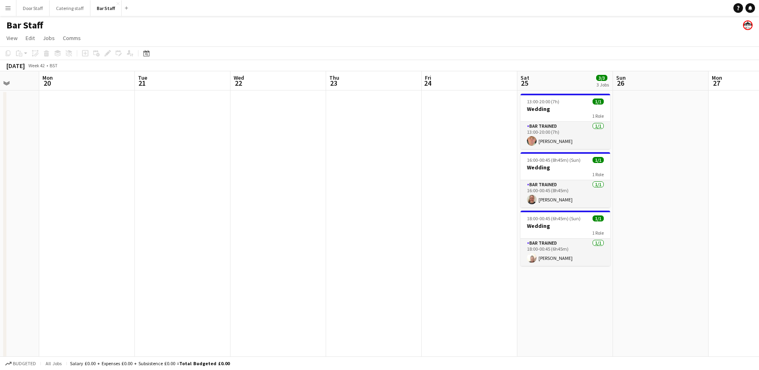
drag, startPoint x: 546, startPoint y: 221, endPoint x: 354, endPoint y: 207, distance: 193.0
click at [354, 207] on app-calendar-viewport "Fri 17 3/4 1 Job Sat 18 3/3 1 Job Sun 19 Mon 20 Tue 21 Wed 22 Thu 23 Fri 24 Sat…" at bounding box center [379, 259] width 759 height 376
click at [569, 132] on app-card-role "Bar trained [DATE] 13:00-20:00 (7h) [PERSON_NAME]" at bounding box center [566, 135] width 90 height 27
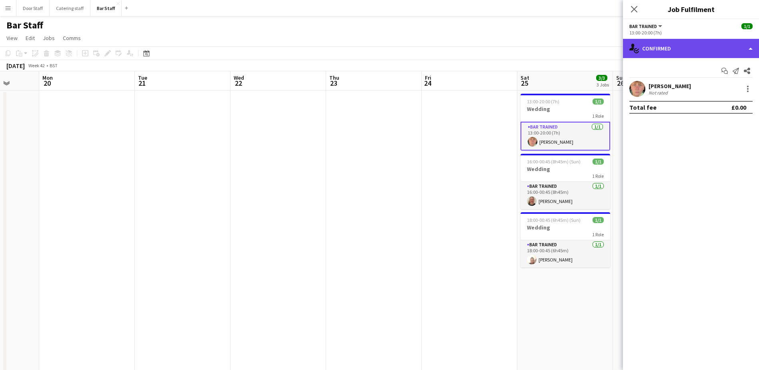
click at [665, 46] on div "single-neutral-actions-check-2 Confirmed" at bounding box center [691, 48] width 136 height 19
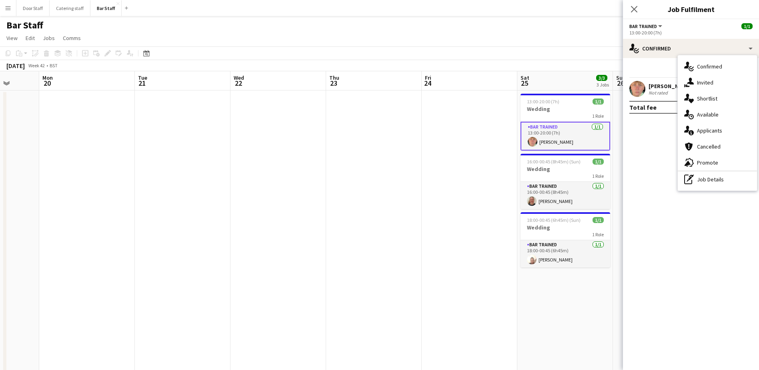
click at [539, 52] on app-toolbar "Copy Paste Paste Ctrl+V Paste with crew Ctrl+Shift+V Paste linked Job [GEOGRAPH…" at bounding box center [379, 53] width 759 height 14
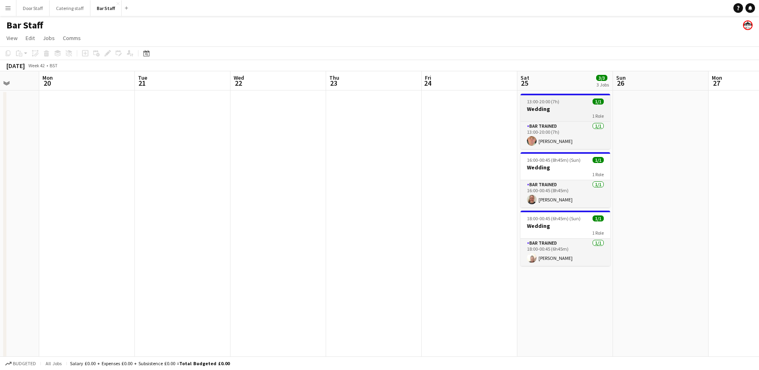
click at [553, 106] on h3 "Wedding" at bounding box center [566, 108] width 90 height 7
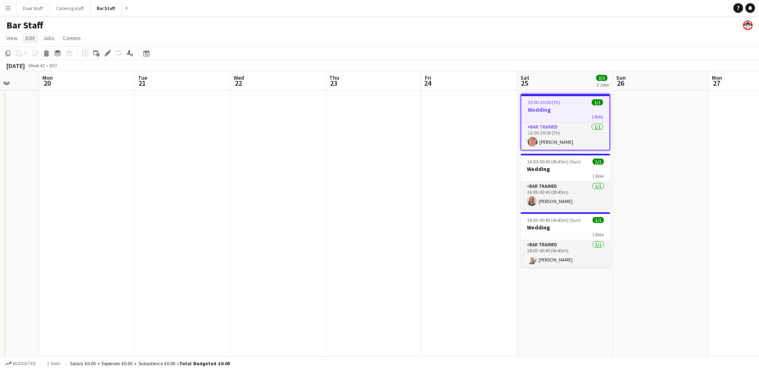
click at [32, 34] on span "Edit" at bounding box center [30, 37] width 9 height 7
click at [109, 50] on icon "Edit" at bounding box center [107, 53] width 6 height 6
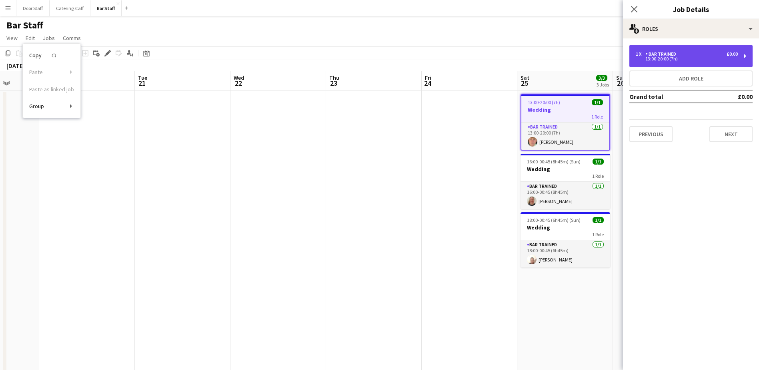
click at [692, 55] on div "1 x Bar trained £0.00" at bounding box center [687, 54] width 102 height 6
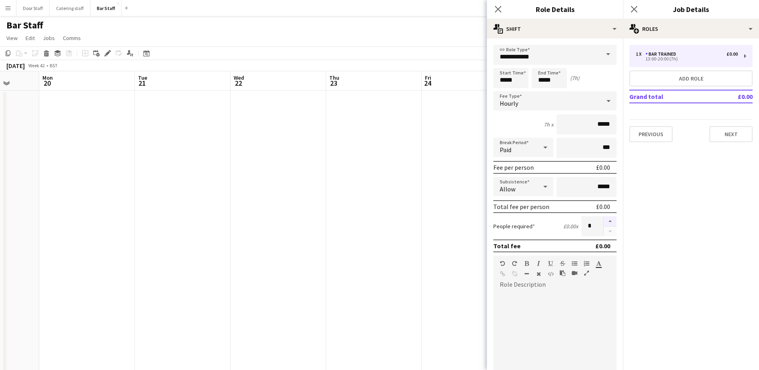
click at [604, 223] on button "button" at bounding box center [610, 221] width 13 height 10
type input "*"
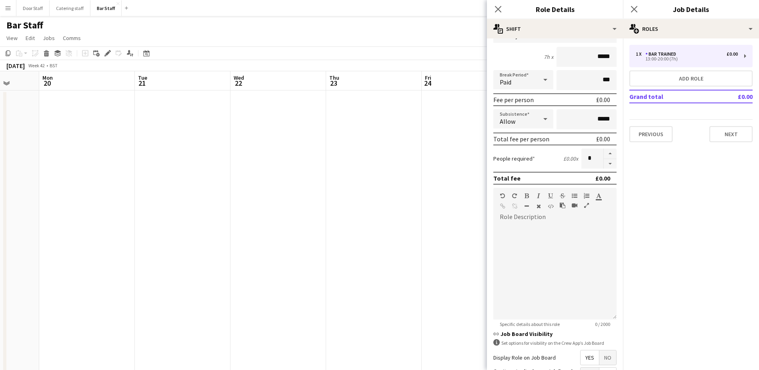
scroll to position [149, 0]
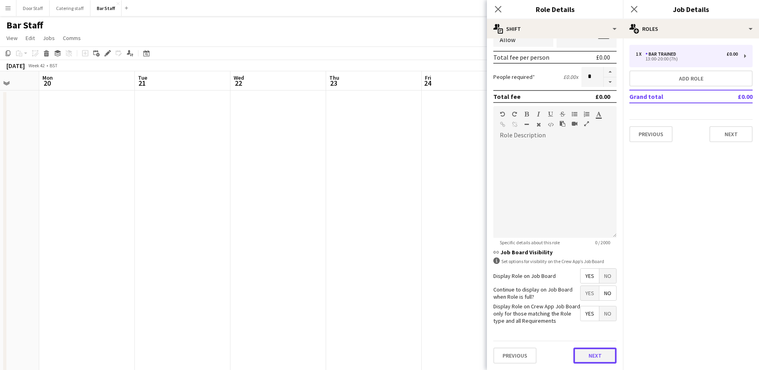
click at [584, 355] on button "Next" at bounding box center [594, 355] width 43 height 16
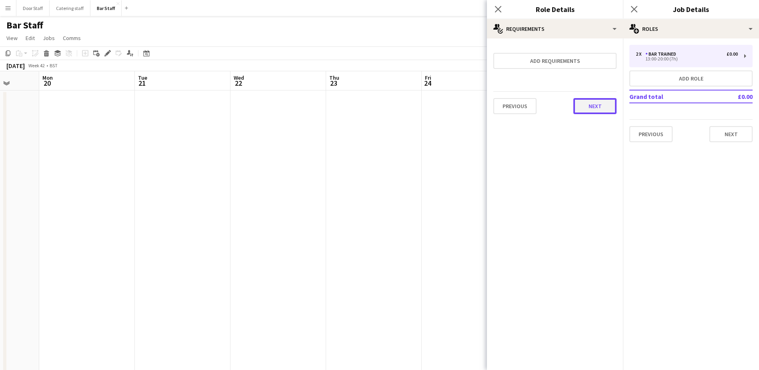
click at [596, 110] on button "Next" at bounding box center [594, 106] width 43 height 16
click at [610, 108] on button "Finish" at bounding box center [602, 107] width 30 height 16
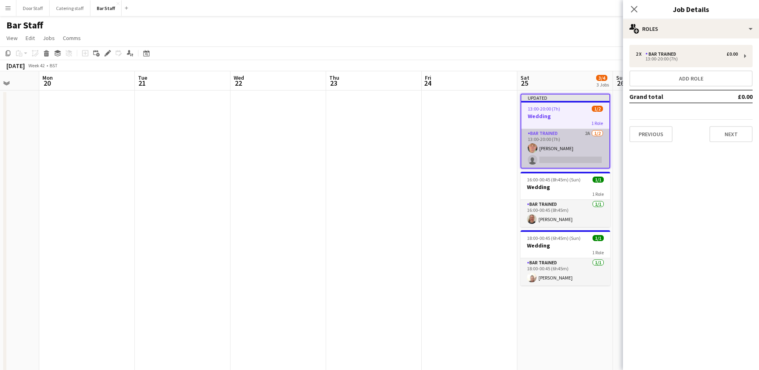
click at [549, 159] on app-card-role "Bar trained 2A [DATE] 13:00-20:00 (7h) [PERSON_NAME] single-neutral-actions" at bounding box center [565, 148] width 88 height 39
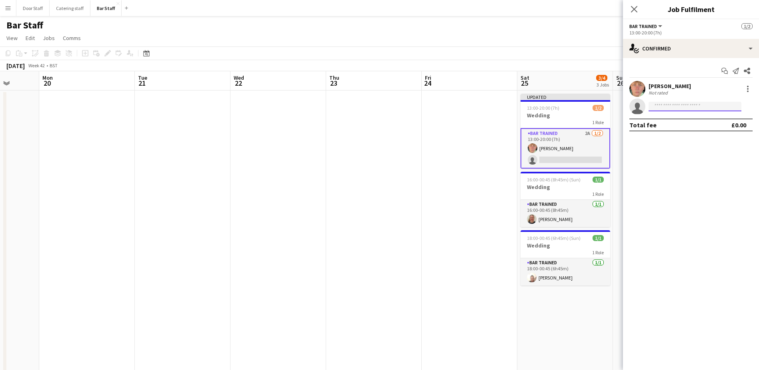
click at [673, 107] on input at bounding box center [695, 107] width 93 height 10
type input "****"
click at [673, 123] on span "[PERSON_NAME][EMAIL_ADDRESS][PERSON_NAME][DOMAIN_NAME]" at bounding box center [695, 124] width 80 height 6
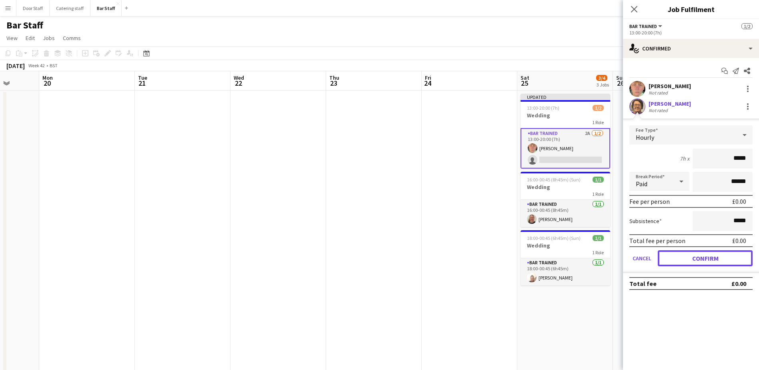
click at [723, 257] on button "Confirm" at bounding box center [705, 258] width 95 height 16
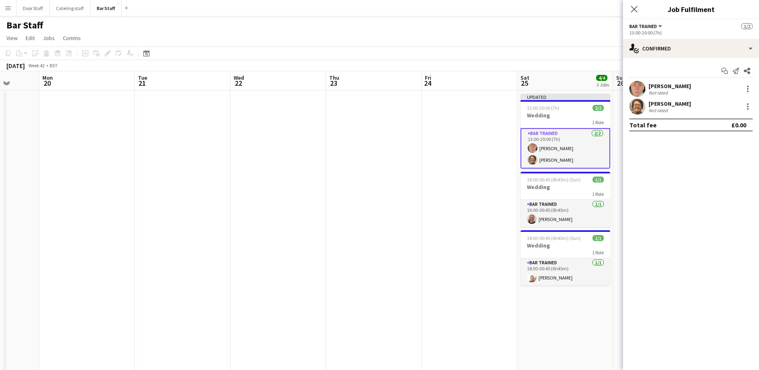
click at [634, 7] on icon "Close pop-in" at bounding box center [634, 9] width 6 height 6
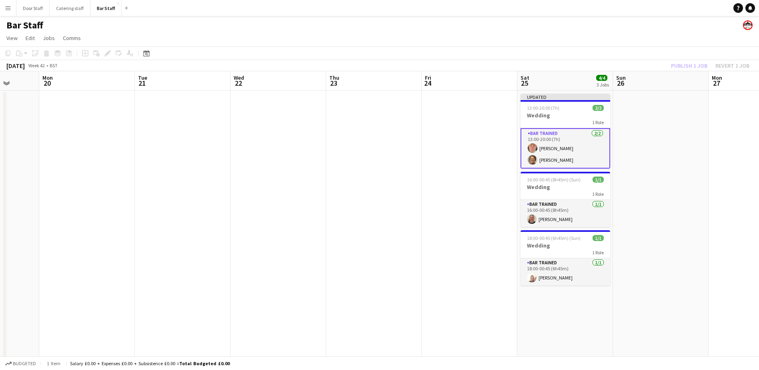
click at [695, 59] on app-toolbar "Copy Paste Paste Ctrl+V Paste with crew Ctrl+Shift+V Paste linked Job [GEOGRAPH…" at bounding box center [379, 53] width 759 height 14
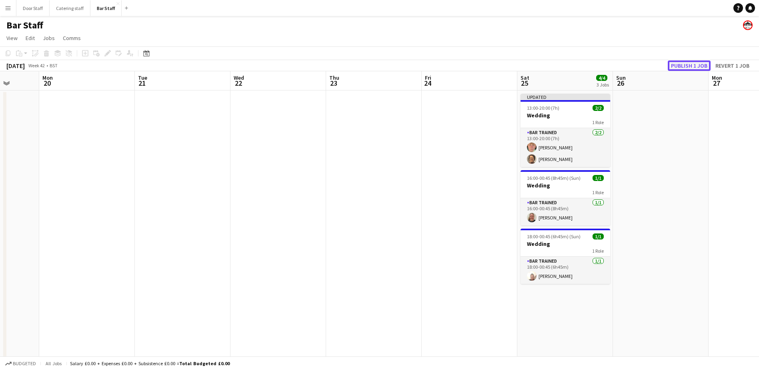
click at [696, 64] on button "Publish 1 job" at bounding box center [689, 65] width 43 height 10
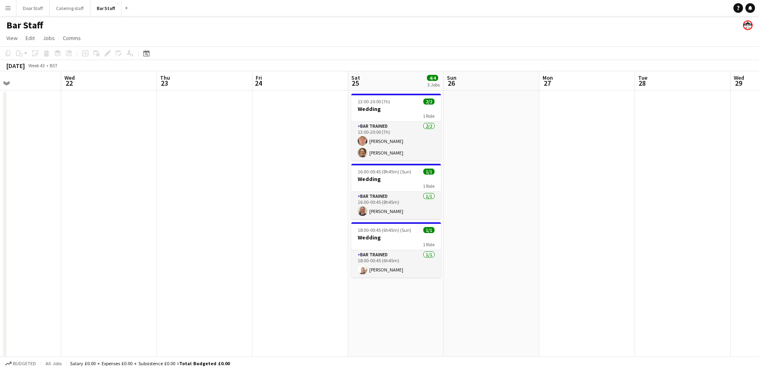
scroll to position [0, 239]
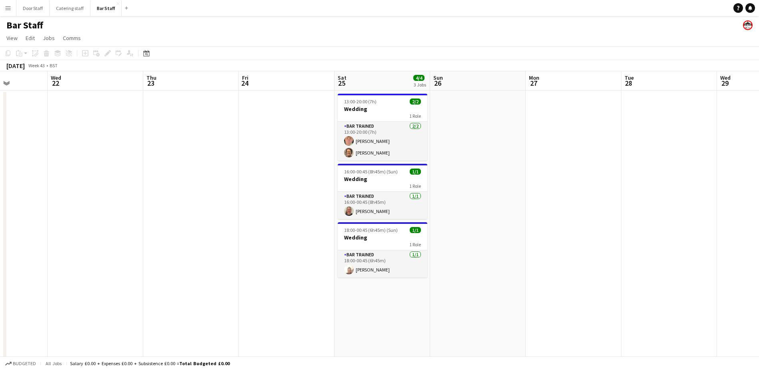
drag, startPoint x: 657, startPoint y: 302, endPoint x: 474, endPoint y: 303, distance: 182.9
click at [474, 303] on app-calendar-viewport "Sun 19 Mon 20 Tue 21 Wed 22 Thu 23 Fri 24 Sat 25 4/4 3 Jobs Sun 26 Mon 27 Tue 2…" at bounding box center [379, 259] width 759 height 376
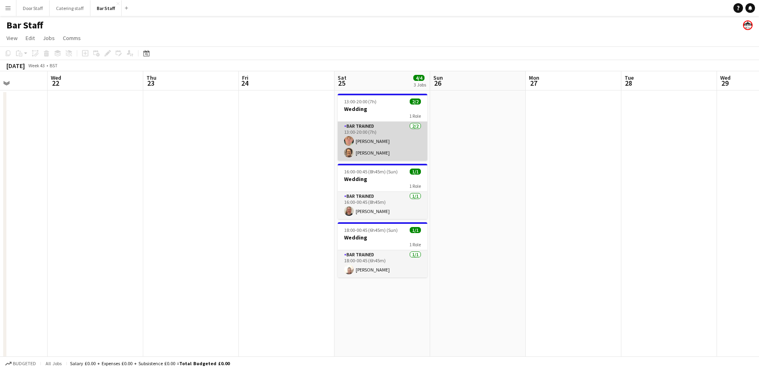
click at [379, 151] on app-card-role "Bar trained [DATE] 13:00-20:00 (7h) [PERSON_NAME] [PERSON_NAME]" at bounding box center [383, 141] width 90 height 39
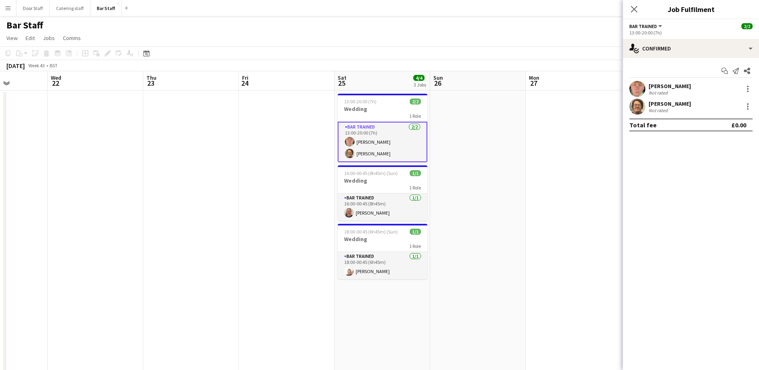
click at [247, 154] on app-date-cell at bounding box center [287, 268] width 96 height 357
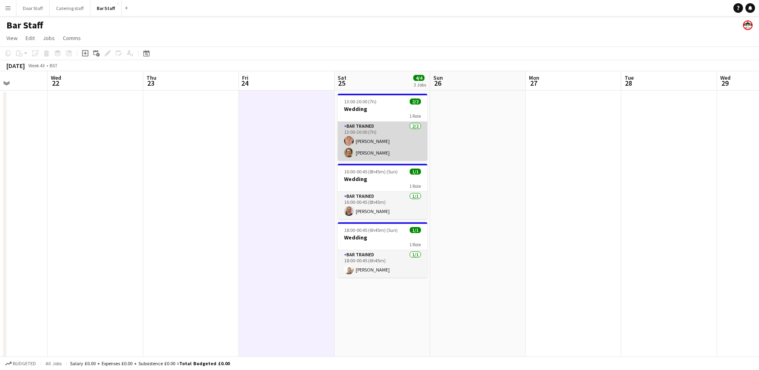
click at [367, 144] on app-card-role "Bar trained [DATE] 13:00-20:00 (7h) [PERSON_NAME] [PERSON_NAME]" at bounding box center [383, 141] width 90 height 39
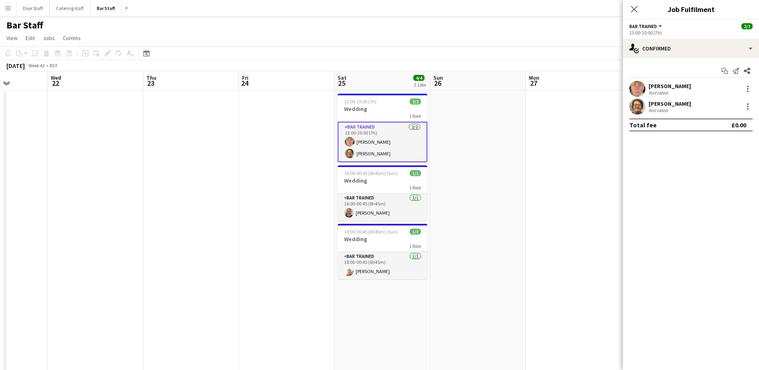
click at [686, 107] on div "[PERSON_NAME] Not rated" at bounding box center [691, 106] width 136 height 16
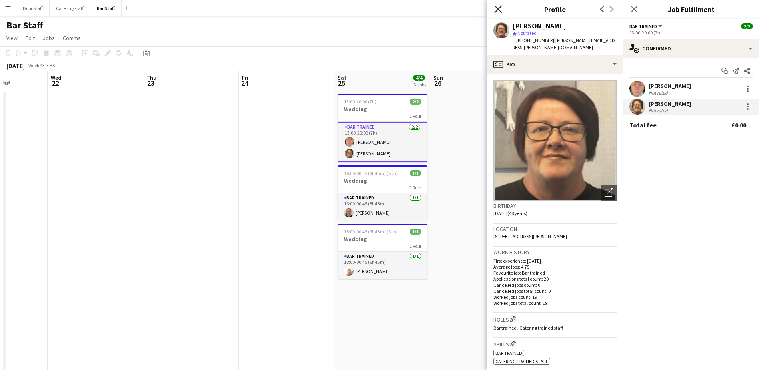
click at [499, 11] on icon "Close pop-in" at bounding box center [498, 9] width 8 height 8
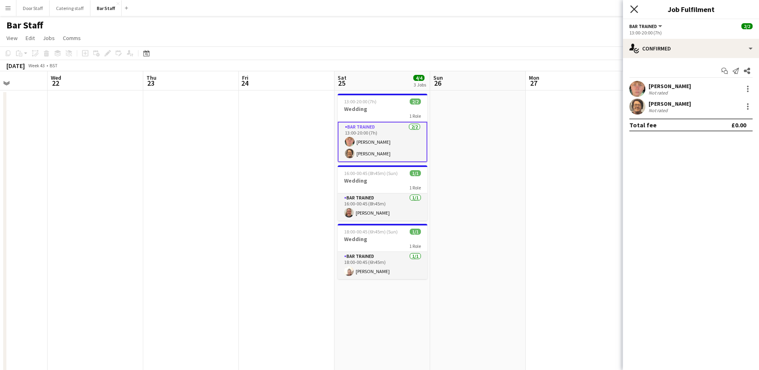
click at [637, 9] on icon "Close pop-in" at bounding box center [634, 9] width 8 height 8
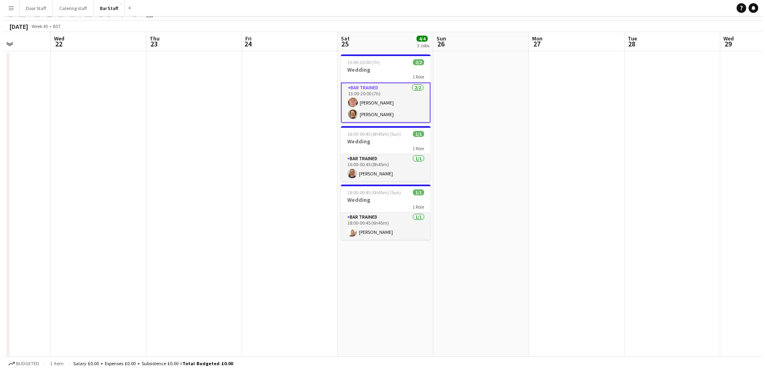
scroll to position [0, 0]
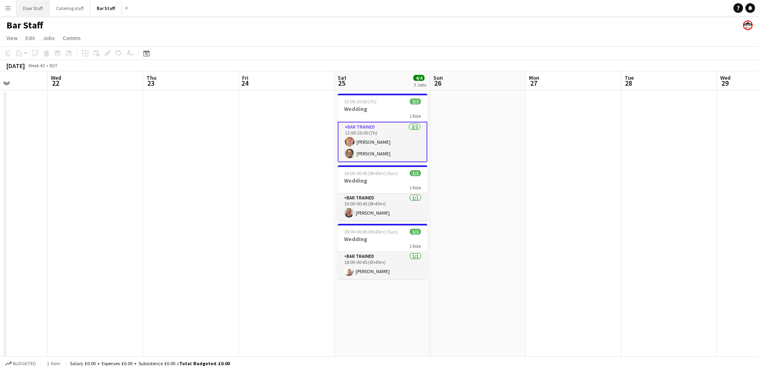
click at [30, 9] on button "Door Staff Close" at bounding box center [32, 8] width 33 height 16
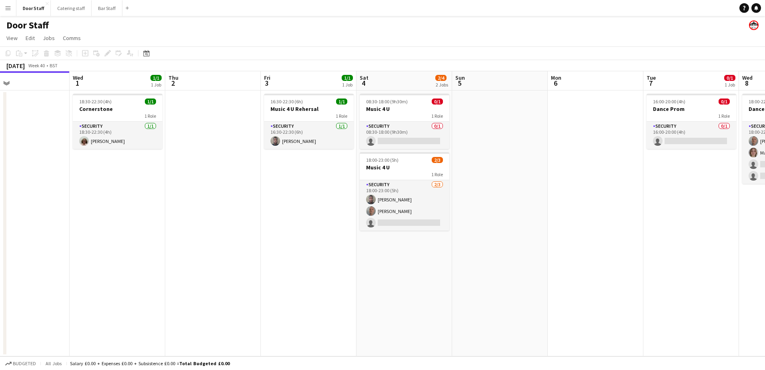
scroll to position [0, 231]
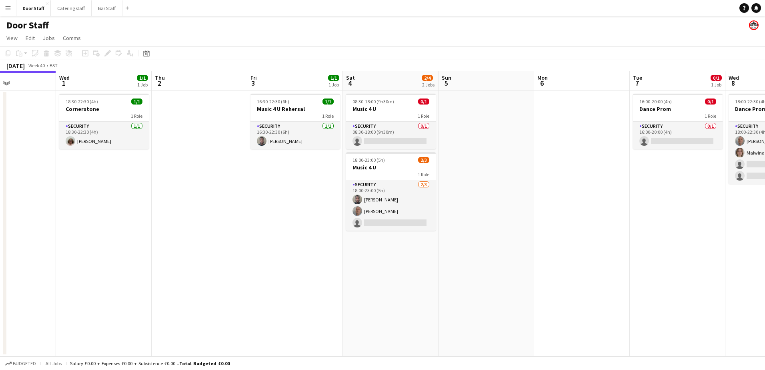
drag, startPoint x: 346, startPoint y: 226, endPoint x: 210, endPoint y: 237, distance: 135.7
click at [210, 237] on app-calendar-viewport "Sun 28 Mon 29 Tue 30 Wed 1 1/1 1 Job Thu 2 Fri 3 1/1 1 Job Sat 4 2/4 2 Jobs Sun…" at bounding box center [382, 213] width 765 height 285
click at [375, 135] on app-card-role "Security 0/1 08:30-18:00 (9h30m) single-neutral-actions" at bounding box center [391, 135] width 90 height 27
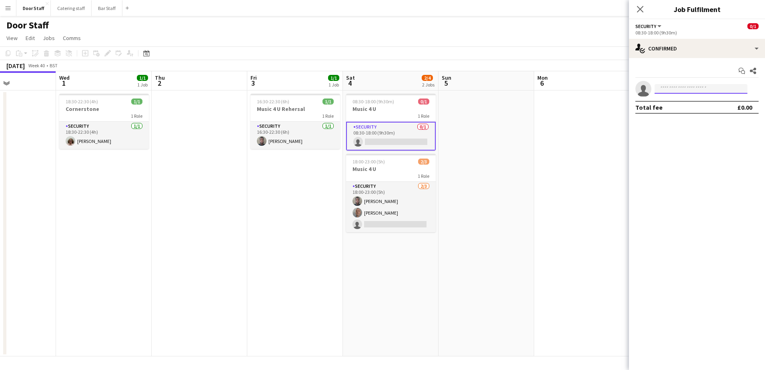
click at [661, 89] on input at bounding box center [701, 89] width 93 height 10
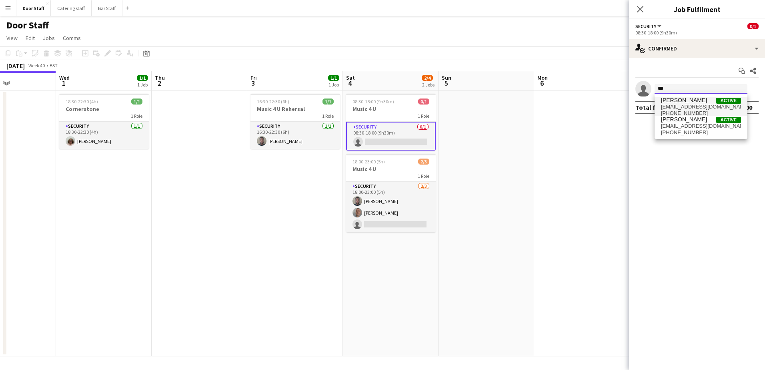
type input "***"
click at [678, 101] on span "[PERSON_NAME]" at bounding box center [684, 100] width 46 height 7
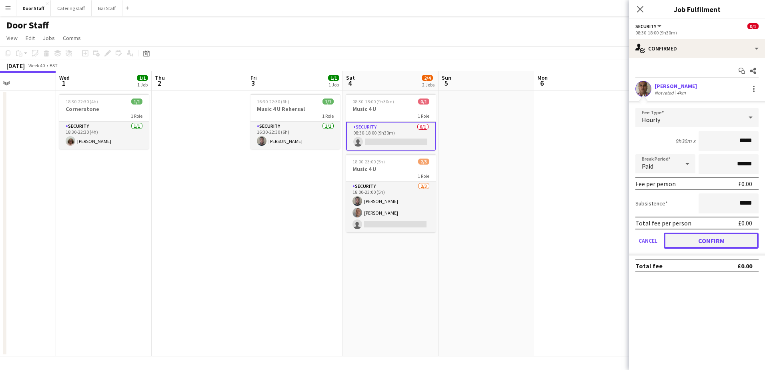
click at [708, 236] on button "Confirm" at bounding box center [711, 240] width 95 height 16
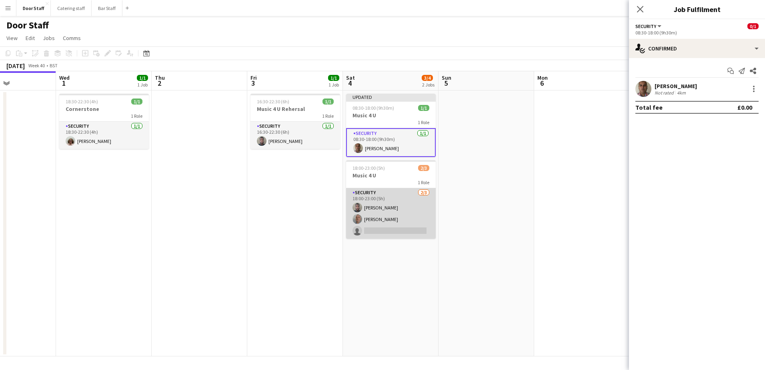
click at [376, 223] on app-card-role "Security [DATE] 18:00-23:00 (5h) [PERSON_NAME] [PERSON_NAME] single-neutral-act…" at bounding box center [391, 213] width 90 height 50
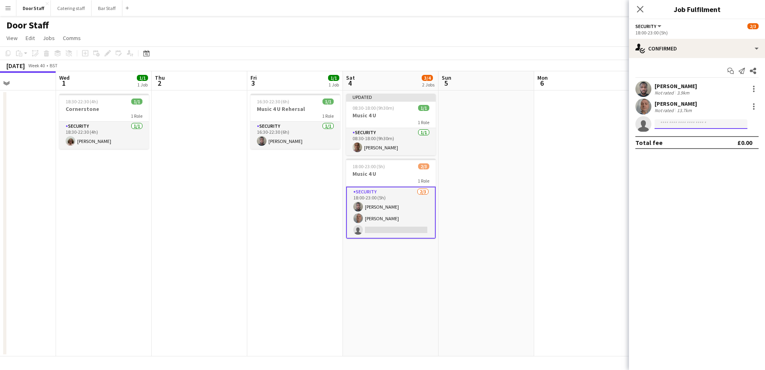
click at [712, 126] on input at bounding box center [701, 124] width 93 height 10
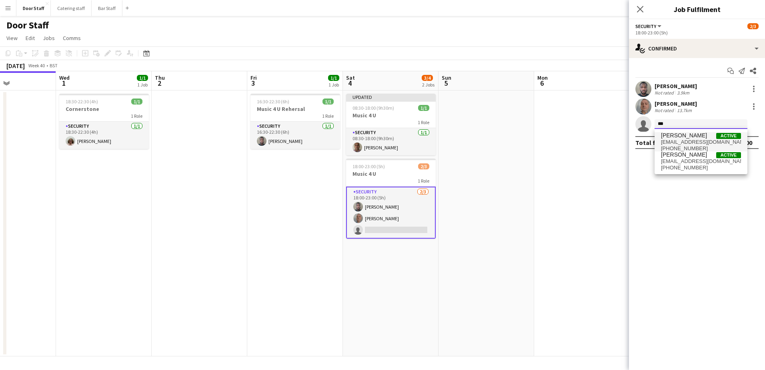
type input "***"
click at [698, 140] on span "[EMAIL_ADDRESS][DOMAIN_NAME]" at bounding box center [701, 142] width 80 height 6
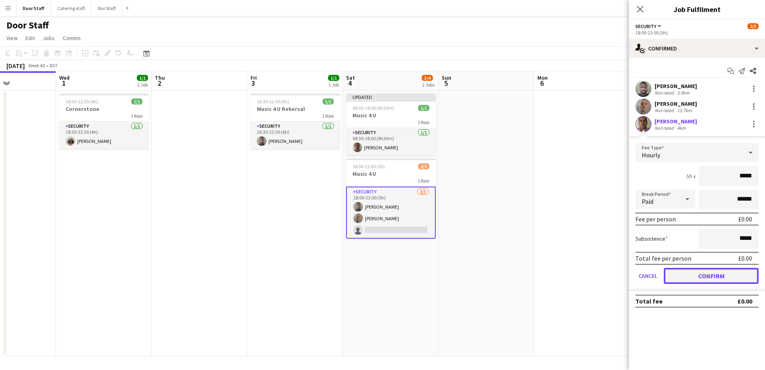
click at [708, 274] on button "Confirm" at bounding box center [711, 276] width 95 height 16
